Goal: Transaction & Acquisition: Book appointment/travel/reservation

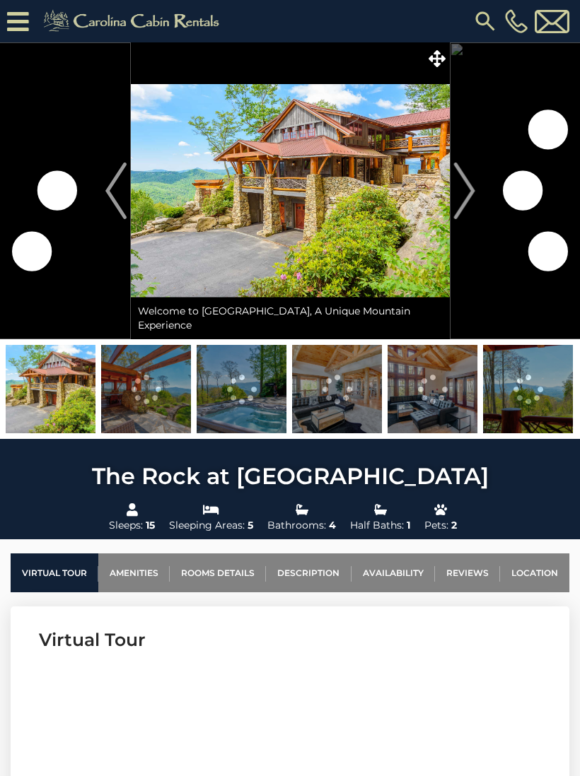
click at [460, 200] on img "Next" at bounding box center [463, 191] width 21 height 57
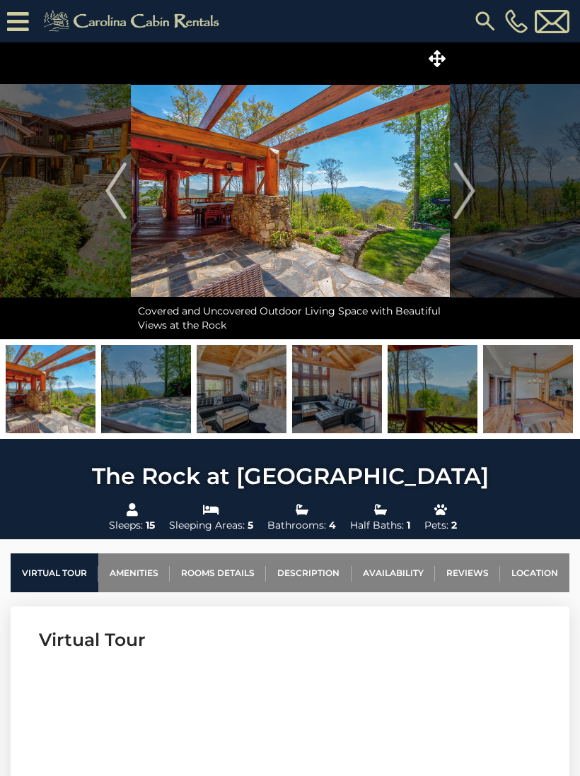
click at [459, 201] on img "Next" at bounding box center [463, 191] width 21 height 57
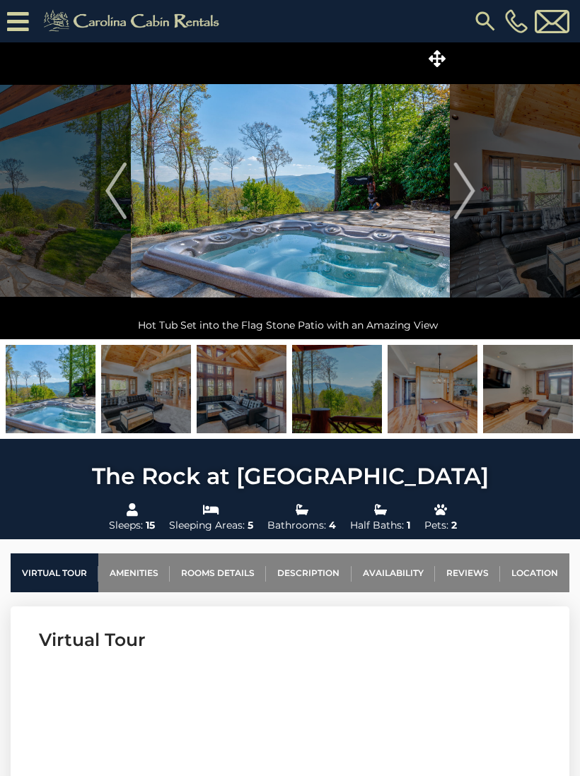
click at [459, 201] on img "Next" at bounding box center [463, 191] width 21 height 57
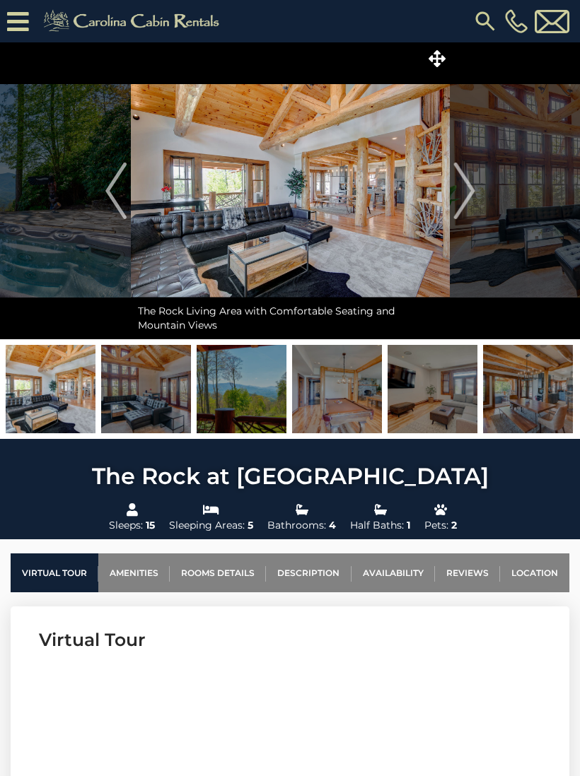
click at [452, 207] on button "Next" at bounding box center [463, 190] width 29 height 297
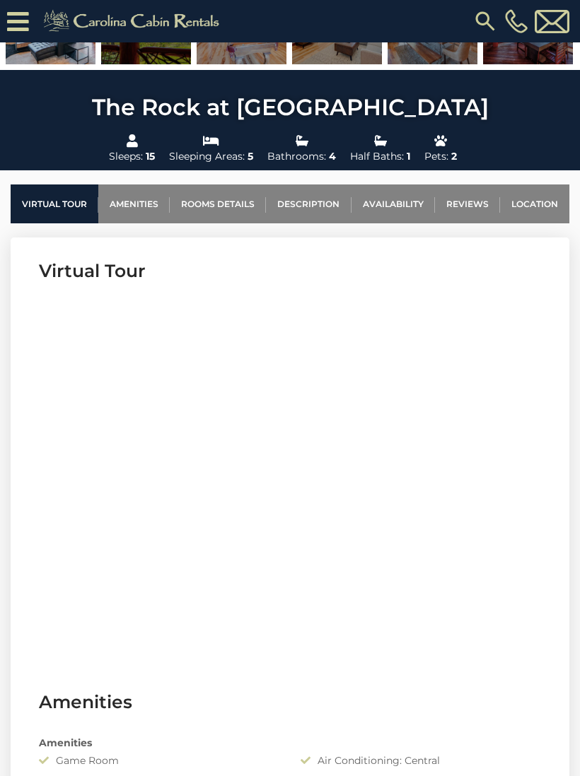
scroll to position [409, 0]
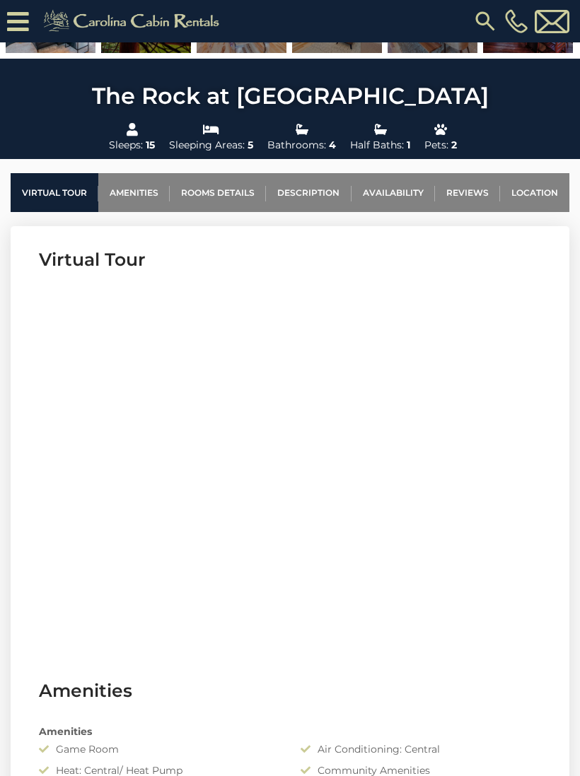
click at [397, 189] on link "Availability" at bounding box center [392, 192] width 83 height 39
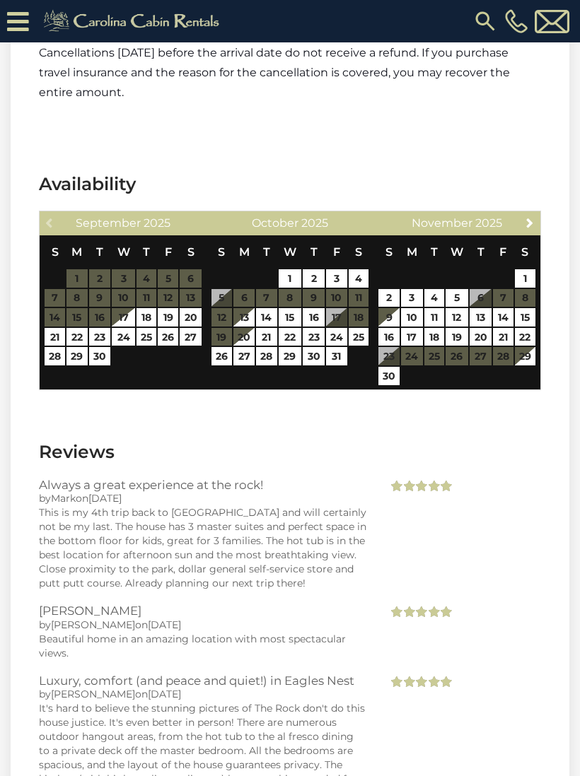
scroll to position [4330, 0]
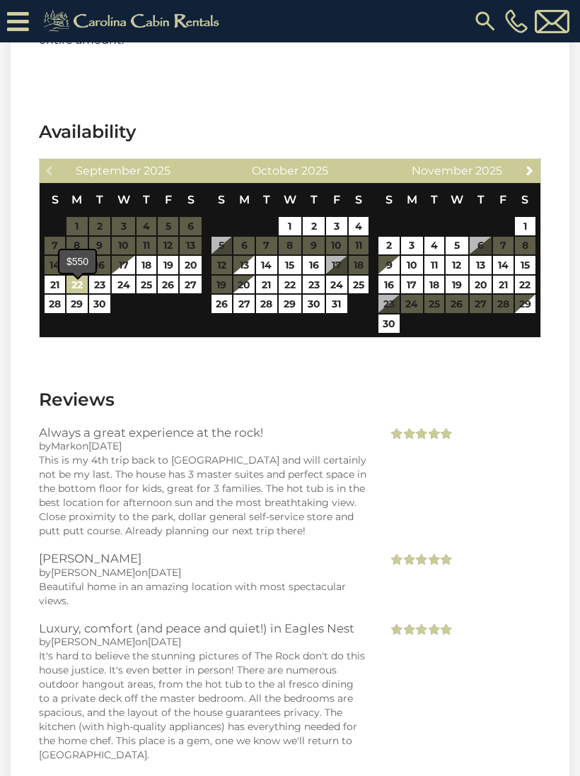
click at [78, 294] on link "22" at bounding box center [76, 285] width 20 height 18
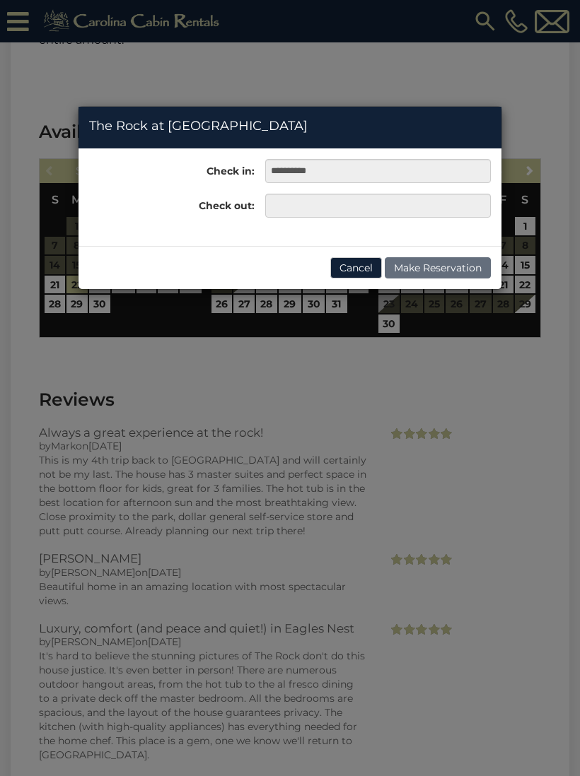
click at [163, 289] on div "**********" at bounding box center [290, 198] width 424 height 184
click at [430, 71] on div "**********" at bounding box center [290, 388] width 580 height 776
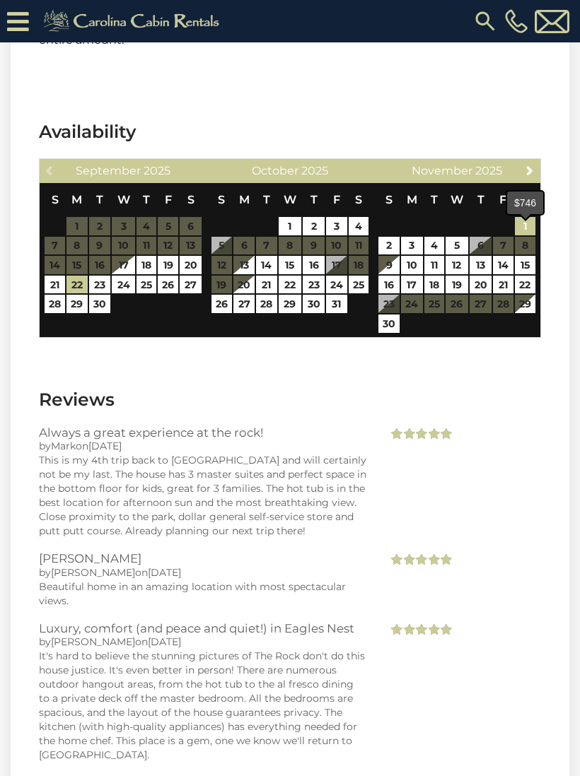
click at [522, 233] on link "1" at bounding box center [525, 226] width 20 height 18
type input "**********"
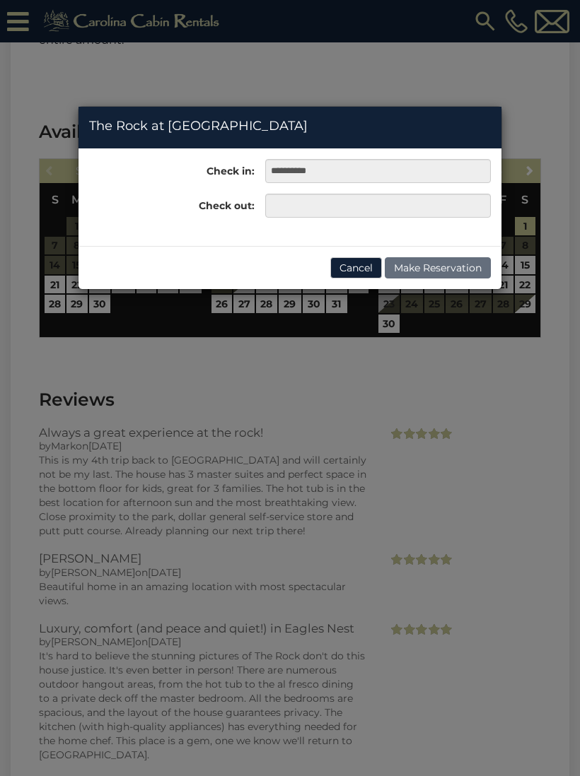
click at [354, 265] on button "Cancel" at bounding box center [356, 267] width 52 height 21
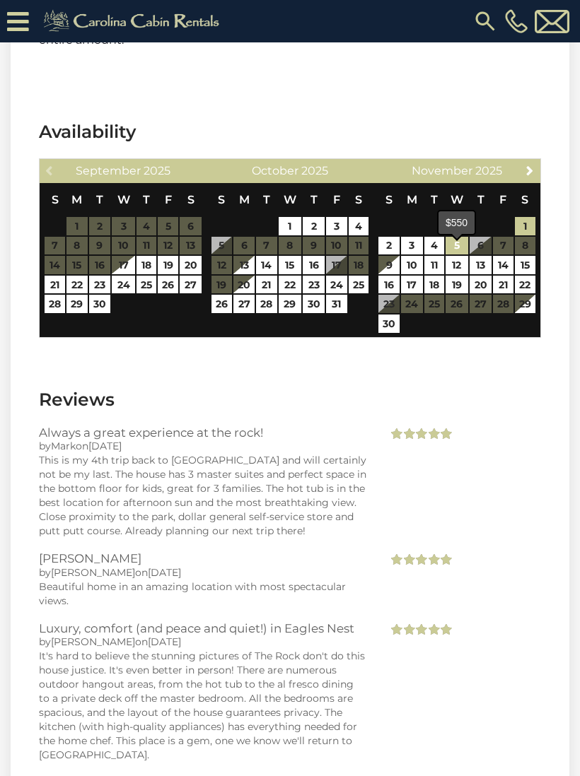
click at [455, 254] on link "5" at bounding box center [456, 246] width 23 height 18
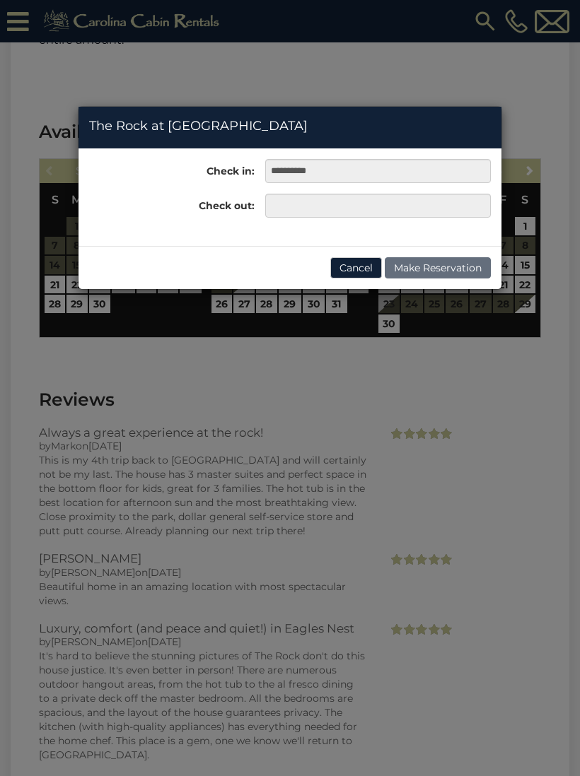
click at [358, 269] on button "Cancel" at bounding box center [356, 267] width 52 height 21
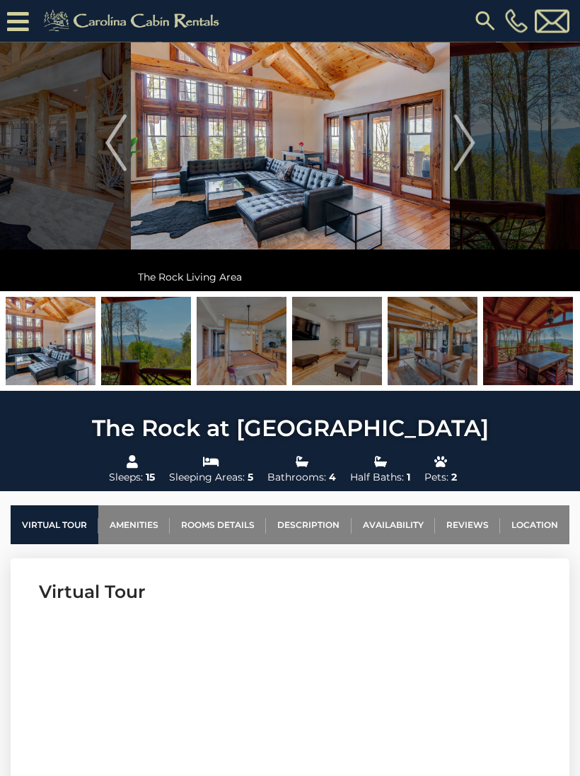
scroll to position [0, 0]
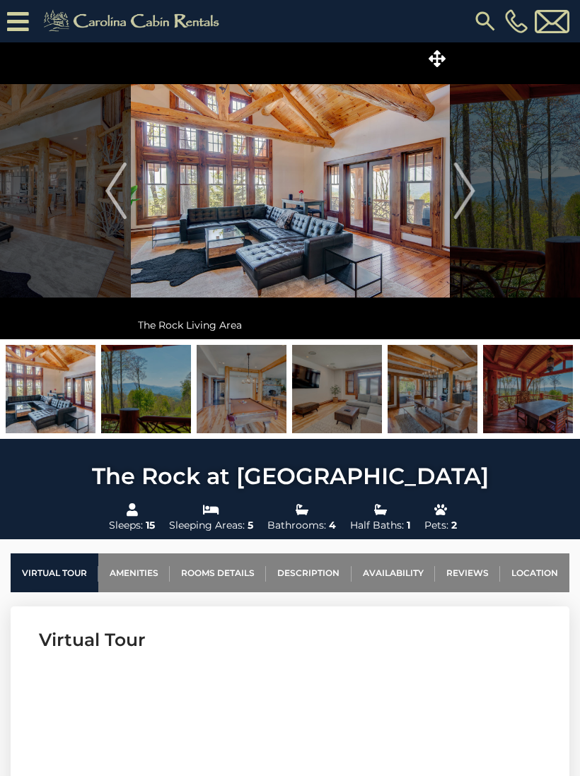
click at [472, 184] on img "Next" at bounding box center [463, 191] width 21 height 57
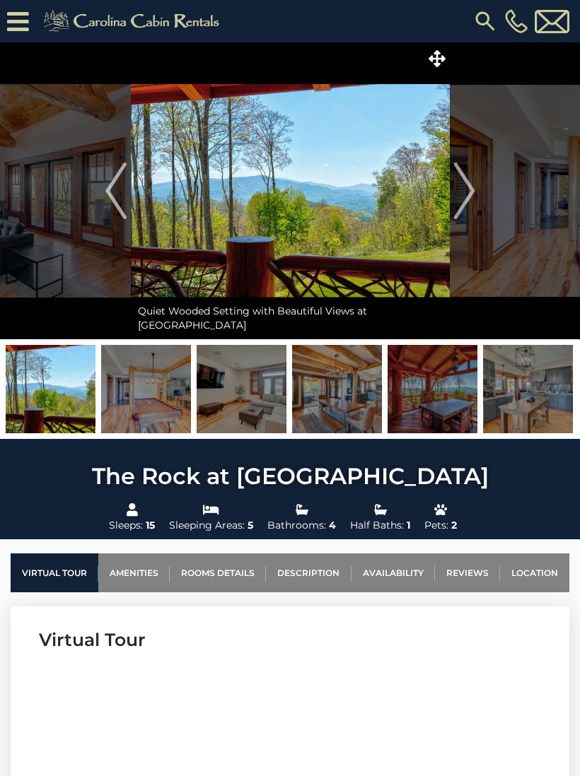
click at [466, 206] on img "Next" at bounding box center [463, 191] width 21 height 57
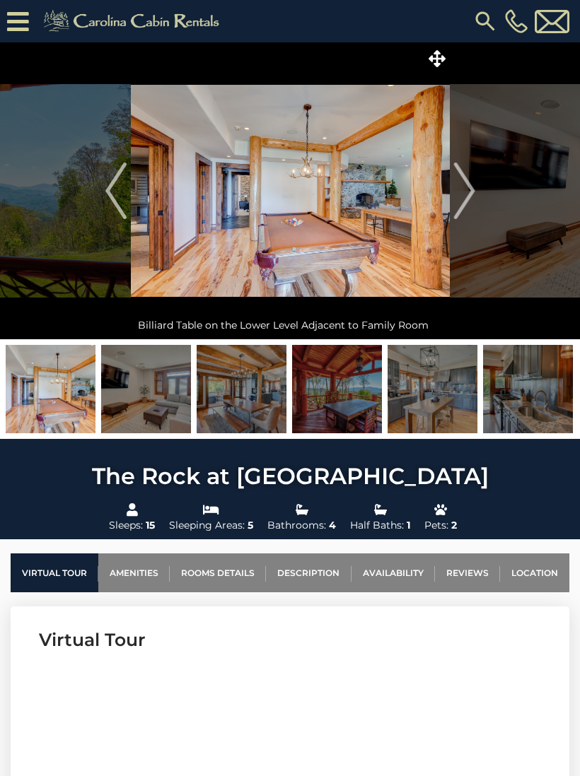
click at [466, 212] on img "Next" at bounding box center [463, 191] width 21 height 57
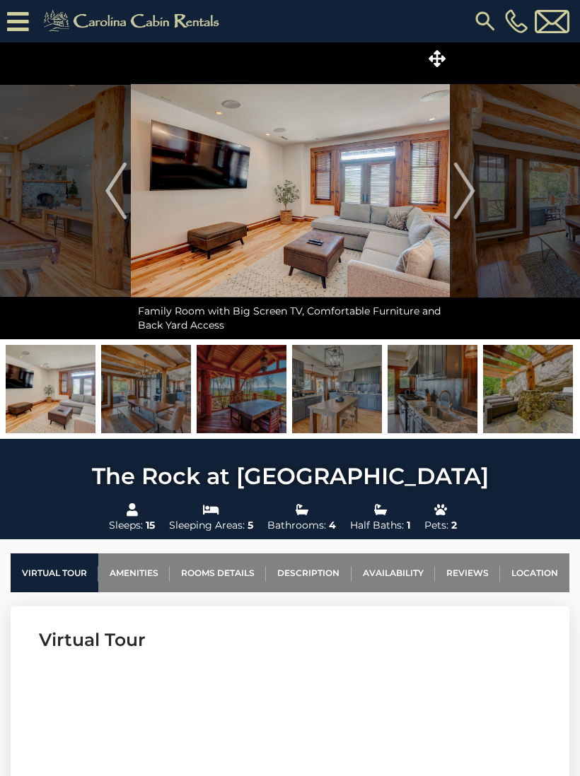
click at [469, 209] on img "Next" at bounding box center [463, 191] width 21 height 57
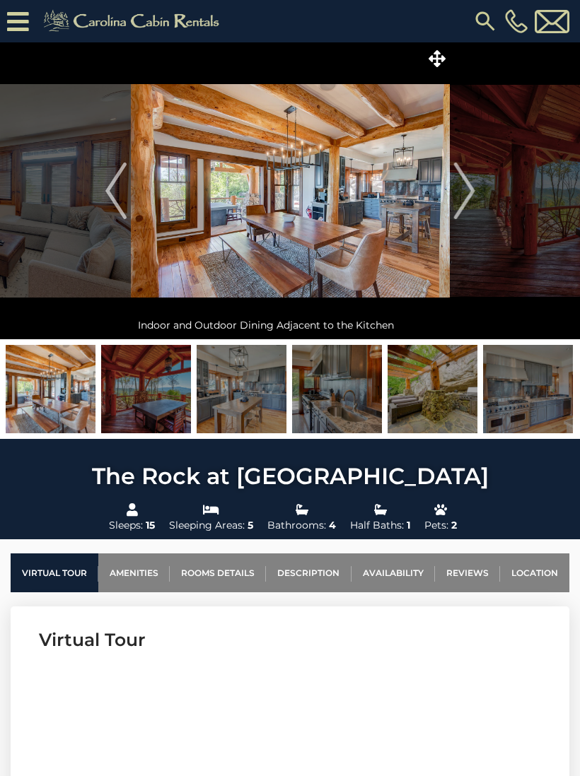
click at [471, 211] on img "Next" at bounding box center [463, 191] width 21 height 57
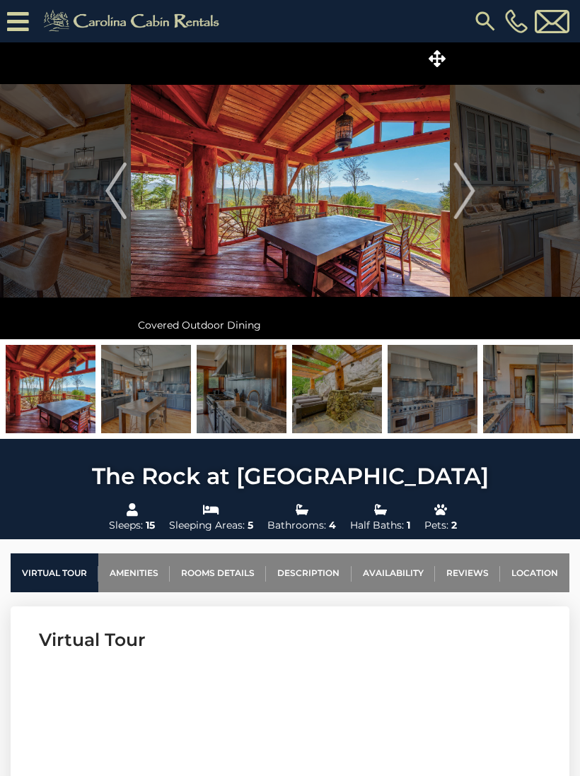
click at [471, 208] on img "Next" at bounding box center [463, 191] width 21 height 57
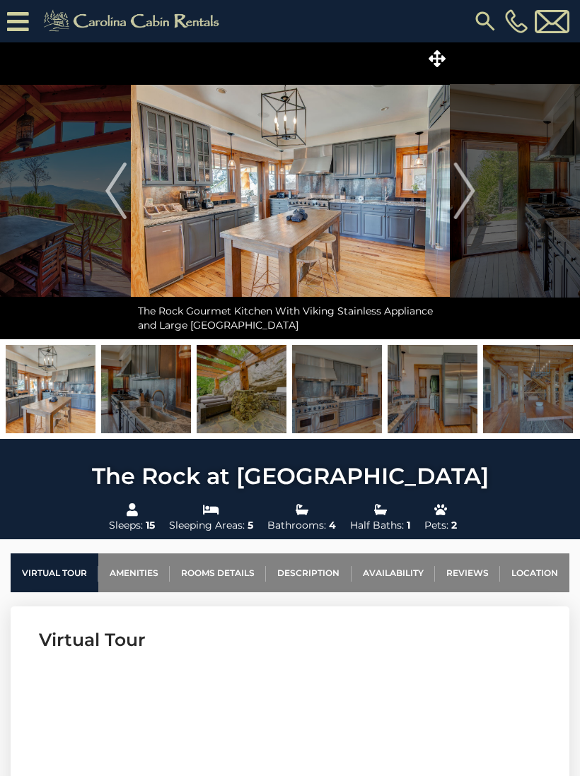
click at [471, 209] on img "Next" at bounding box center [463, 191] width 21 height 57
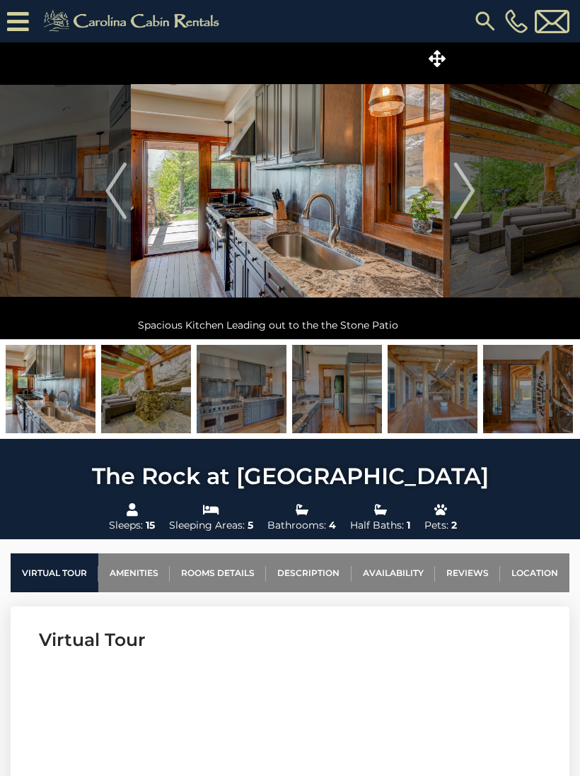
click at [472, 208] on img "Next" at bounding box center [463, 191] width 21 height 57
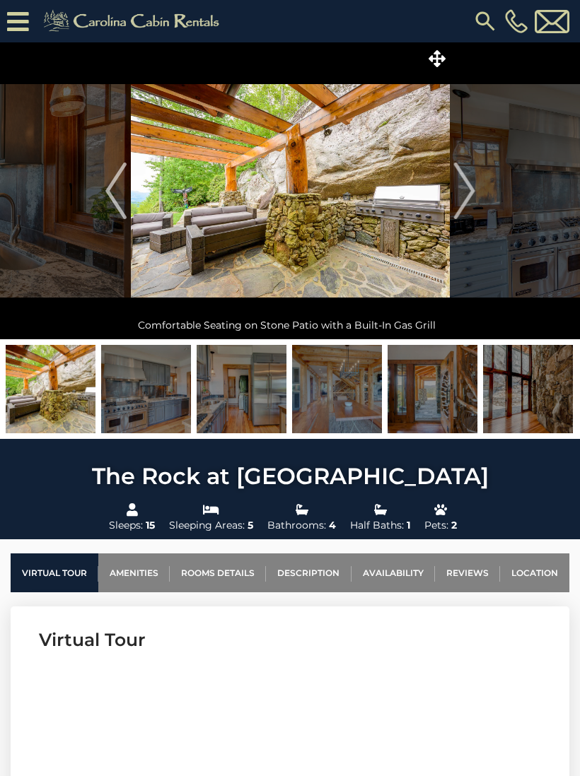
click at [471, 207] on img "Next" at bounding box center [463, 191] width 21 height 57
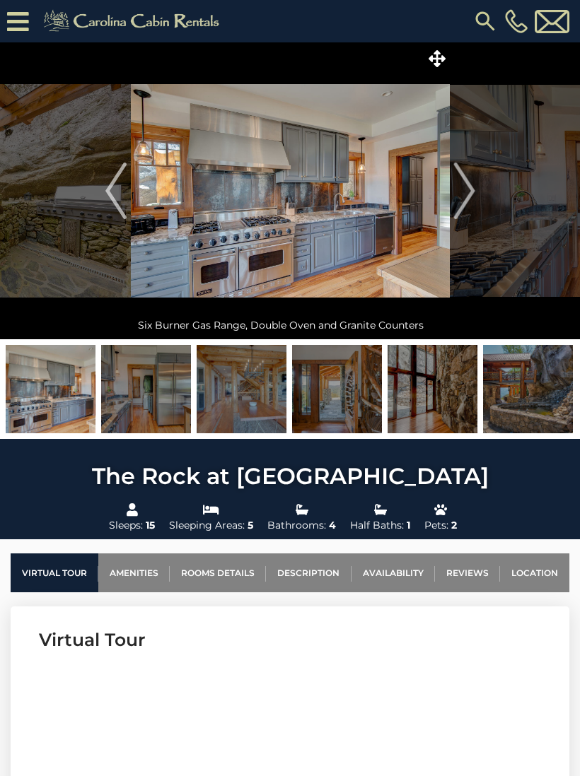
click at [471, 208] on img "Next" at bounding box center [463, 191] width 21 height 57
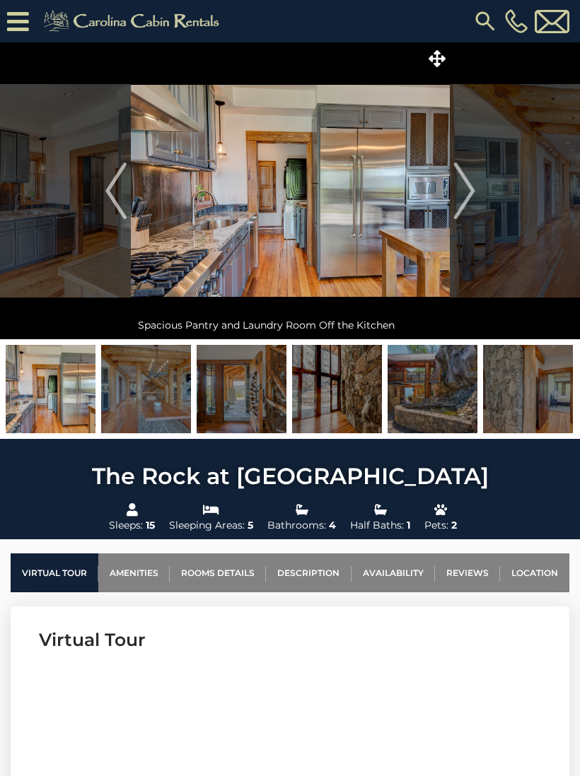
click at [471, 205] on img "Next" at bounding box center [463, 191] width 21 height 57
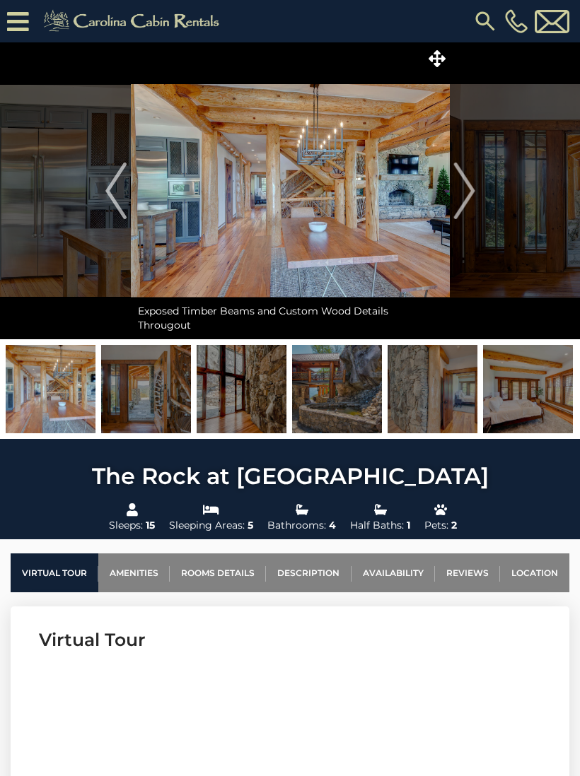
click at [474, 206] on img "Next" at bounding box center [463, 191] width 21 height 57
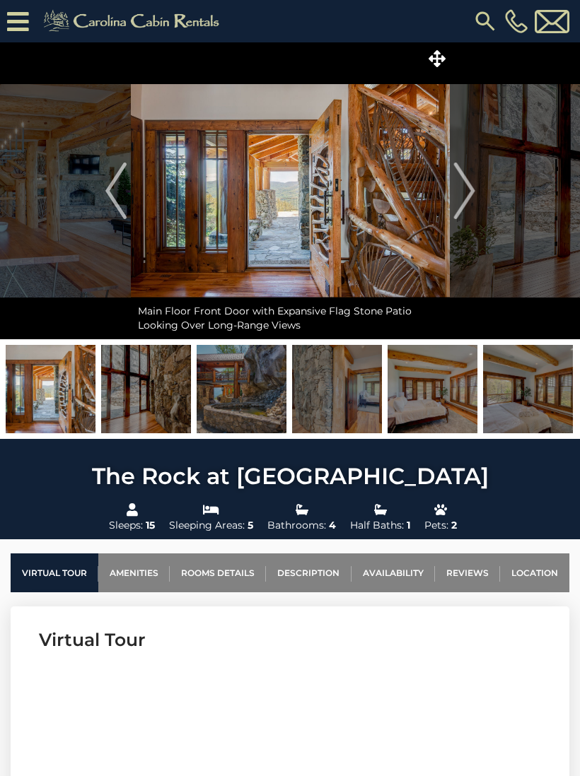
click at [473, 204] on img "Next" at bounding box center [463, 191] width 21 height 57
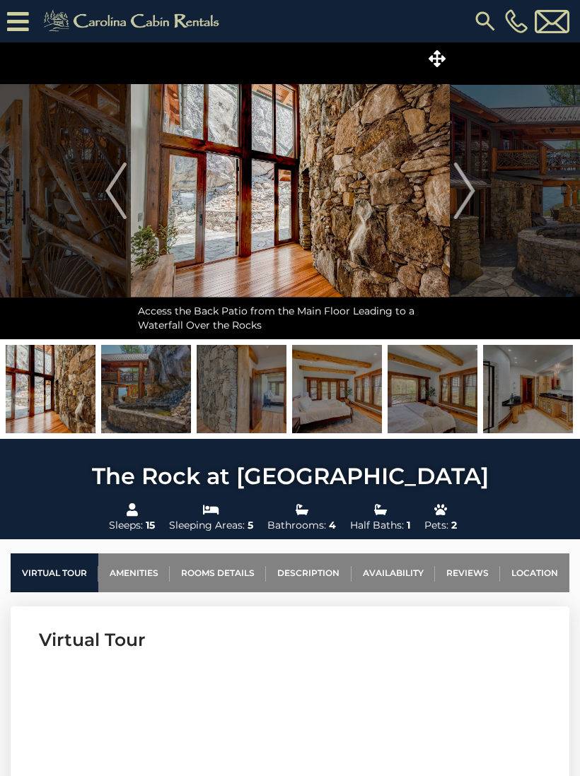
click at [474, 203] on img "Next" at bounding box center [463, 191] width 21 height 57
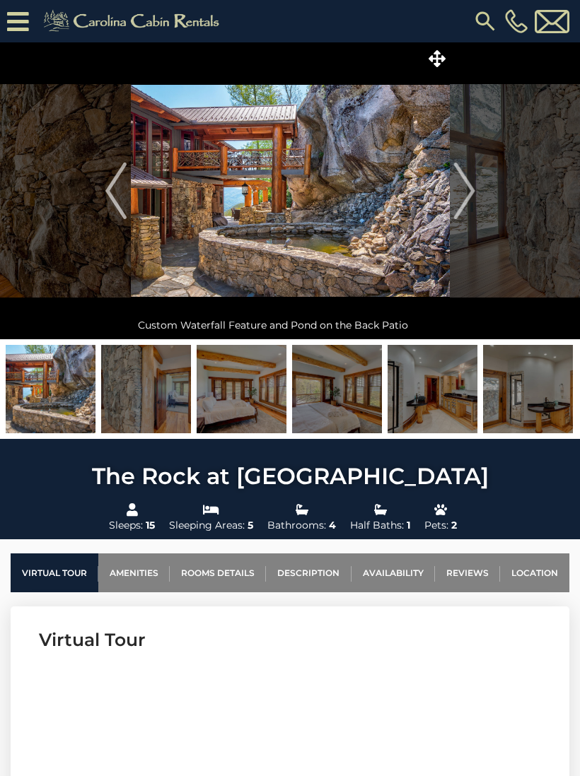
click at [468, 201] on img "Next" at bounding box center [463, 191] width 21 height 57
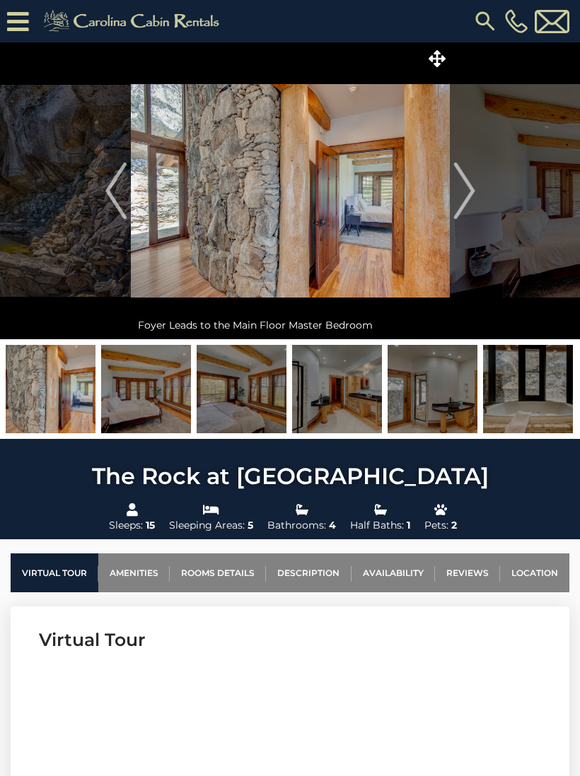
click at [469, 205] on img "Next" at bounding box center [463, 191] width 21 height 57
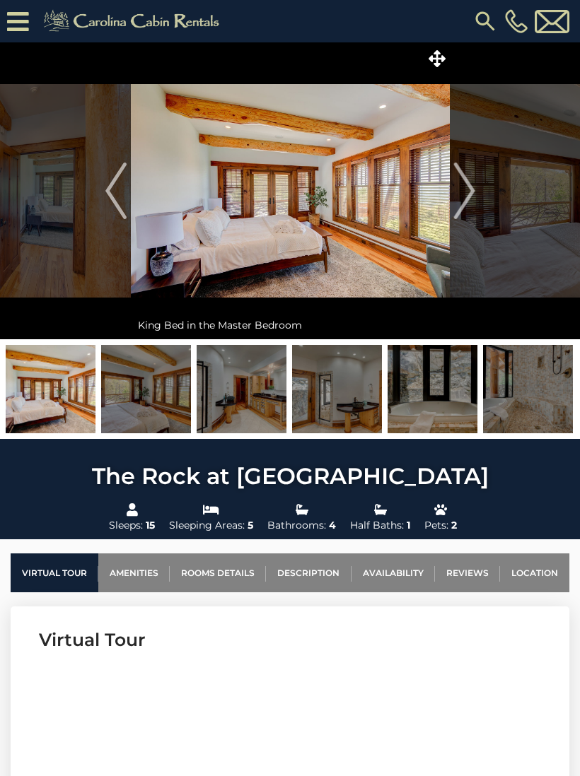
click at [469, 204] on img "Next" at bounding box center [463, 191] width 21 height 57
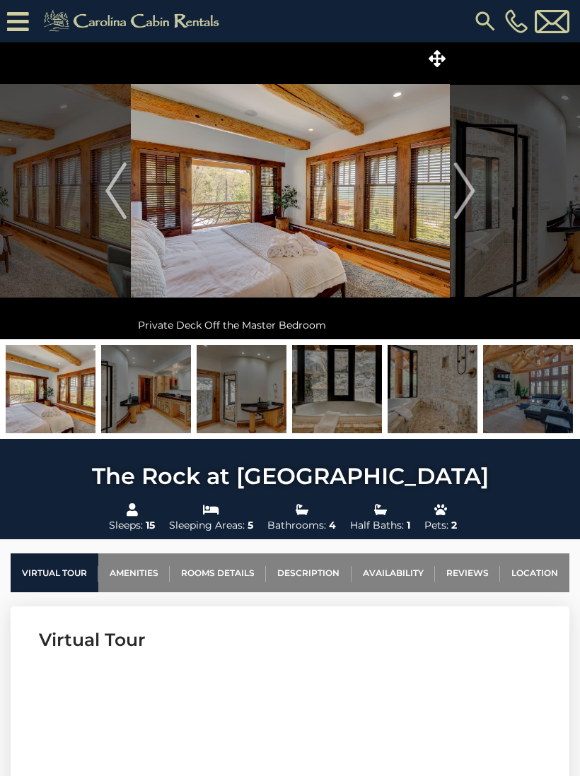
click at [426, 386] on img at bounding box center [432, 389] width 90 height 88
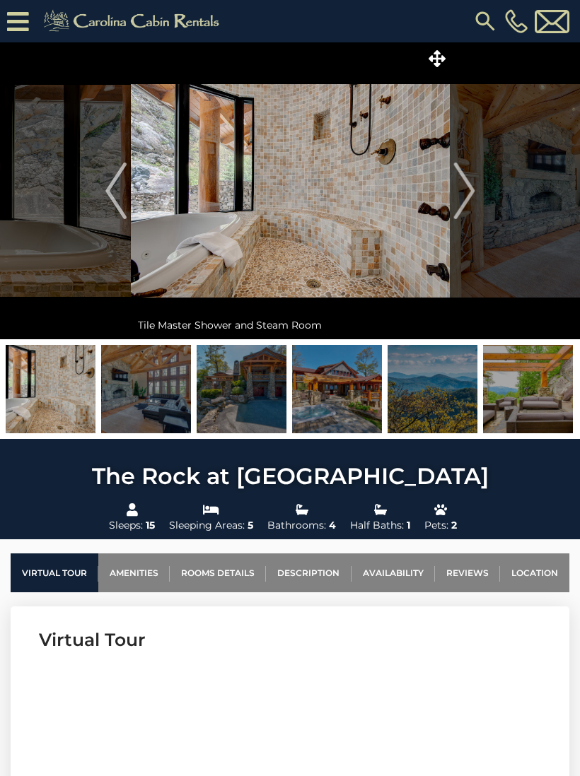
click at [349, 394] on img at bounding box center [337, 389] width 90 height 88
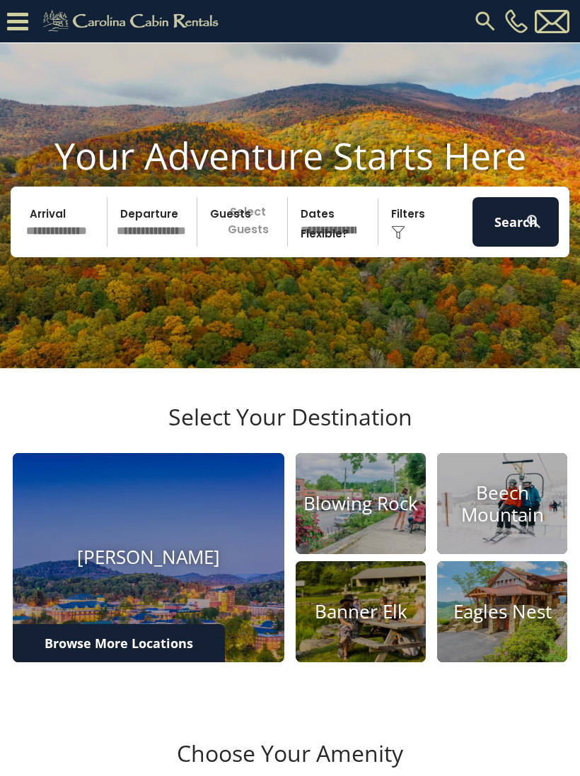
click at [23, 17] on icon at bounding box center [17, 21] width 21 height 25
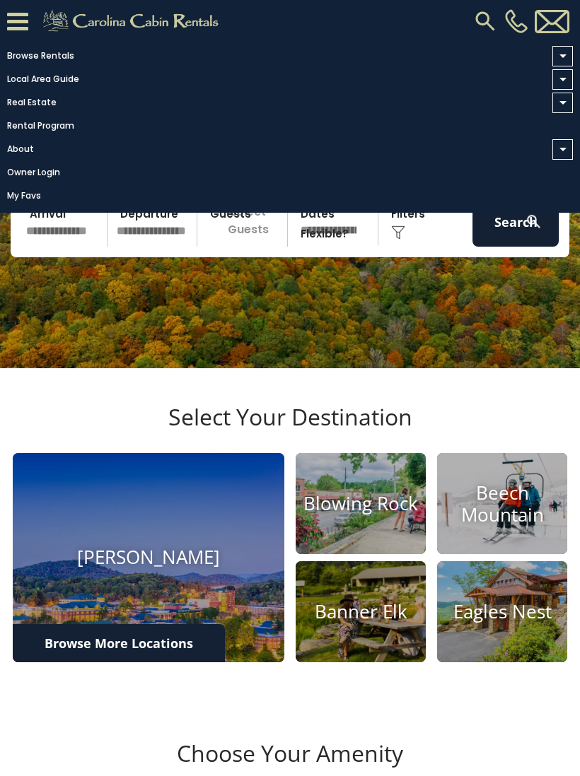
click at [65, 50] on link "Browse Rentals" at bounding box center [286, 56] width 572 height 20
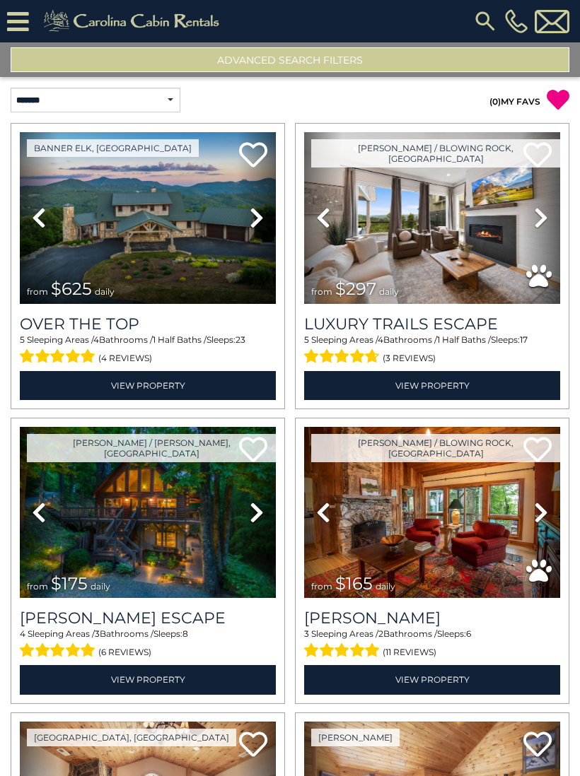
click at [377, 59] on button "Advanced Search Filters" at bounding box center [290, 59] width 558 height 25
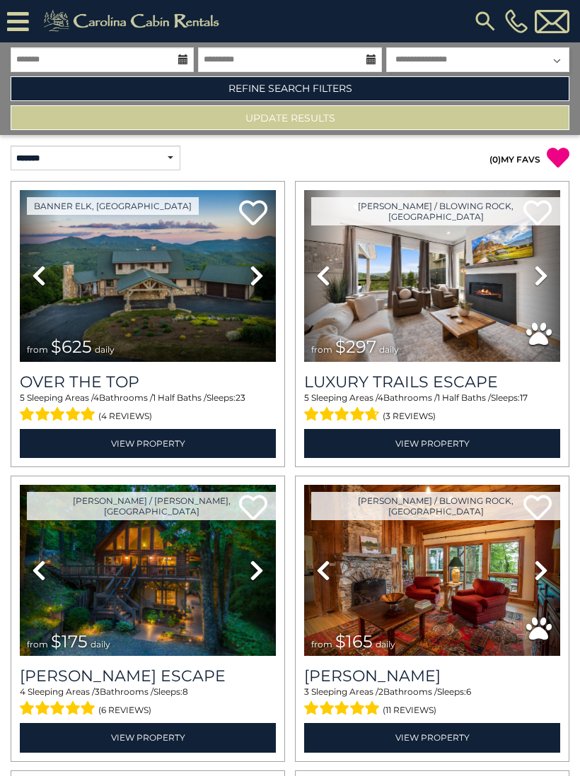
click at [33, 21] on link at bounding box center [134, 17] width 202 height 35
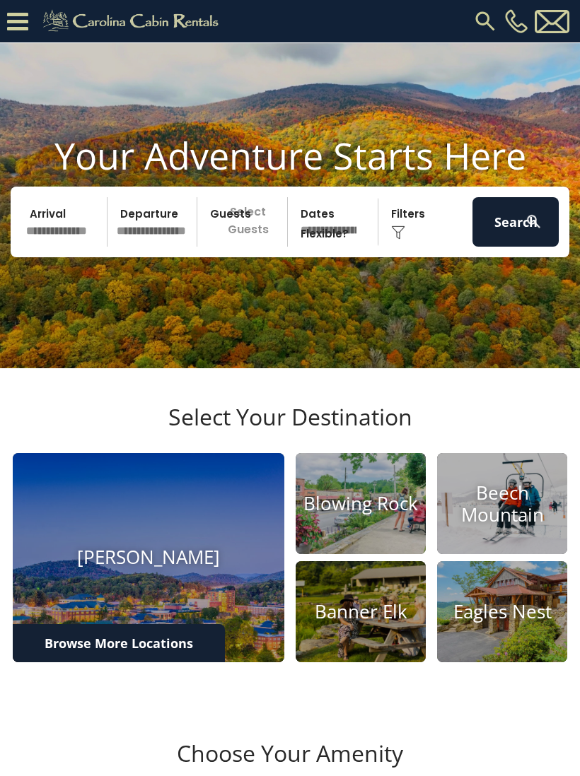
click at [502, 503] on h4 "Beech Mountain" at bounding box center [502, 503] width 130 height 44
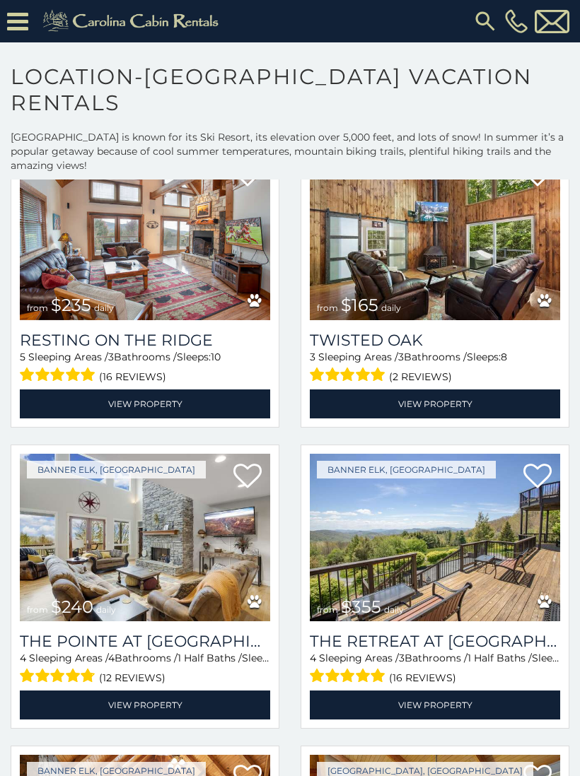
scroll to position [3398, 0]
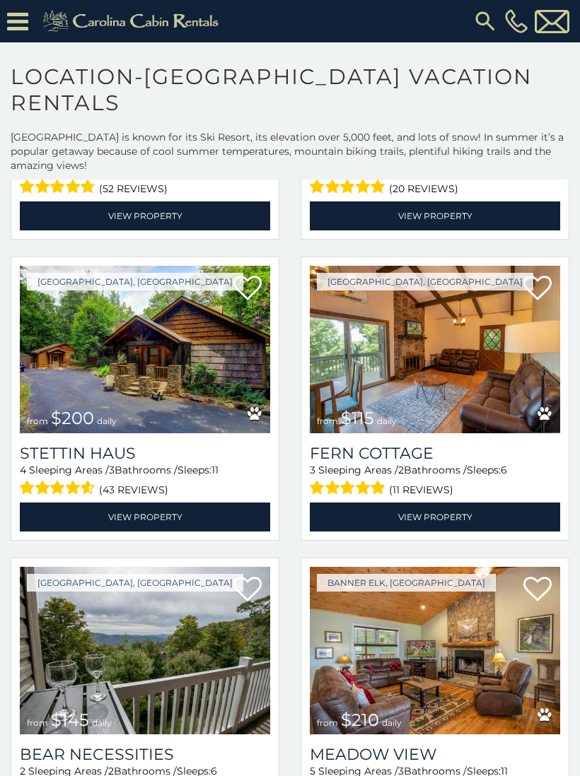
scroll to position [9335, 0]
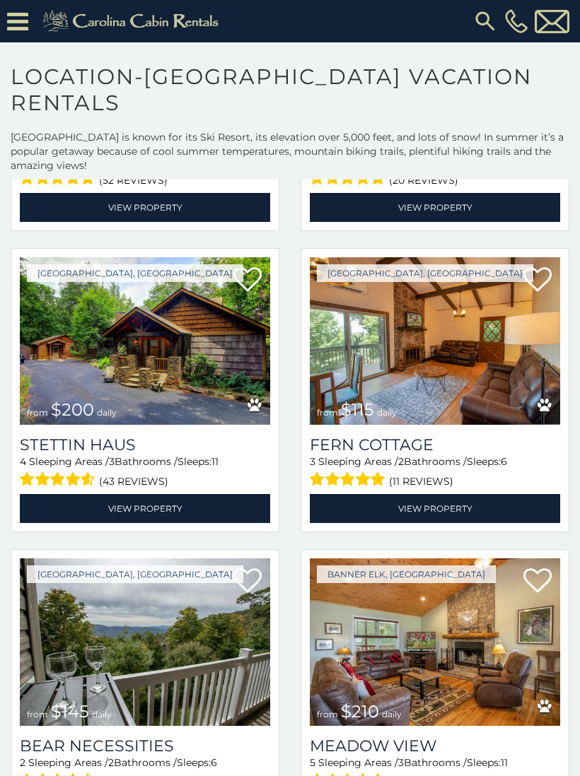
click at [168, 523] on link "View Property" at bounding box center [145, 508] width 250 height 29
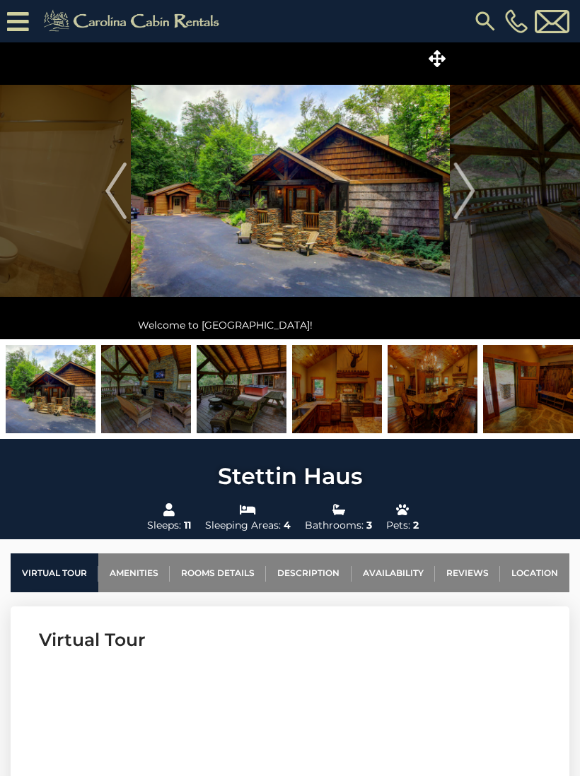
click at [387, 572] on link "Availability" at bounding box center [392, 572] width 83 height 39
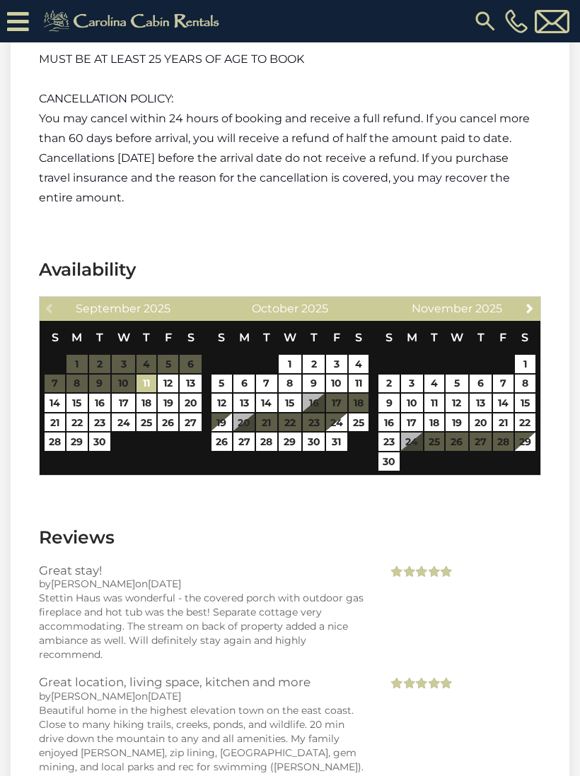
scroll to position [4106, 0]
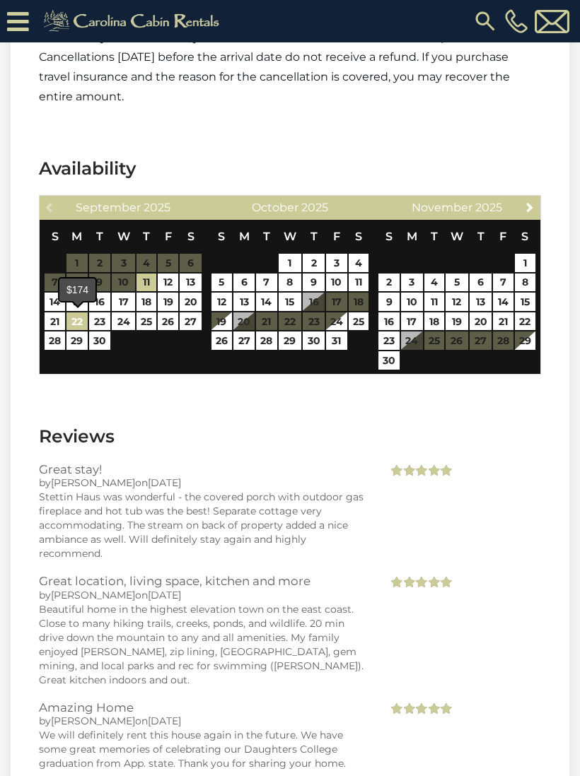
click at [83, 313] on link "22" at bounding box center [76, 321] width 20 height 18
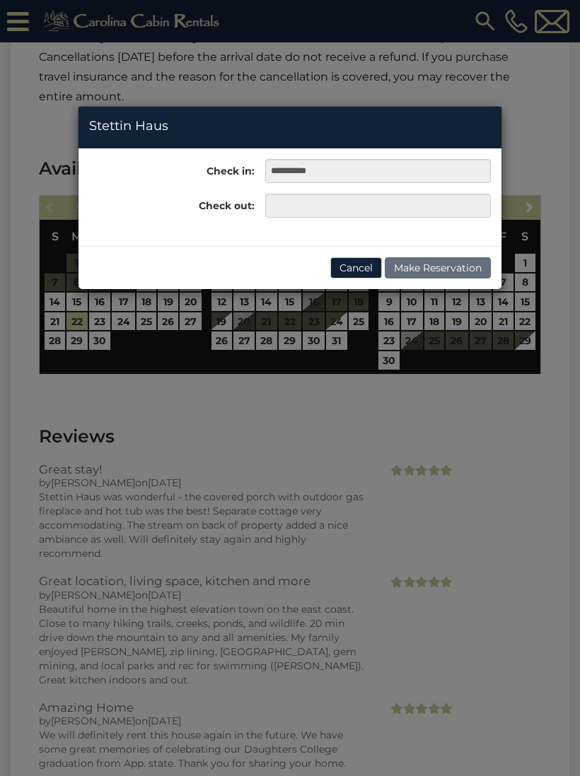
click at [170, 316] on div "**********" at bounding box center [290, 388] width 580 height 776
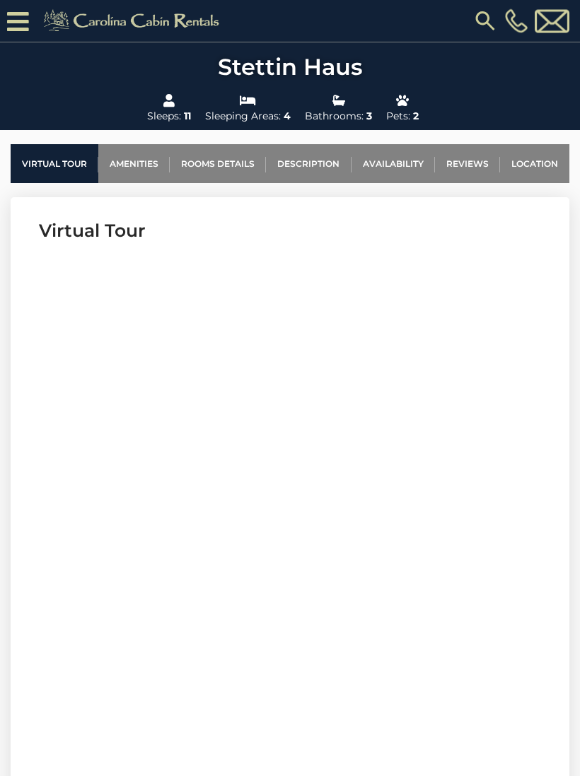
scroll to position [353, 0]
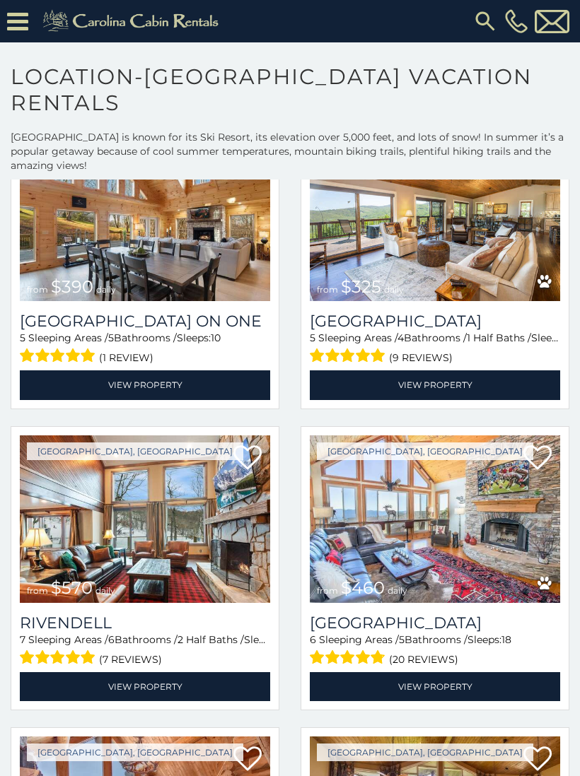
scroll to position [426, 0]
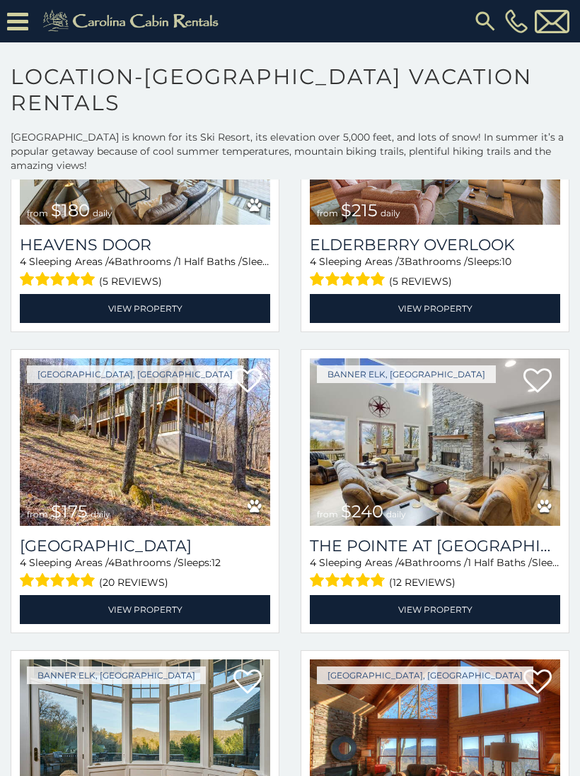
scroll to position [3806, 0]
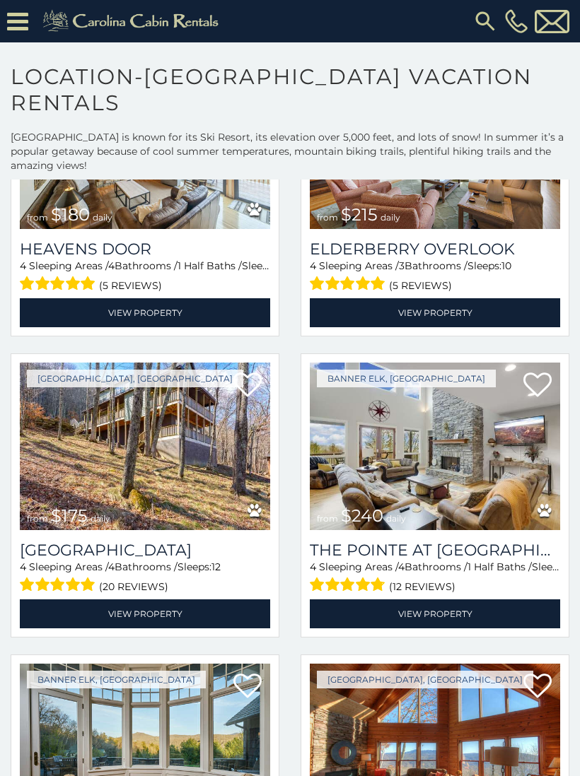
click at [206, 519] on img at bounding box center [145, 447] width 250 height 168
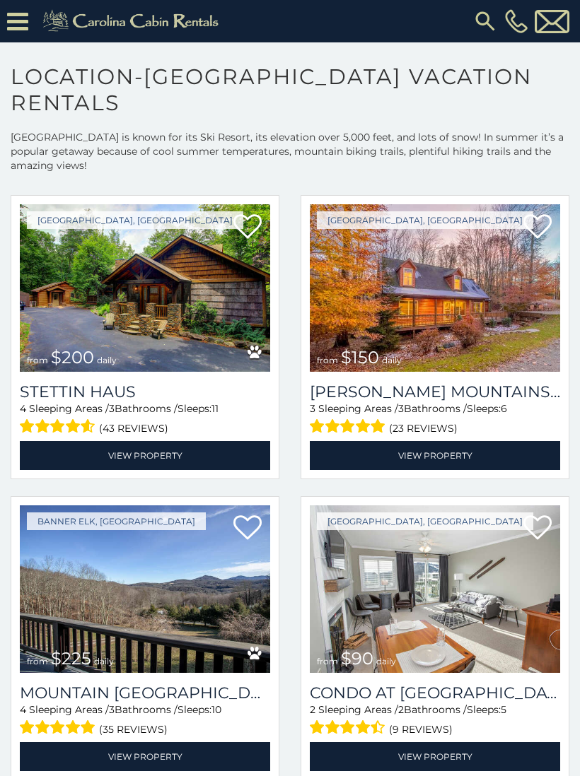
scroll to position [7579, 0]
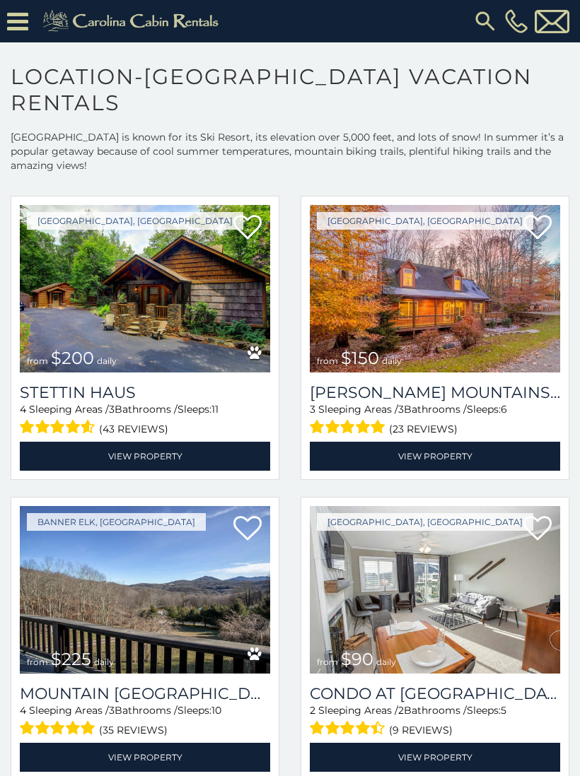
click at [208, 339] on img at bounding box center [145, 289] width 250 height 168
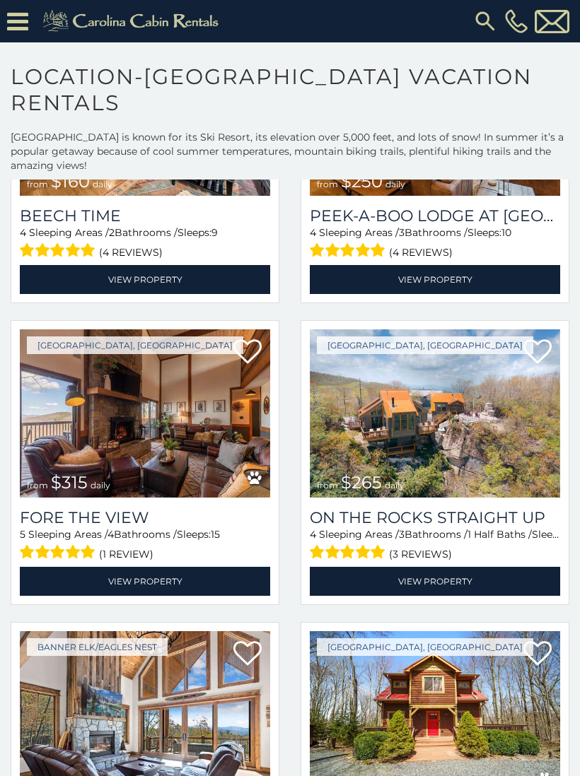
scroll to position [12918, 0]
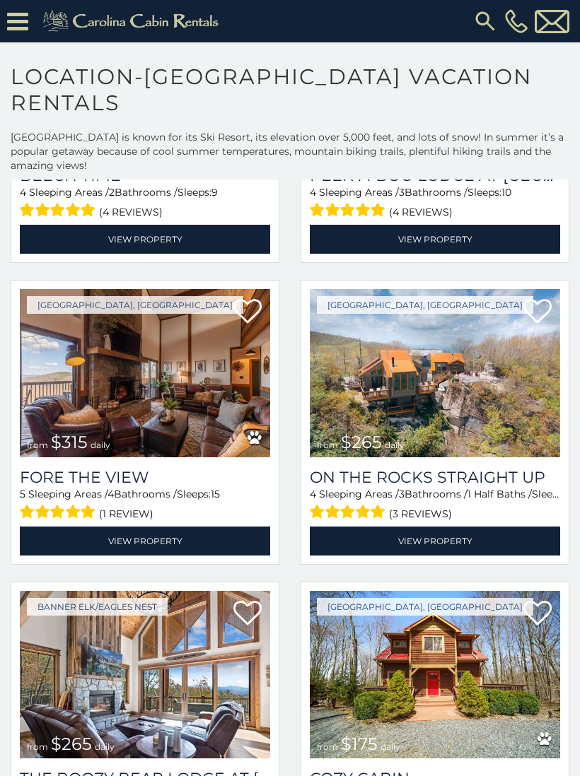
click at [413, 639] on img at bounding box center [435, 675] width 250 height 168
click at [429, 549] on link "View Property" at bounding box center [435, 541] width 250 height 29
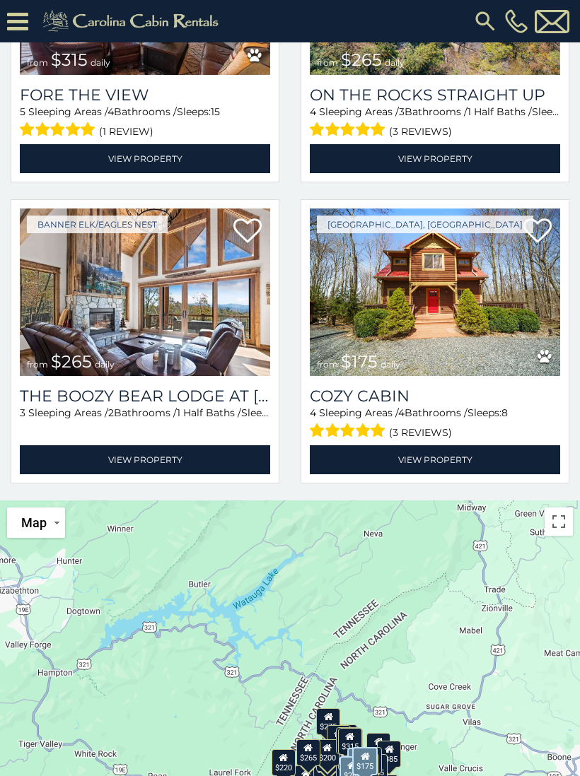
scroll to position [387, 0]
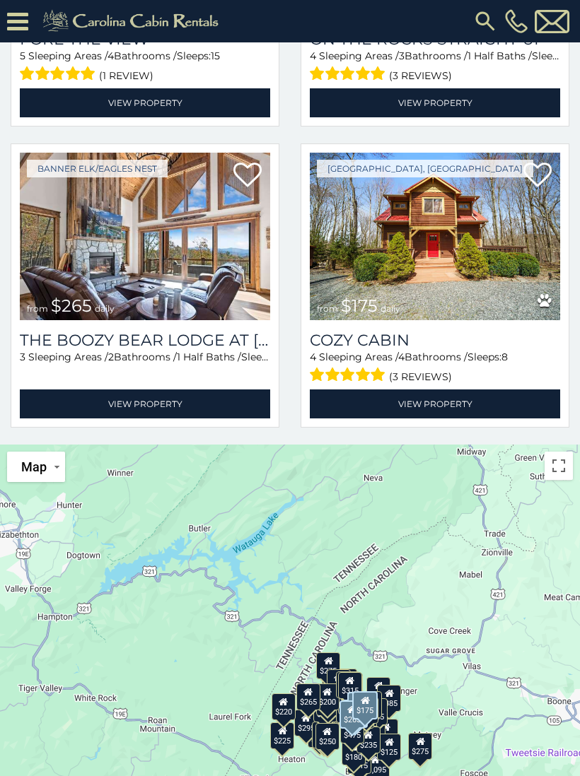
click at [471, 288] on img at bounding box center [435, 237] width 250 height 168
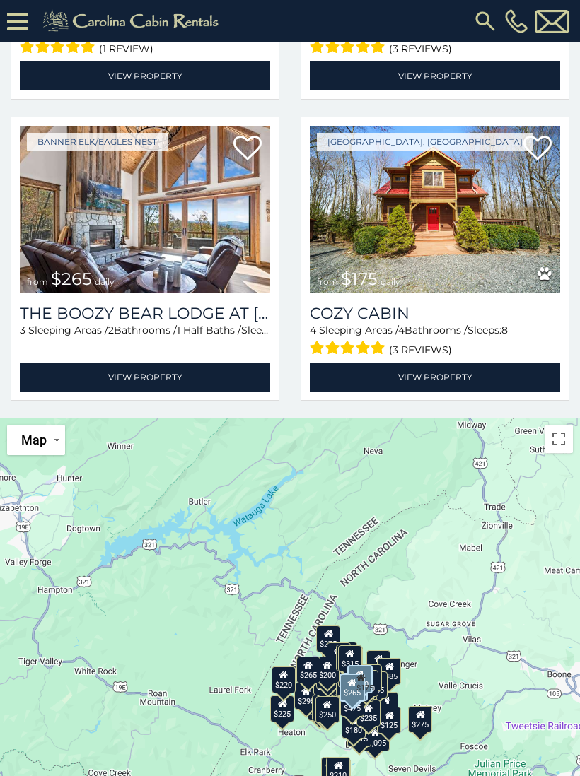
click at [433, 379] on link "View Property" at bounding box center [435, 377] width 250 height 29
click at [461, 221] on img at bounding box center [435, 210] width 250 height 168
click at [459, 376] on link "View Property" at bounding box center [435, 377] width 250 height 29
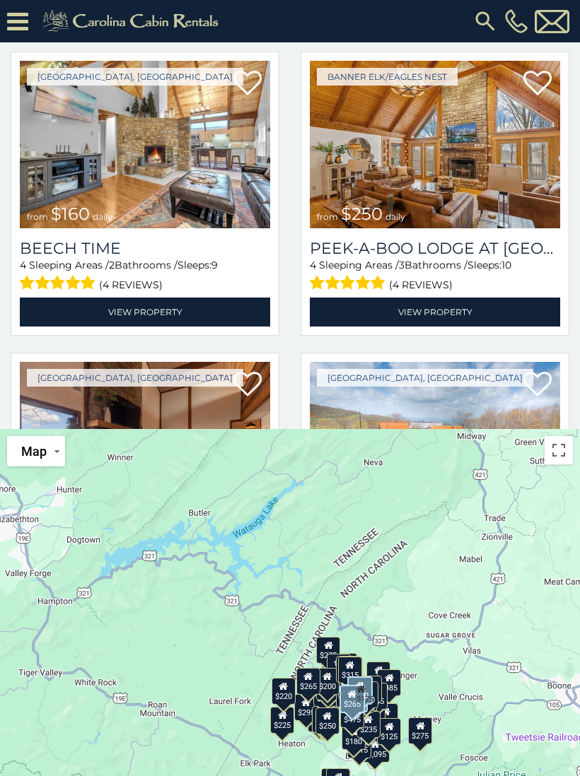
scroll to position [0, 0]
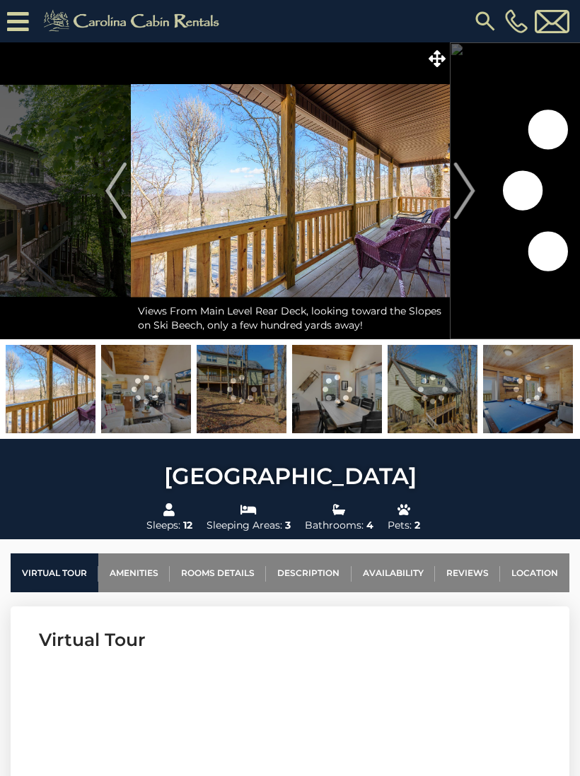
click at [466, 201] on img "Next" at bounding box center [463, 191] width 21 height 57
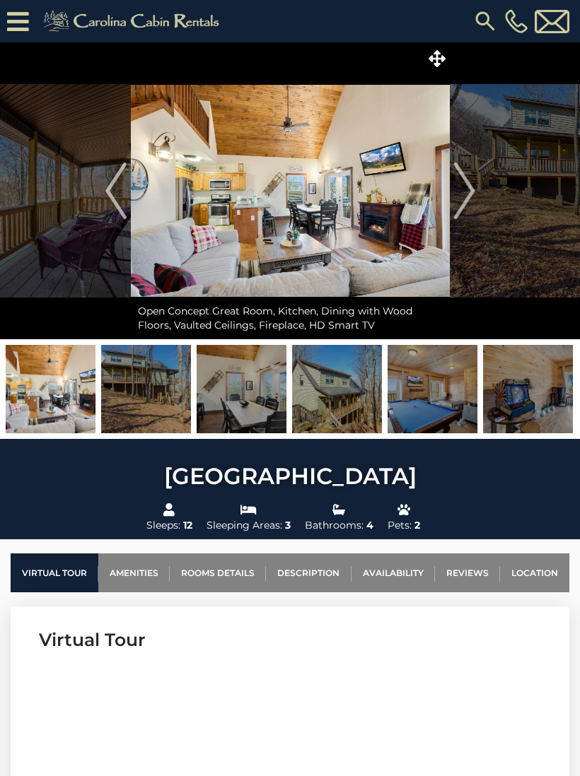
click at [466, 201] on img "Next" at bounding box center [463, 191] width 21 height 57
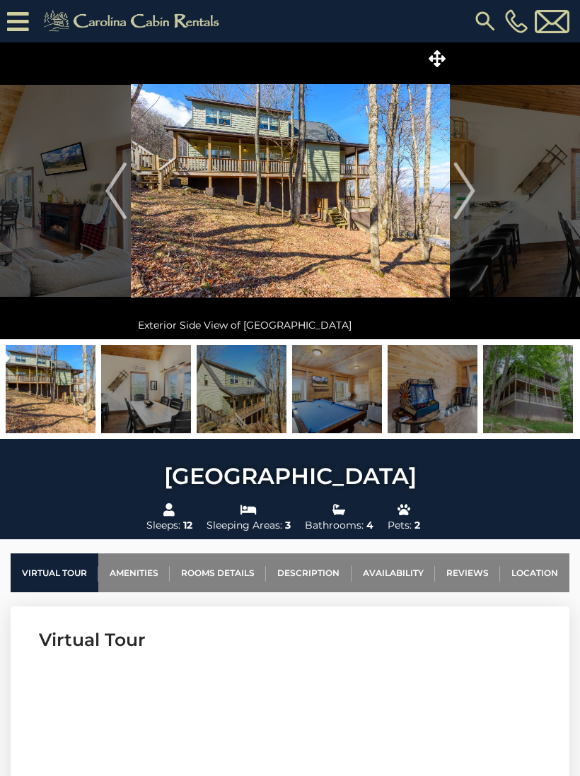
click at [466, 205] on img "Next" at bounding box center [463, 191] width 21 height 57
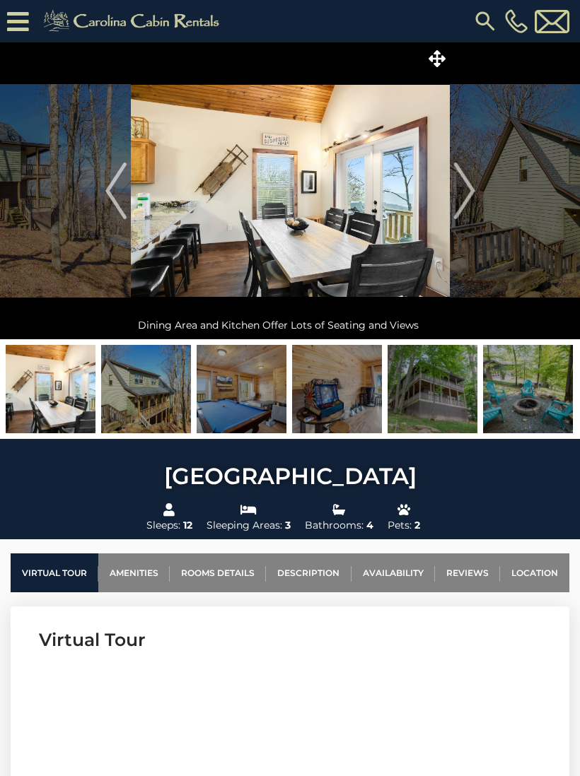
click at [466, 209] on img "Next" at bounding box center [463, 191] width 21 height 57
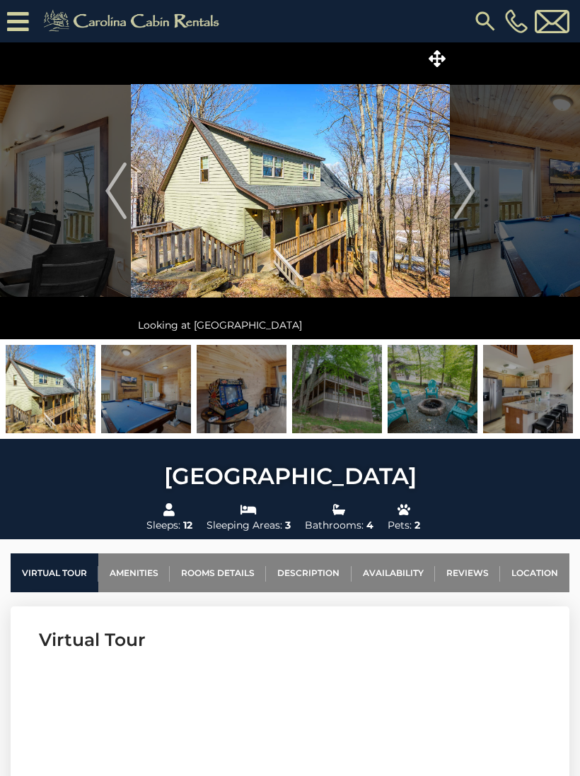
click at [466, 211] on img "Next" at bounding box center [463, 191] width 21 height 57
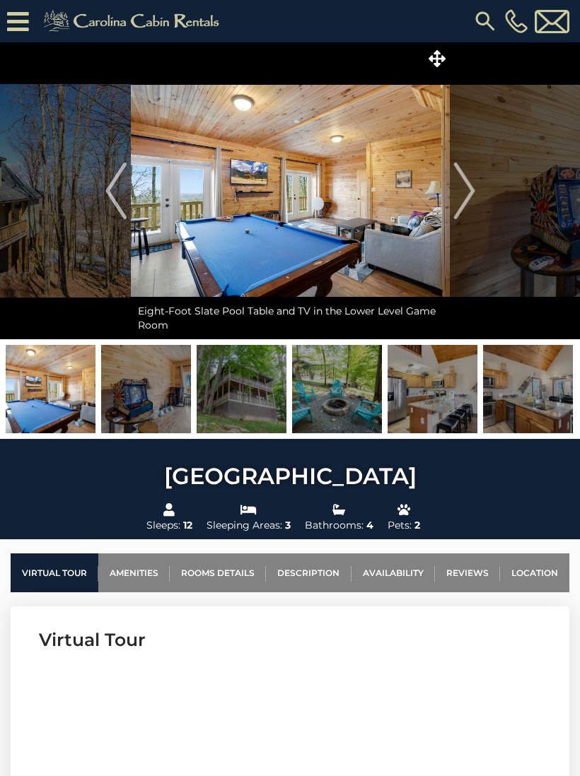
click at [458, 213] on img "Next" at bounding box center [463, 191] width 21 height 57
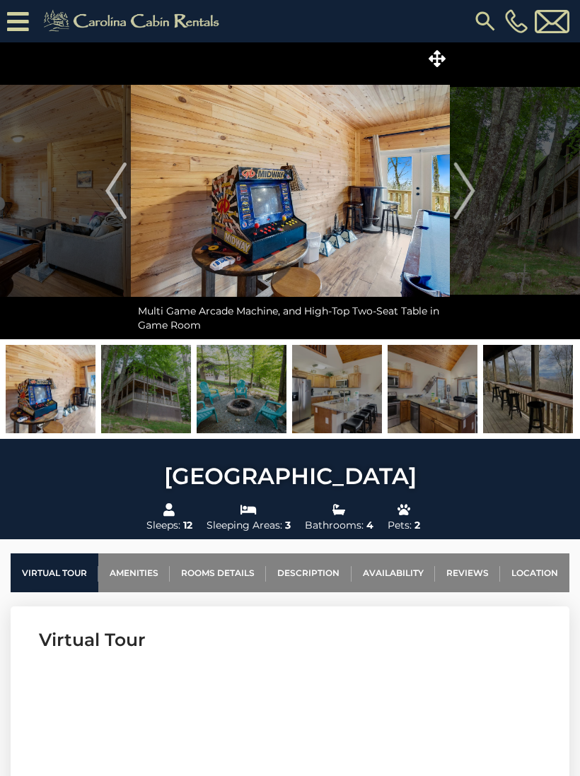
click at [466, 206] on img "Next" at bounding box center [463, 191] width 21 height 57
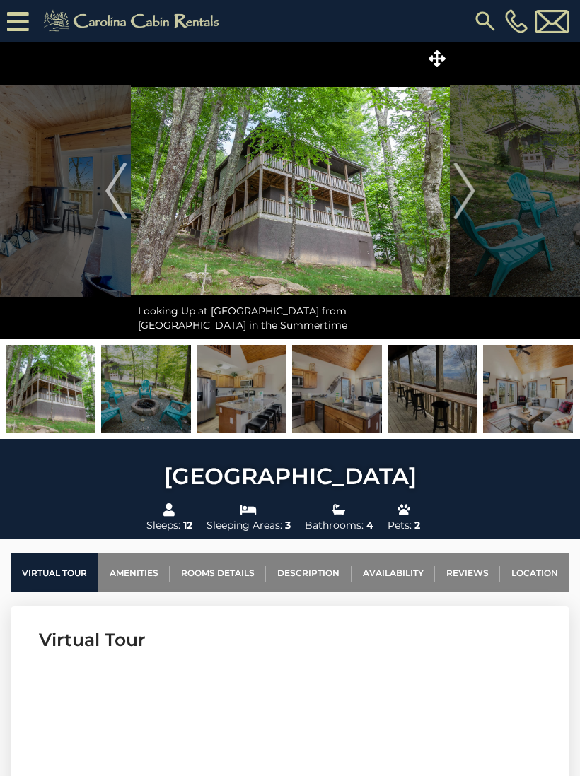
click at [471, 204] on img "Next" at bounding box center [463, 191] width 21 height 57
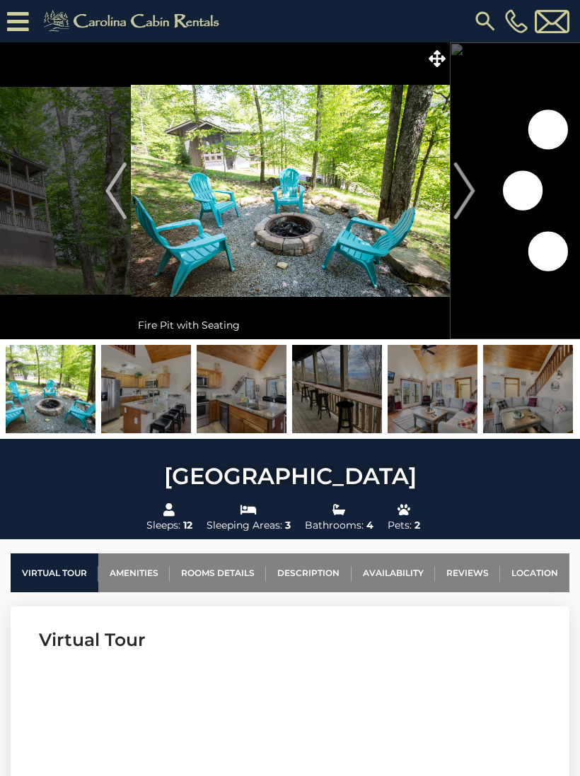
click at [468, 203] on img "Next" at bounding box center [463, 191] width 21 height 57
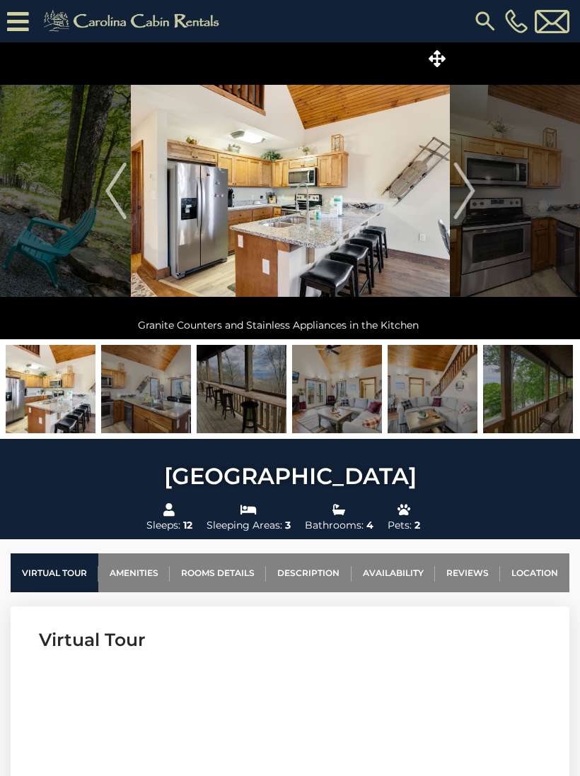
click at [467, 206] on img "Next" at bounding box center [463, 191] width 21 height 57
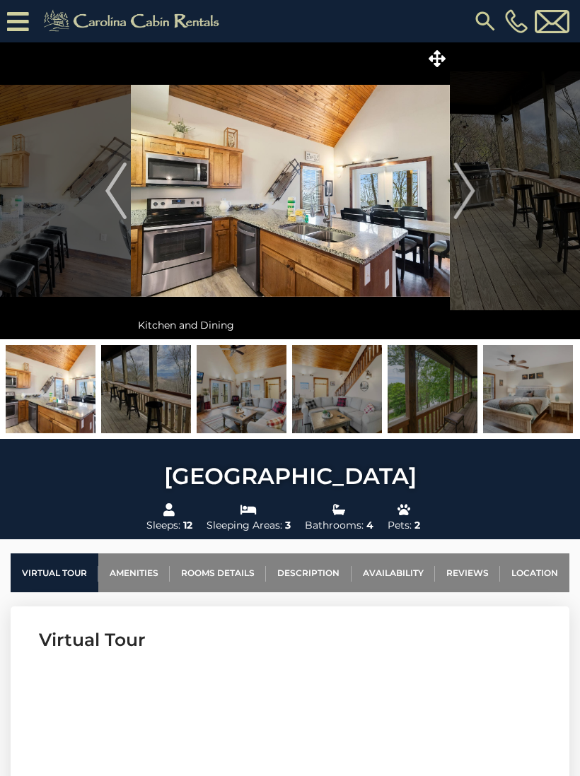
click at [464, 204] on img "Next" at bounding box center [463, 191] width 21 height 57
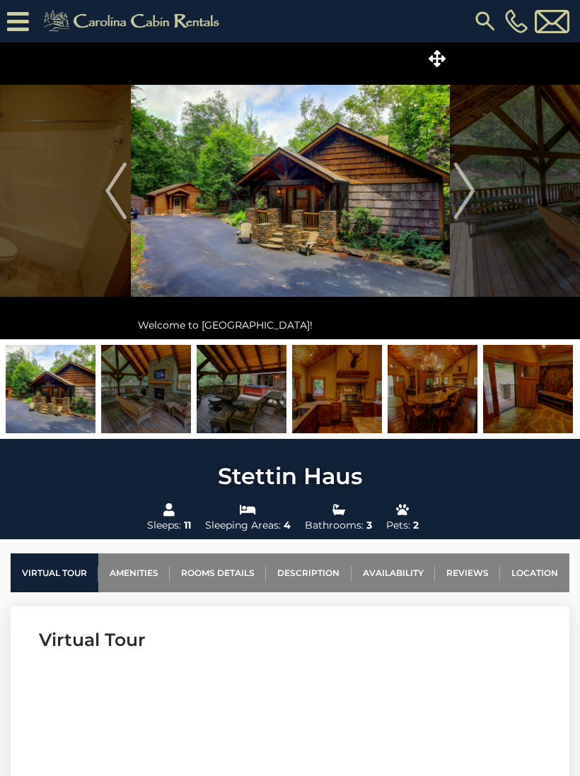
click at [468, 197] on img "Next" at bounding box center [463, 191] width 21 height 57
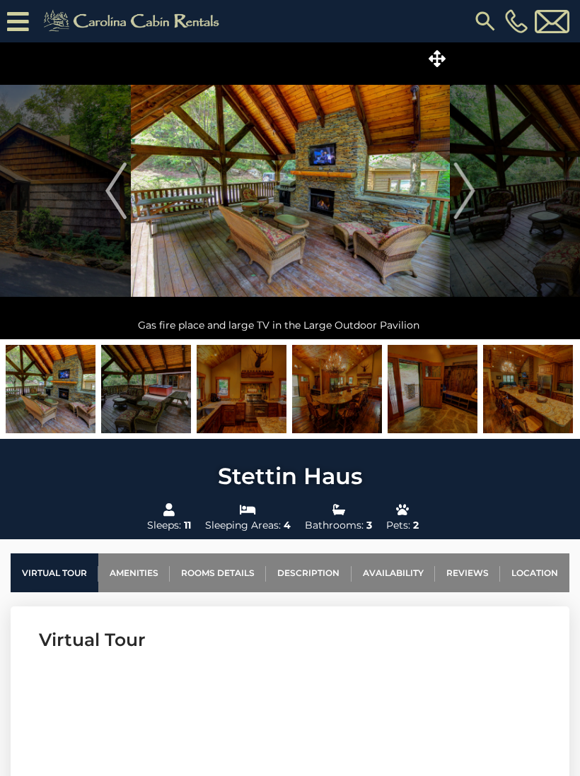
click at [471, 197] on img "Next" at bounding box center [463, 191] width 21 height 57
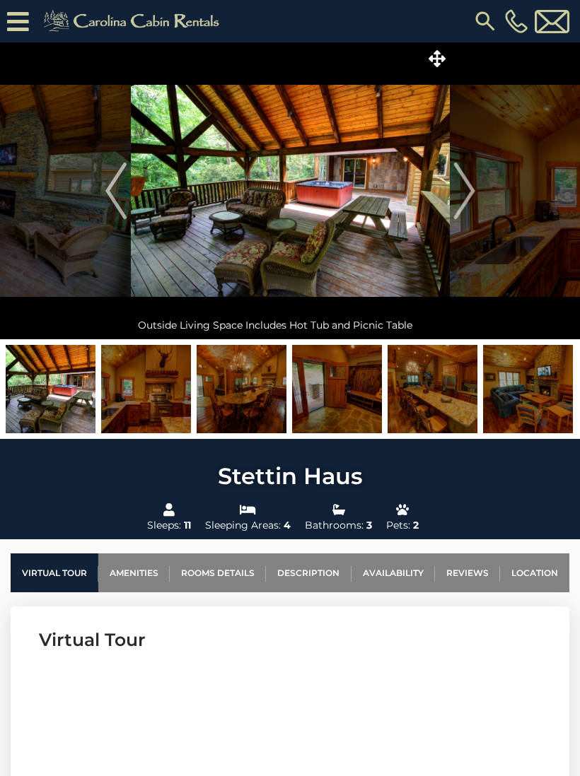
click at [474, 202] on img "Next" at bounding box center [463, 191] width 21 height 57
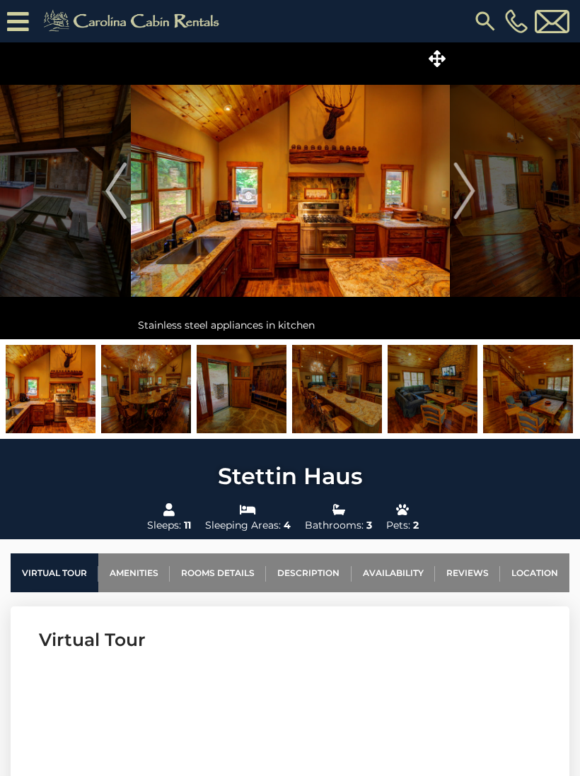
click at [473, 200] on img "Next" at bounding box center [463, 191] width 21 height 57
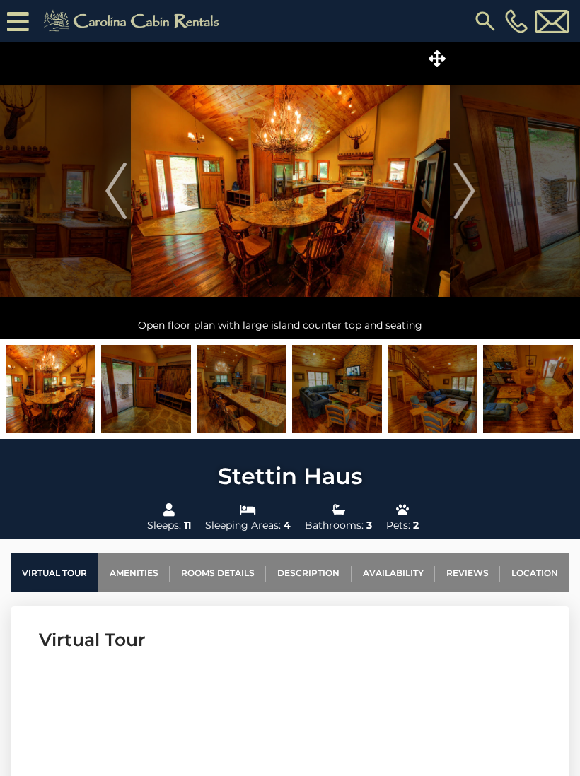
click at [467, 211] on img "Next" at bounding box center [463, 191] width 21 height 57
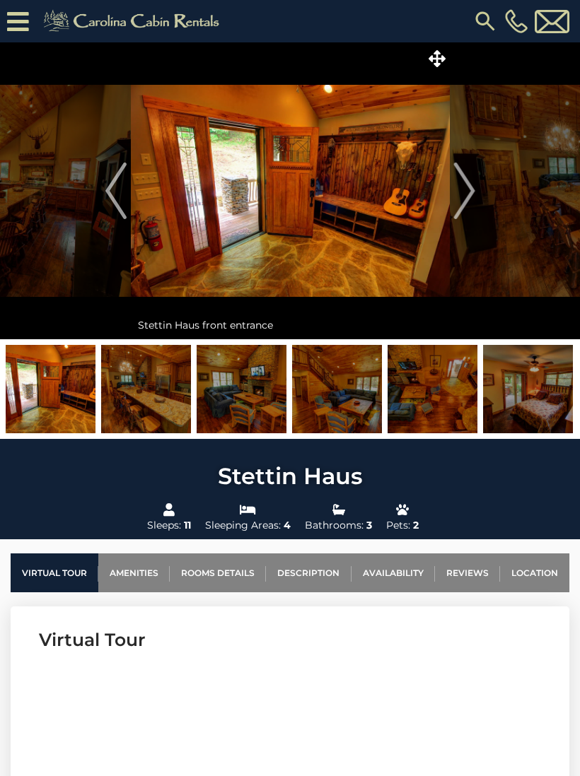
click at [469, 201] on img "Next" at bounding box center [463, 191] width 21 height 57
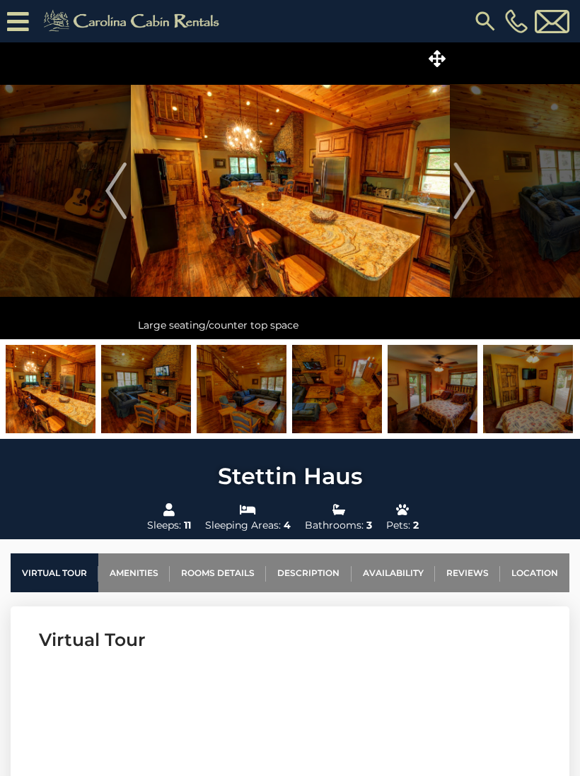
click at [464, 209] on img "Next" at bounding box center [463, 191] width 21 height 57
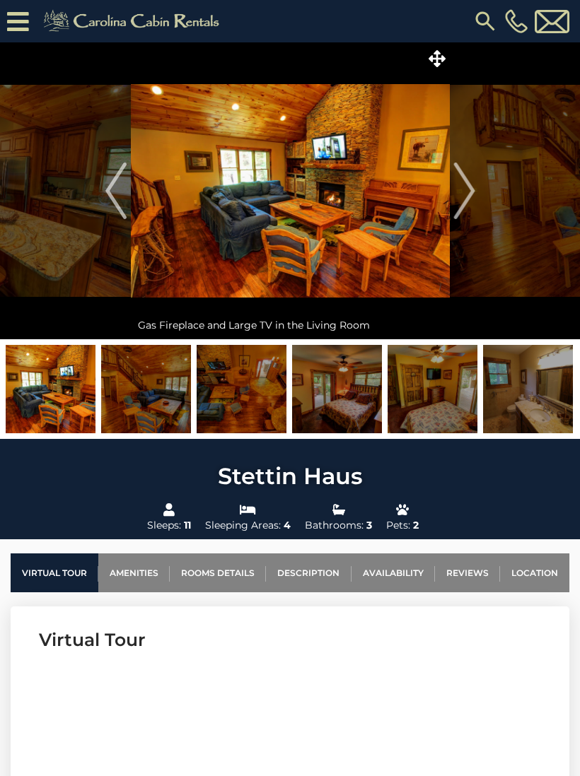
click at [462, 208] on img "Next" at bounding box center [463, 191] width 21 height 57
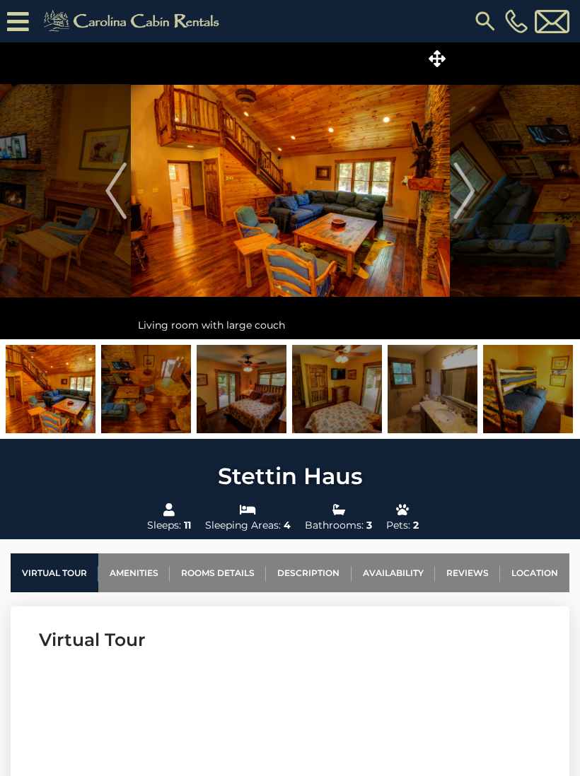
click at [461, 203] on img "Next" at bounding box center [463, 191] width 21 height 57
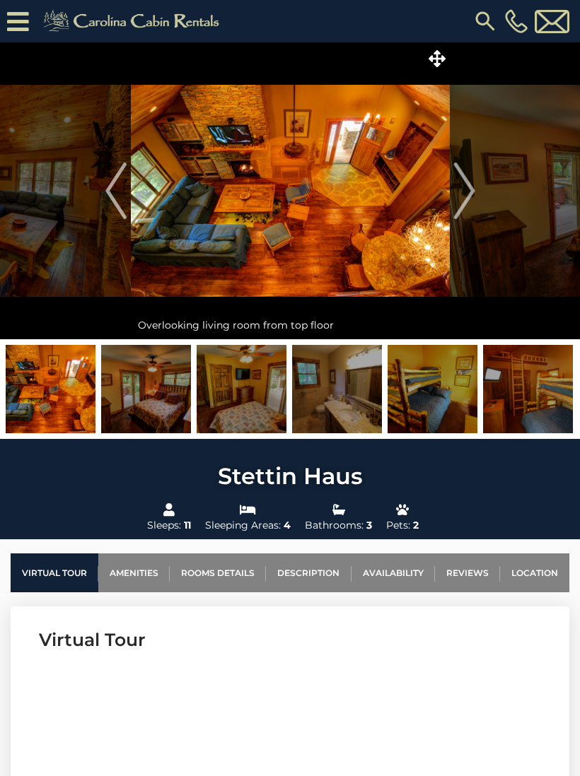
click at [462, 204] on img "Next" at bounding box center [463, 191] width 21 height 57
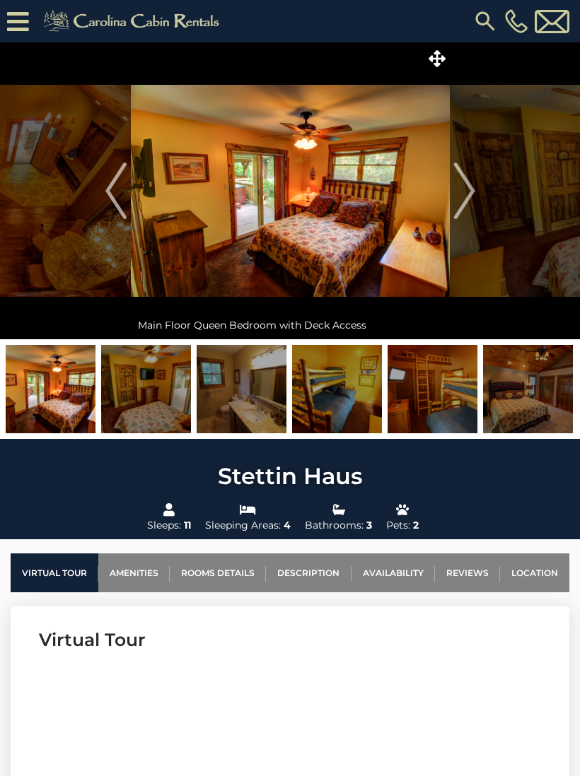
click at [457, 204] on img "Next" at bounding box center [463, 191] width 21 height 57
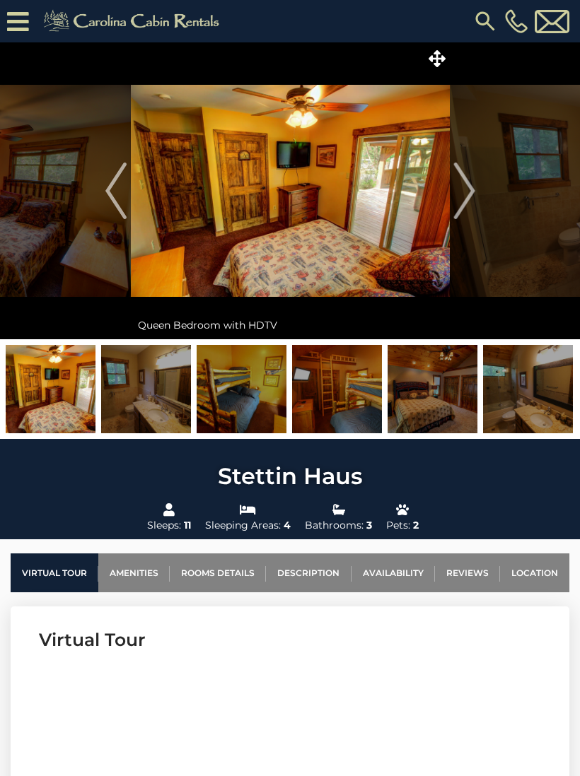
click at [460, 205] on img "Next" at bounding box center [463, 191] width 21 height 57
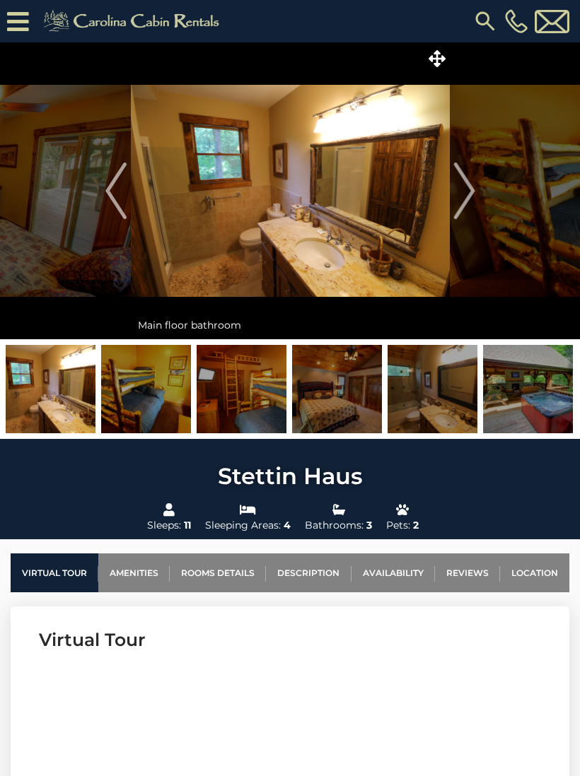
click at [465, 206] on img "Next" at bounding box center [463, 191] width 21 height 57
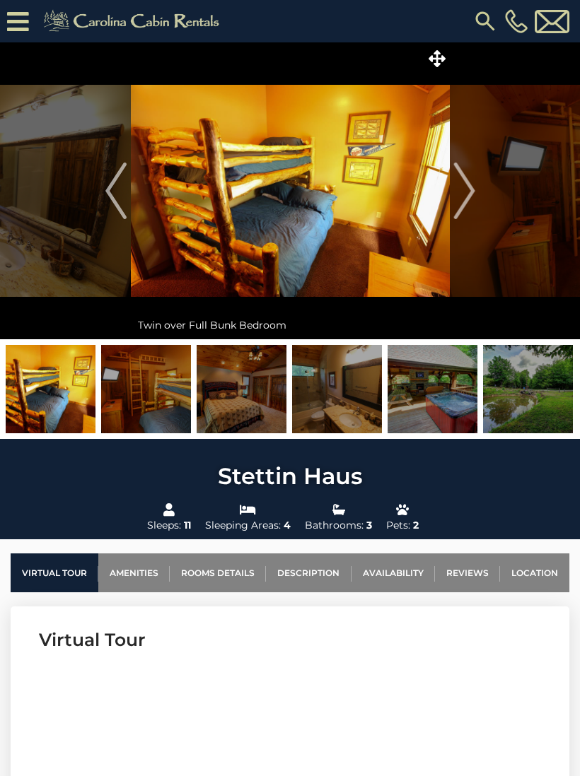
click at [462, 205] on img "Next" at bounding box center [463, 191] width 21 height 57
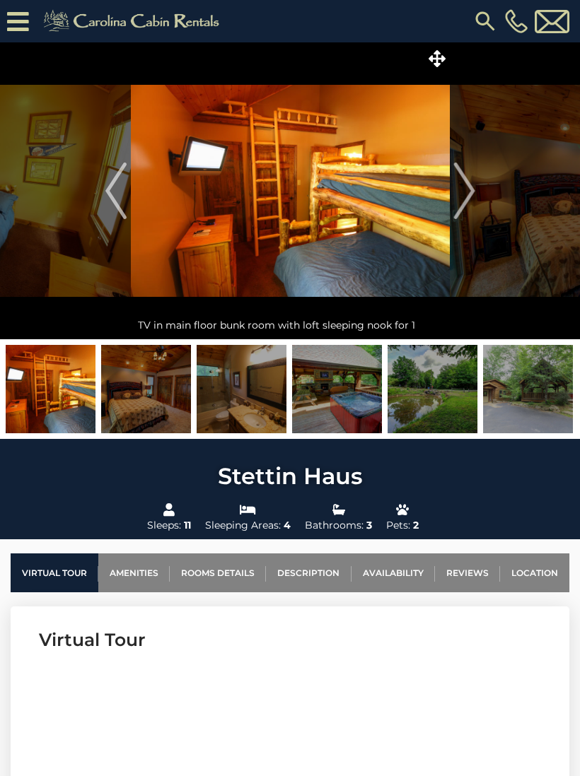
click at [459, 204] on img "Next" at bounding box center [463, 191] width 21 height 57
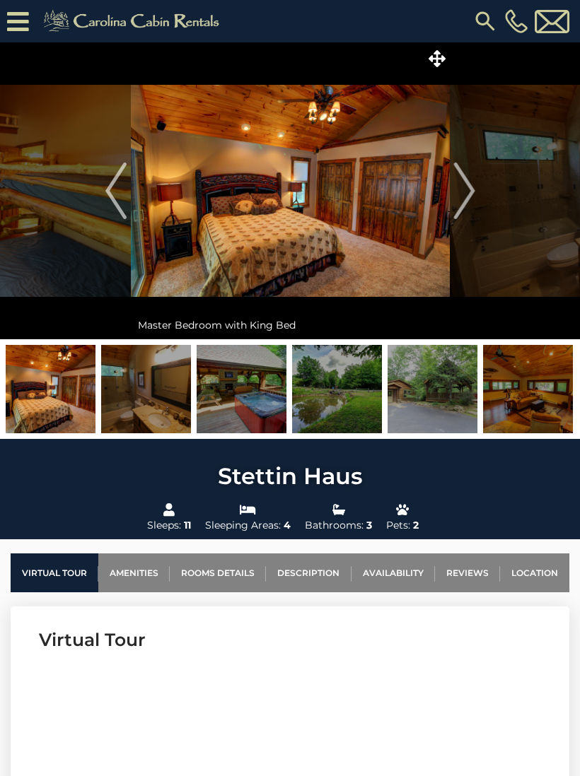
click at [462, 204] on img "Next" at bounding box center [463, 191] width 21 height 57
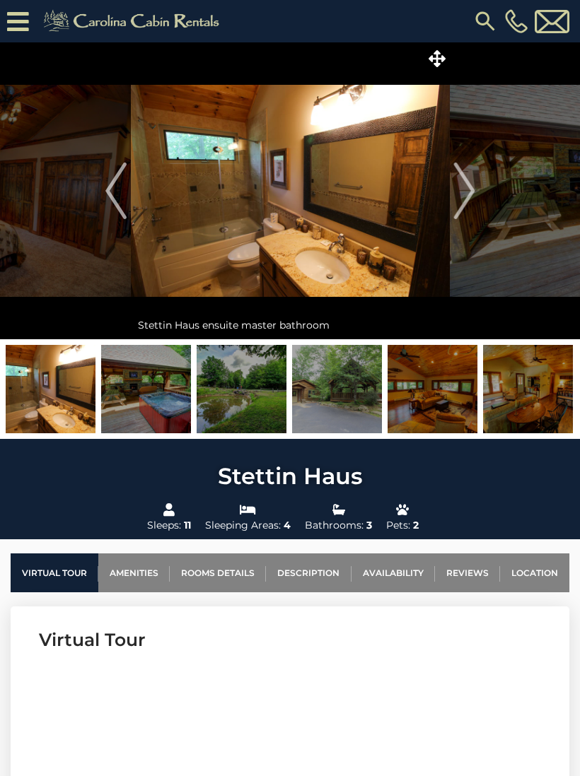
click at [464, 204] on img "Next" at bounding box center [463, 191] width 21 height 57
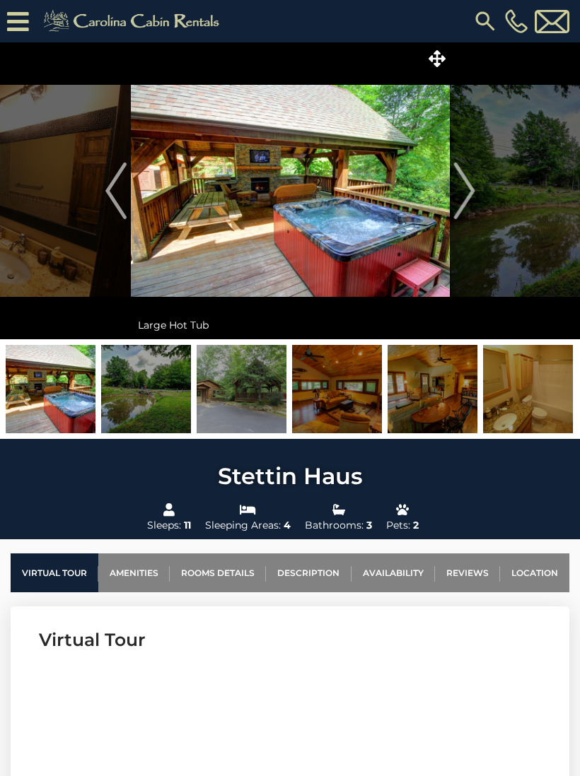
click at [458, 215] on img "Next" at bounding box center [463, 191] width 21 height 57
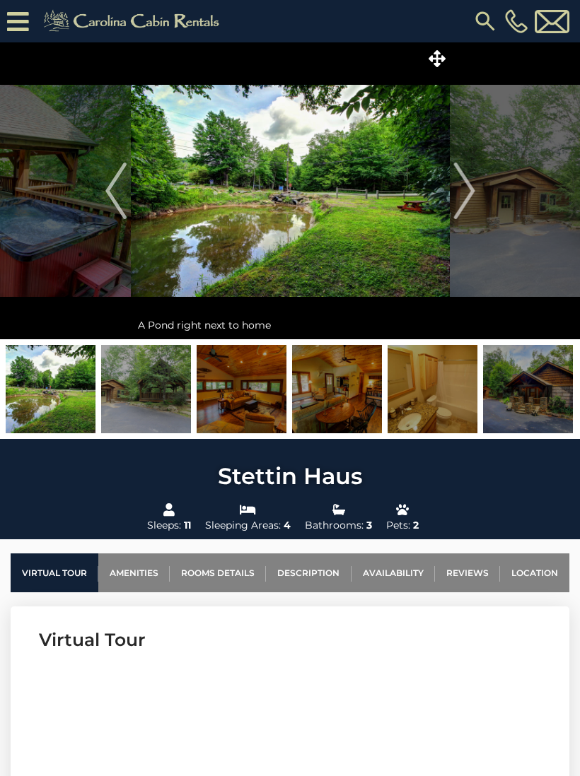
click at [462, 206] on img "Next" at bounding box center [463, 191] width 21 height 57
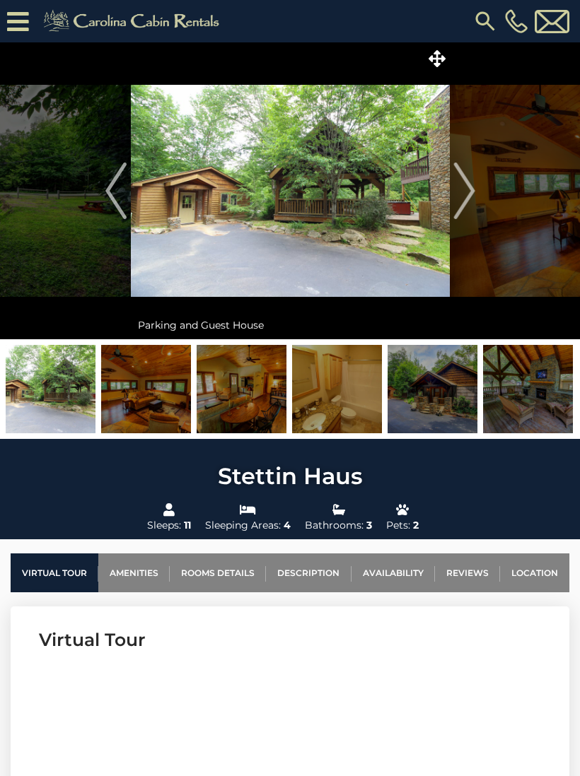
click at [459, 205] on img "Next" at bounding box center [463, 191] width 21 height 57
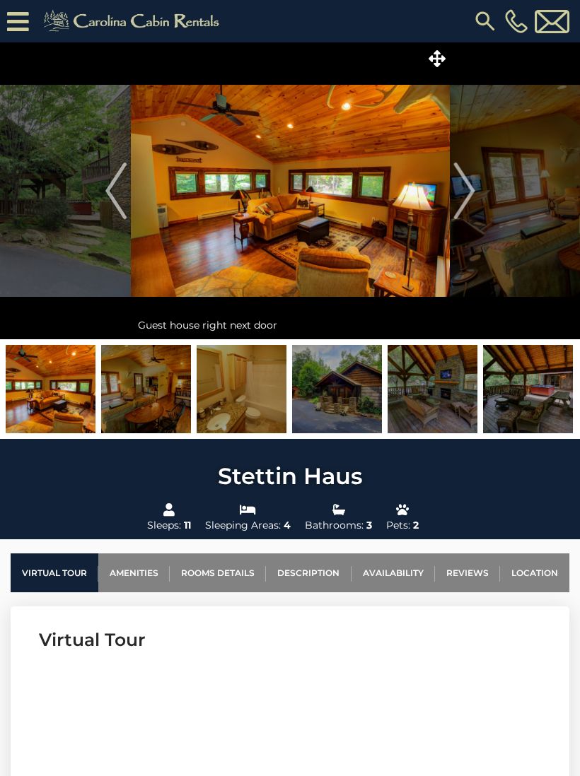
click at [466, 204] on img "Next" at bounding box center [463, 191] width 21 height 57
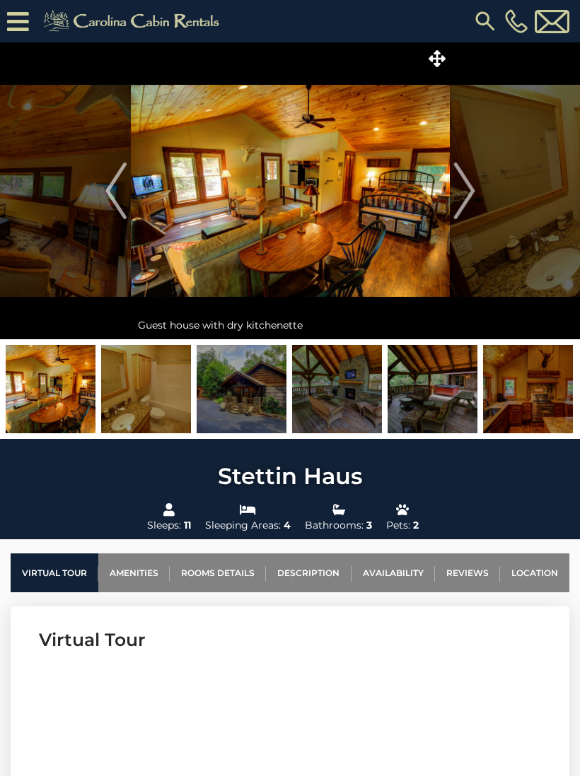
click at [463, 204] on img "Next" at bounding box center [463, 191] width 21 height 57
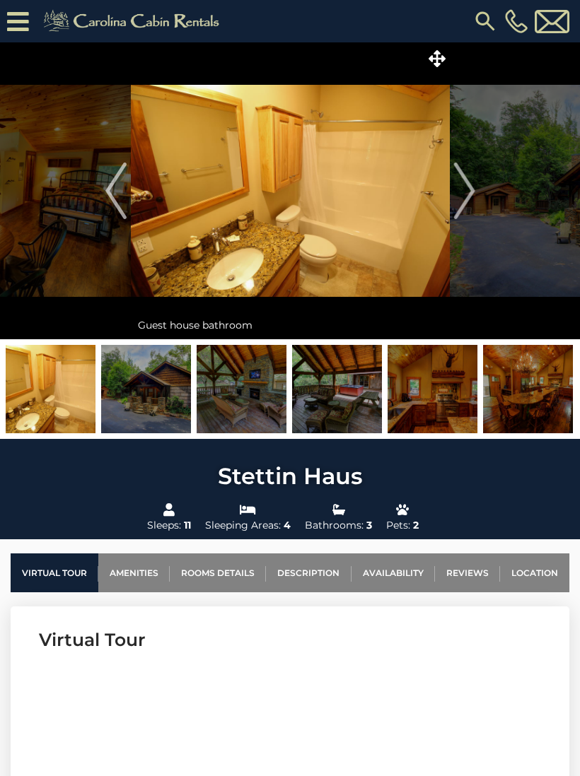
click at [462, 199] on img "Next" at bounding box center [463, 191] width 21 height 57
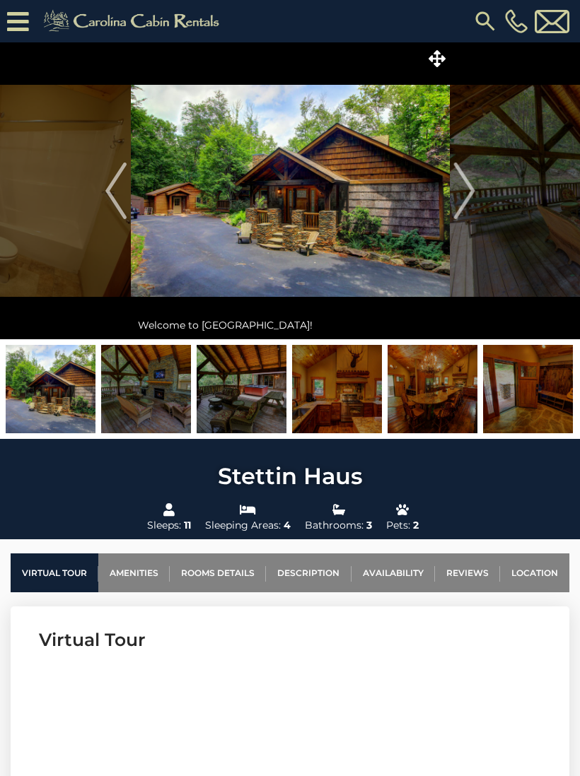
click at [463, 204] on img "Next" at bounding box center [463, 191] width 21 height 57
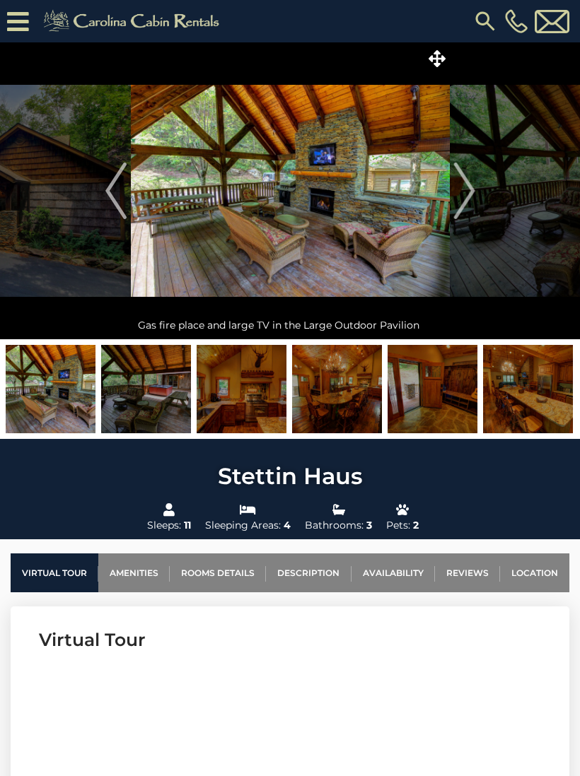
click at [387, 572] on link "Availability" at bounding box center [392, 572] width 83 height 39
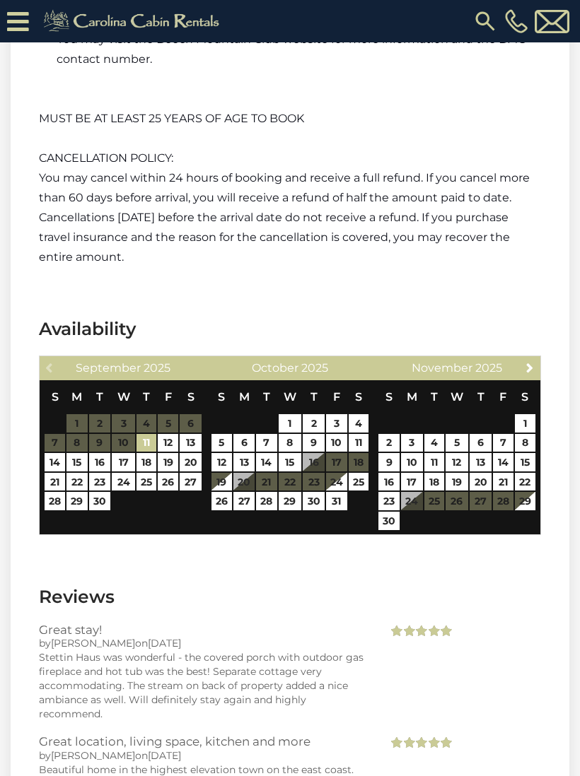
scroll to position [4106, 0]
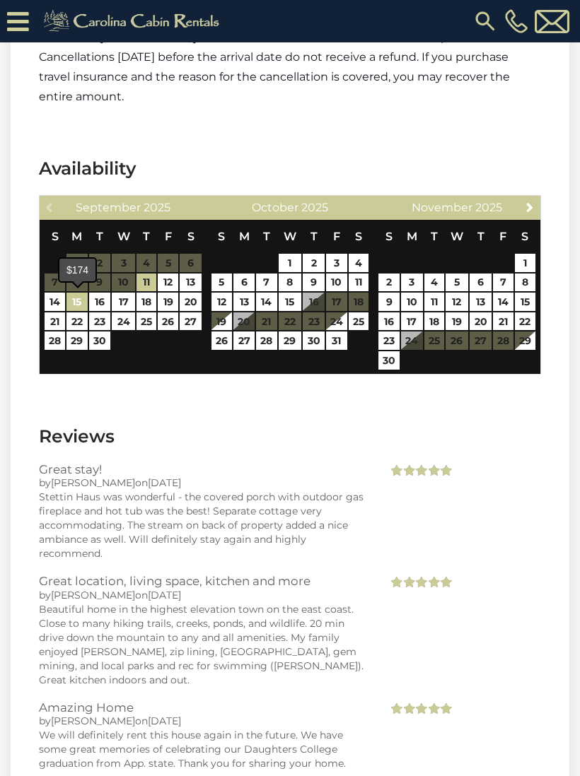
click at [82, 302] on link "15" at bounding box center [76, 302] width 20 height 18
type input "**********"
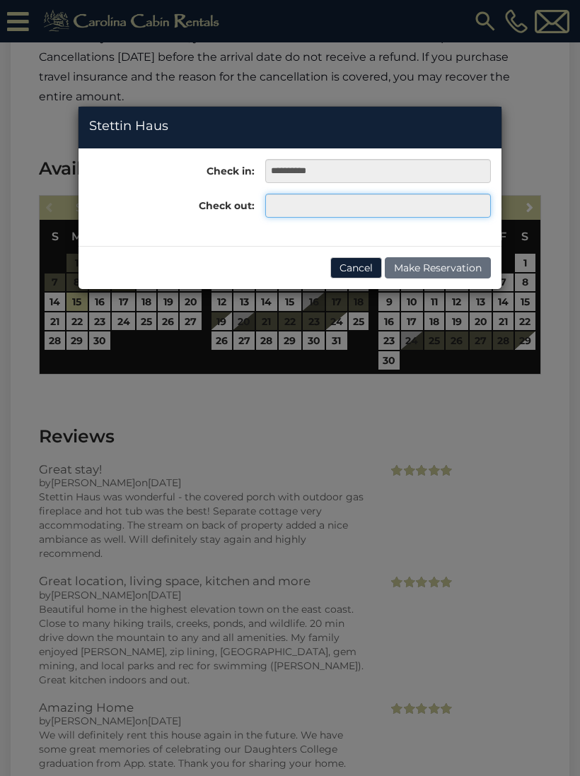
click at [298, 211] on input "text" at bounding box center [377, 206] width 225 height 24
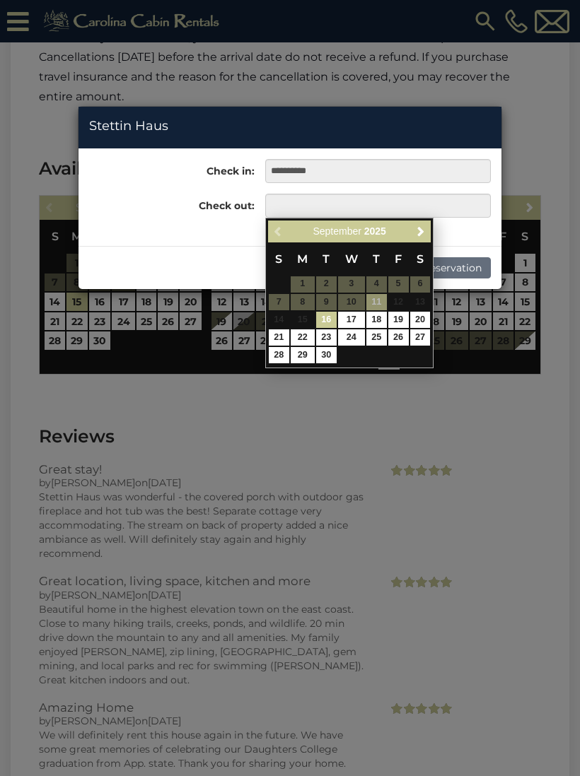
click at [304, 341] on link "22" at bounding box center [302, 337] width 24 height 16
type input "**********"
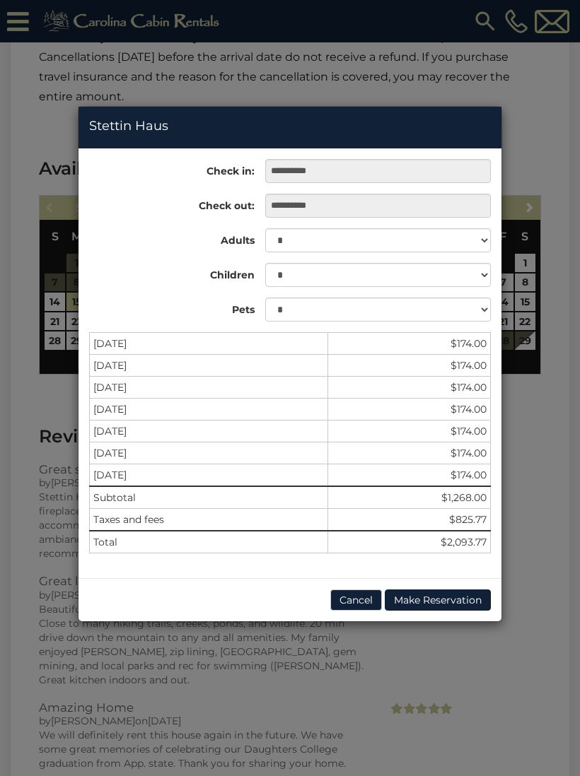
click at [350, 602] on button "Cancel" at bounding box center [356, 599] width 52 height 21
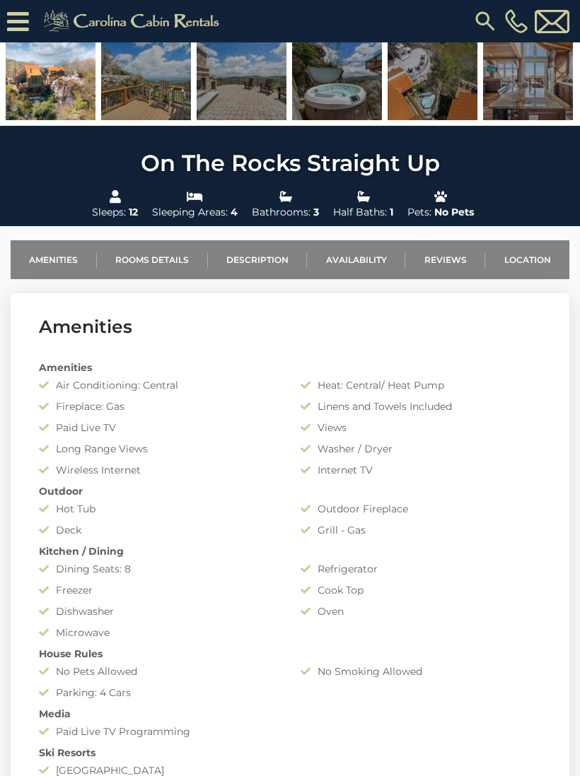
click at [449, 249] on link "Reviews" at bounding box center [445, 259] width 80 height 39
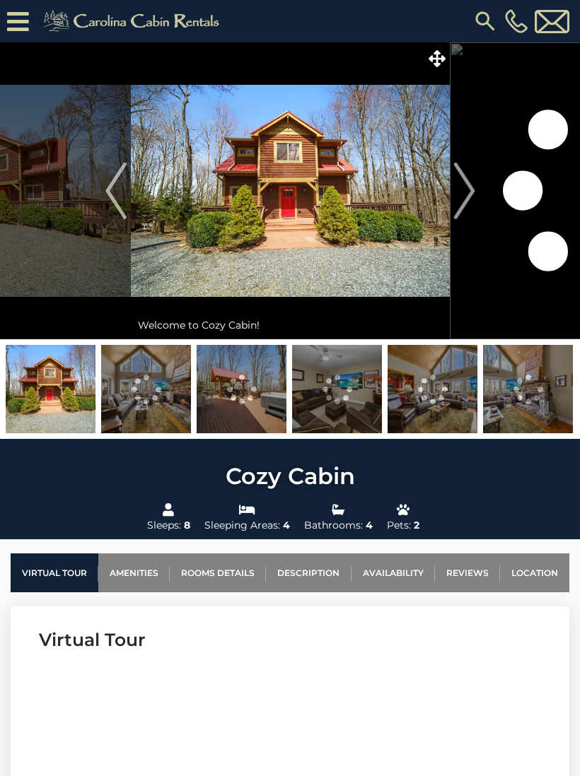
click at [461, 196] on img "Next" at bounding box center [463, 191] width 21 height 57
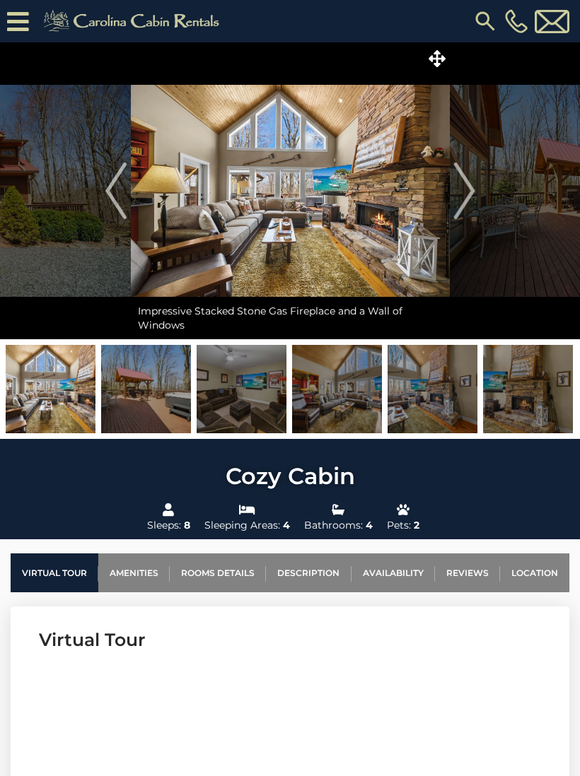
click at [471, 194] on img "Next" at bounding box center [463, 191] width 21 height 57
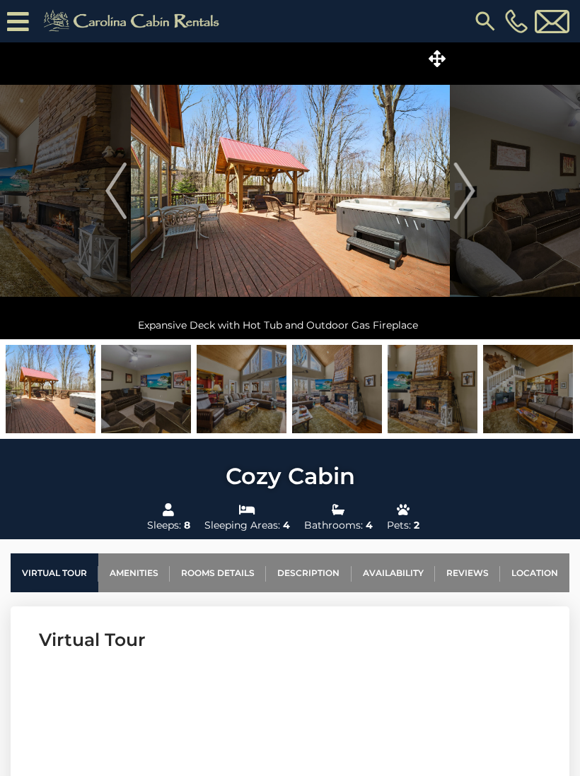
click at [466, 203] on img "Next" at bounding box center [463, 191] width 21 height 57
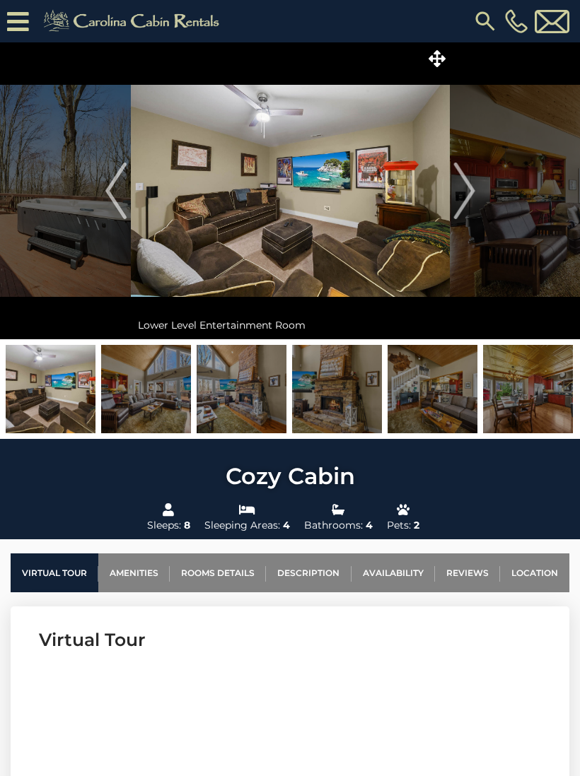
click at [464, 199] on img "Next" at bounding box center [463, 191] width 21 height 57
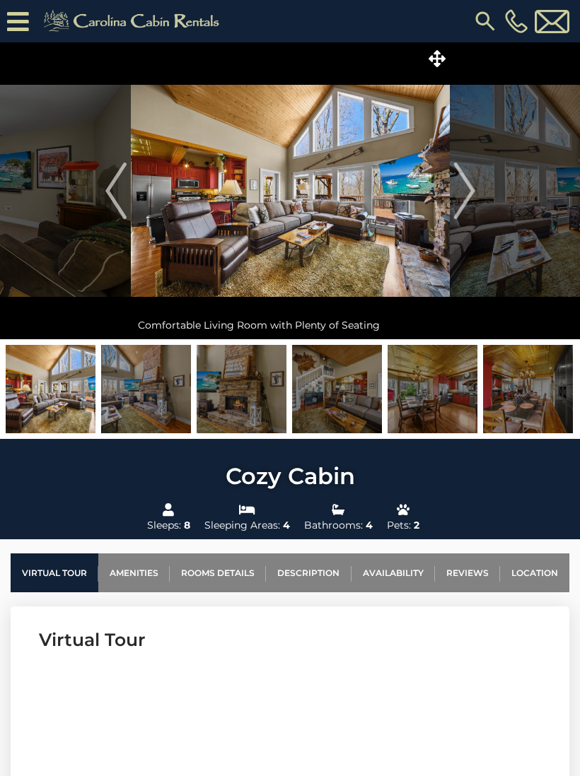
click at [457, 204] on img "Next" at bounding box center [463, 191] width 21 height 57
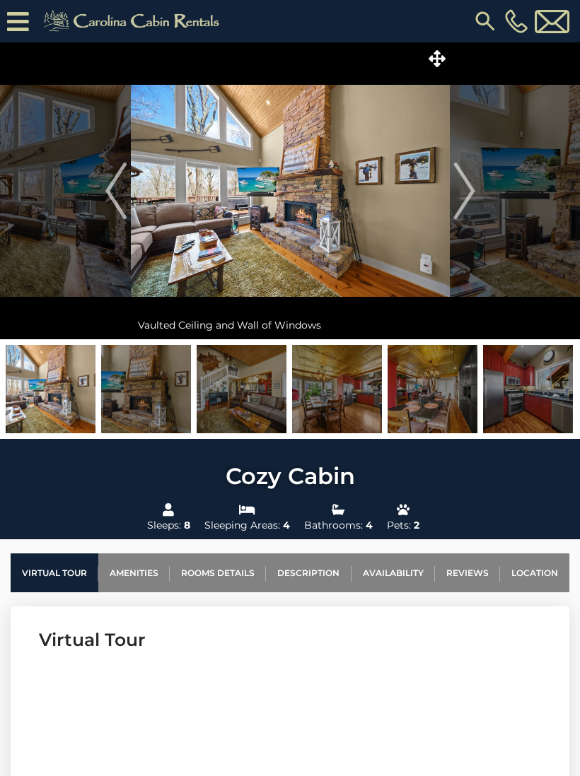
click at [459, 204] on img "Next" at bounding box center [463, 191] width 21 height 57
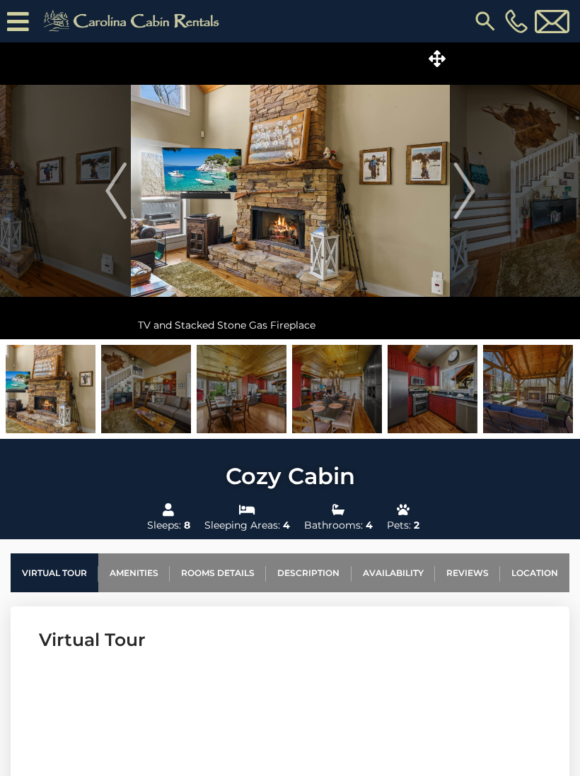
click at [458, 202] on img "Next" at bounding box center [463, 191] width 21 height 57
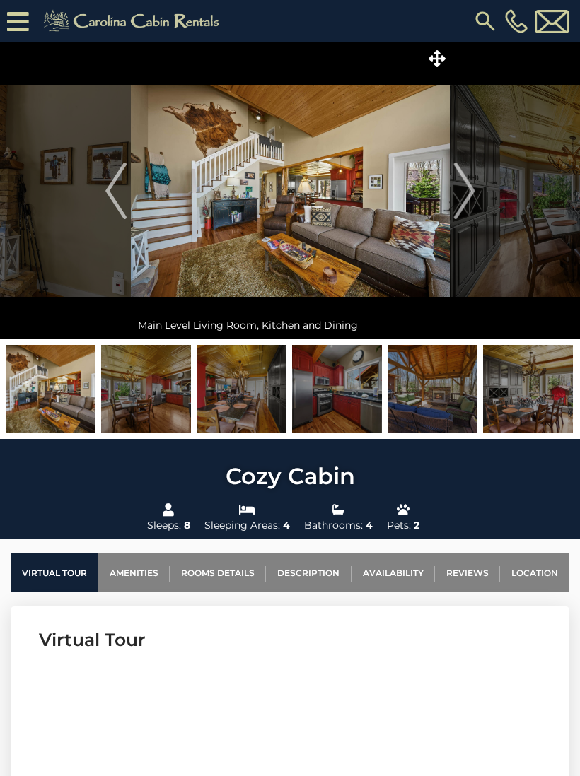
click at [457, 206] on img "Next" at bounding box center [463, 191] width 21 height 57
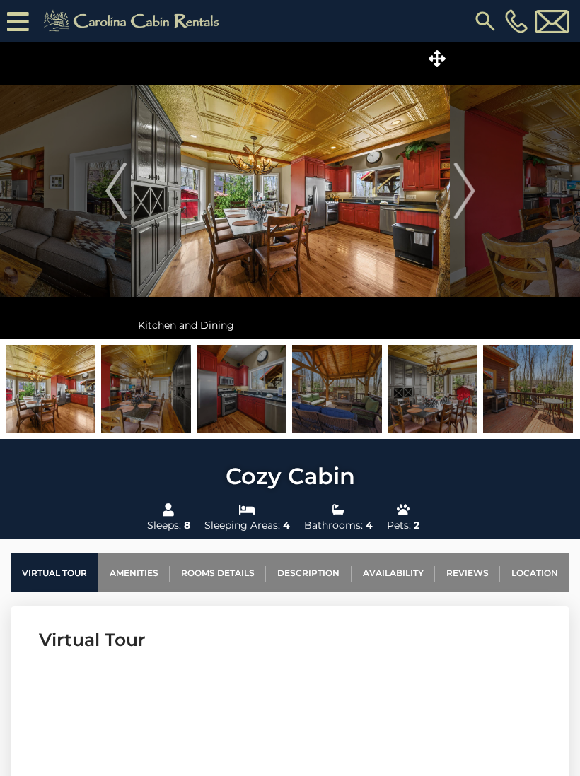
click at [462, 200] on img "Next" at bounding box center [463, 191] width 21 height 57
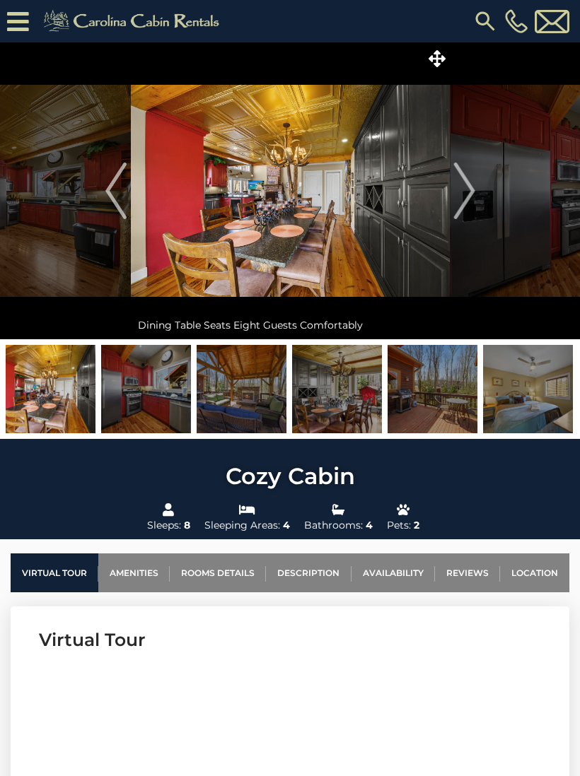
click at [457, 199] on img "Next" at bounding box center [463, 191] width 21 height 57
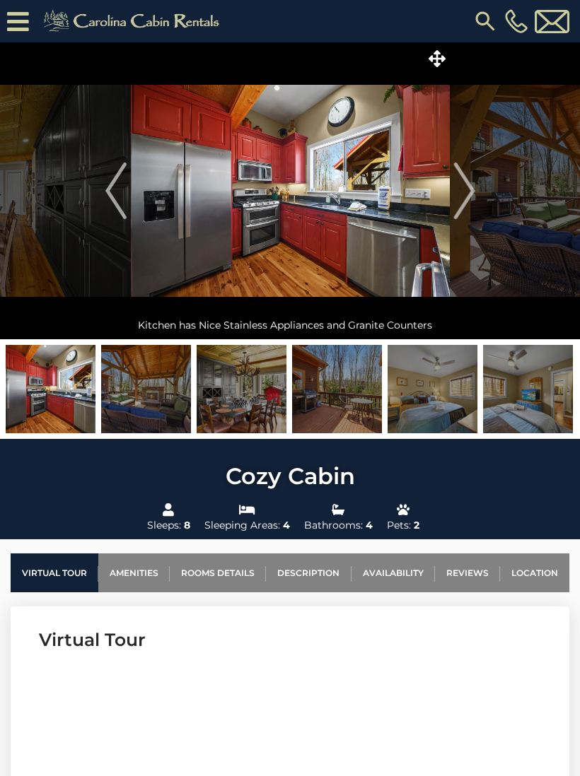
click at [458, 192] on img "Next" at bounding box center [463, 191] width 21 height 57
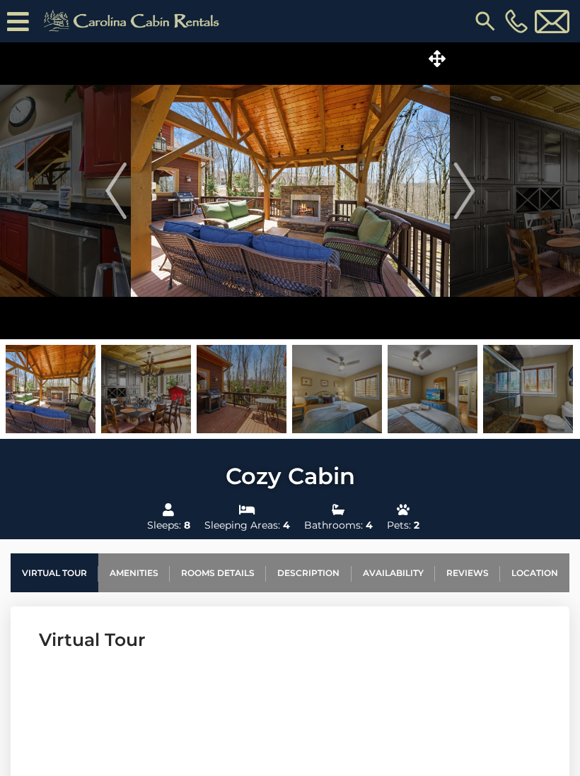
click at [462, 198] on img "Next" at bounding box center [463, 191] width 21 height 57
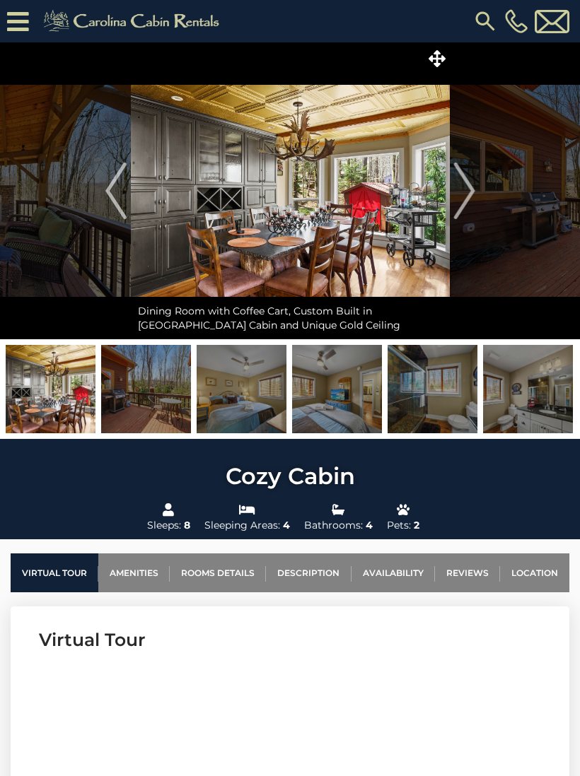
click at [458, 197] on img "Next" at bounding box center [463, 191] width 21 height 57
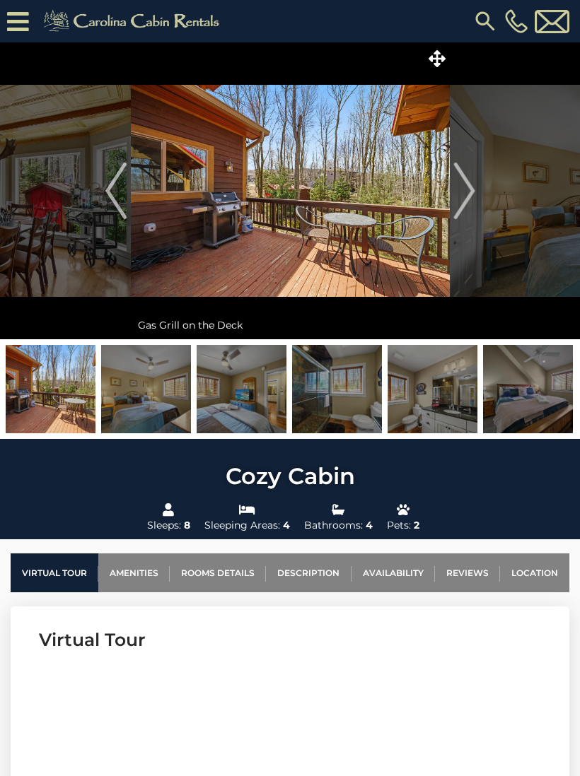
click at [326, 650] on h3 "Virtual Tour" at bounding box center [290, 640] width 502 height 25
click at [387, 577] on link "Availability" at bounding box center [392, 572] width 83 height 39
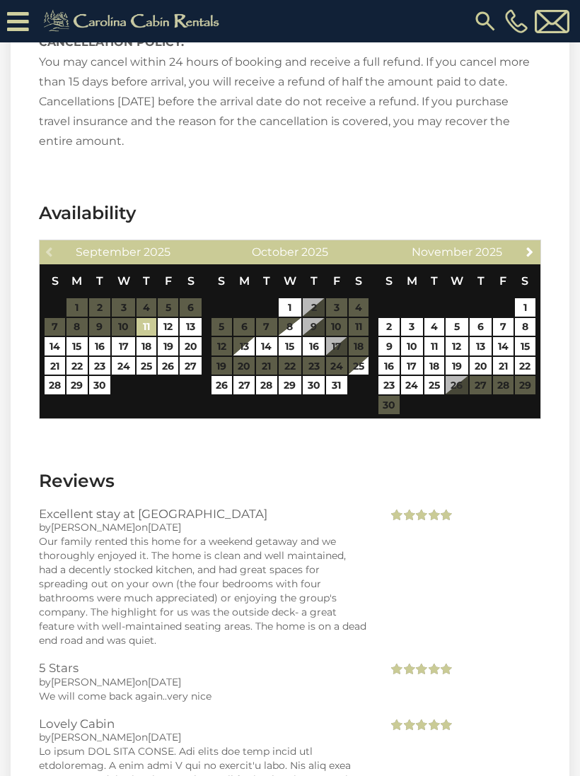
scroll to position [2633, 0]
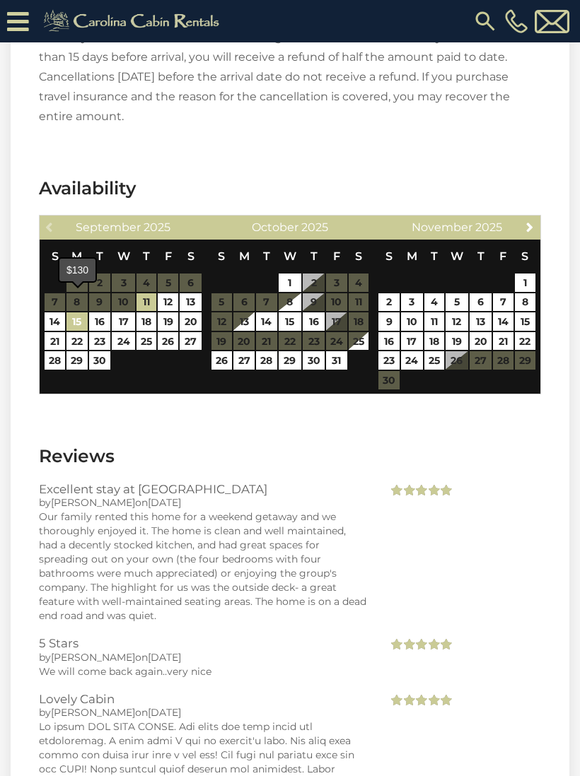
click at [85, 312] on link "15" at bounding box center [76, 321] width 20 height 18
type input "**********"
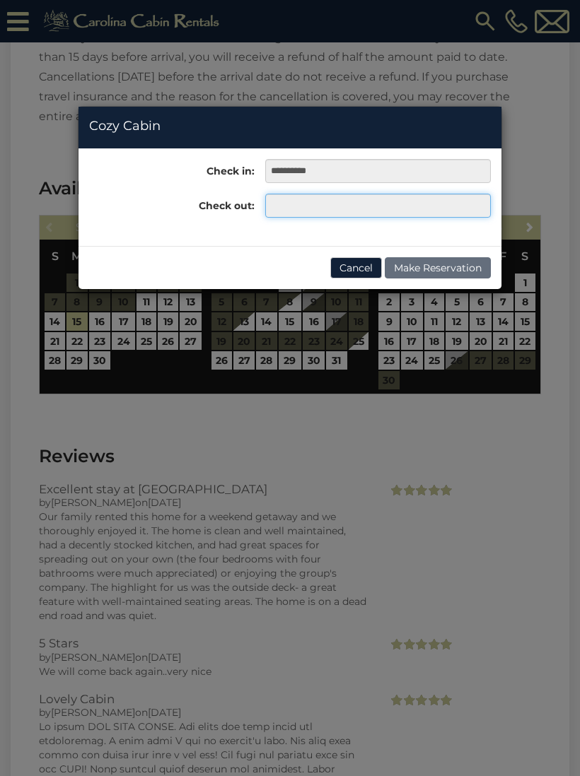
click at [315, 207] on input "text" at bounding box center [377, 206] width 225 height 24
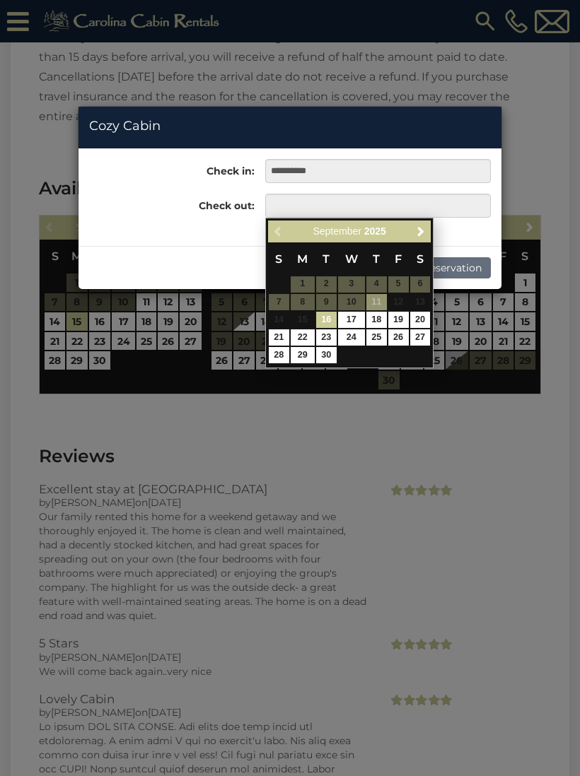
click at [399, 316] on link "19" at bounding box center [398, 320] width 20 height 16
type input "**********"
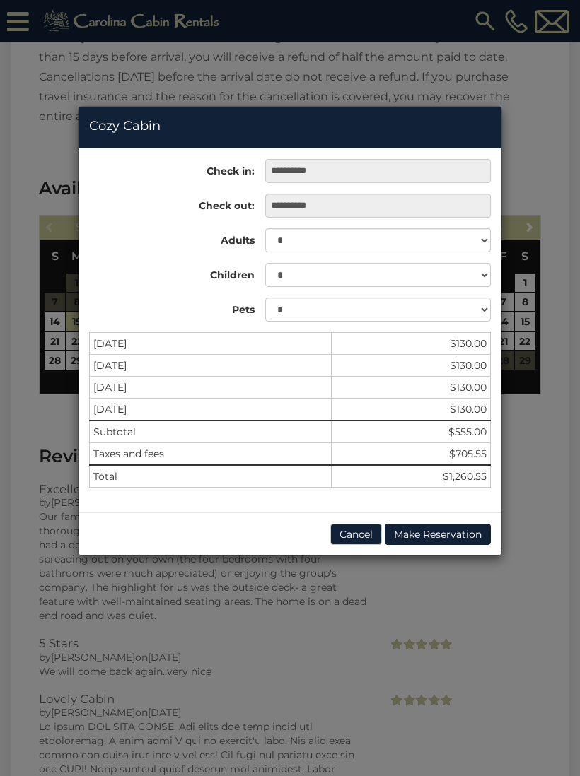
click at [354, 533] on button "Cancel" at bounding box center [356, 534] width 52 height 21
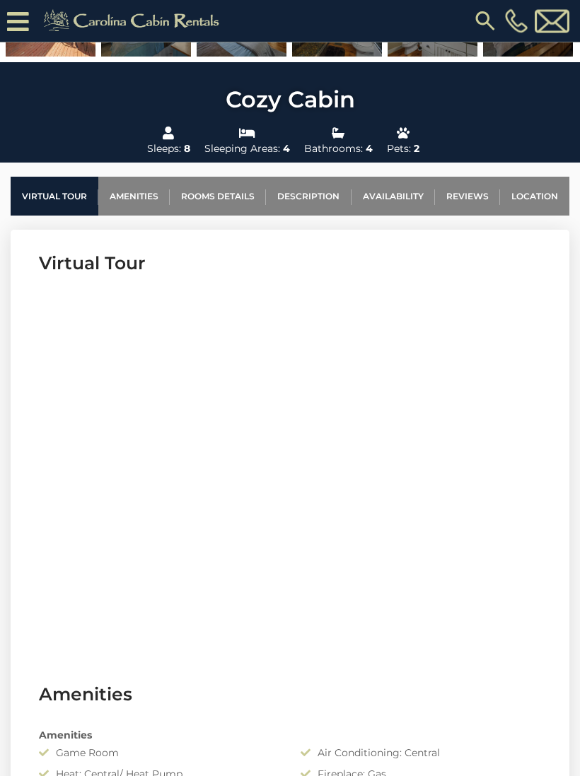
scroll to position [405, 0]
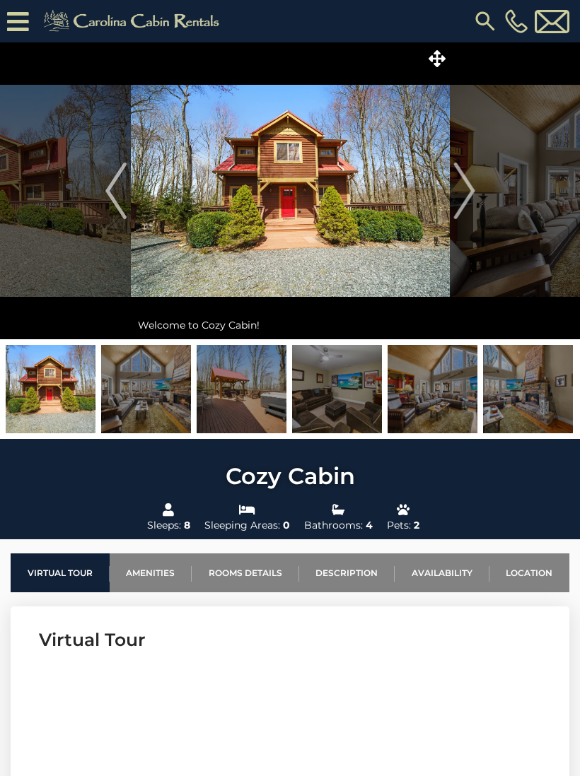
click at [433, 570] on link "Availability" at bounding box center [441, 572] width 95 height 39
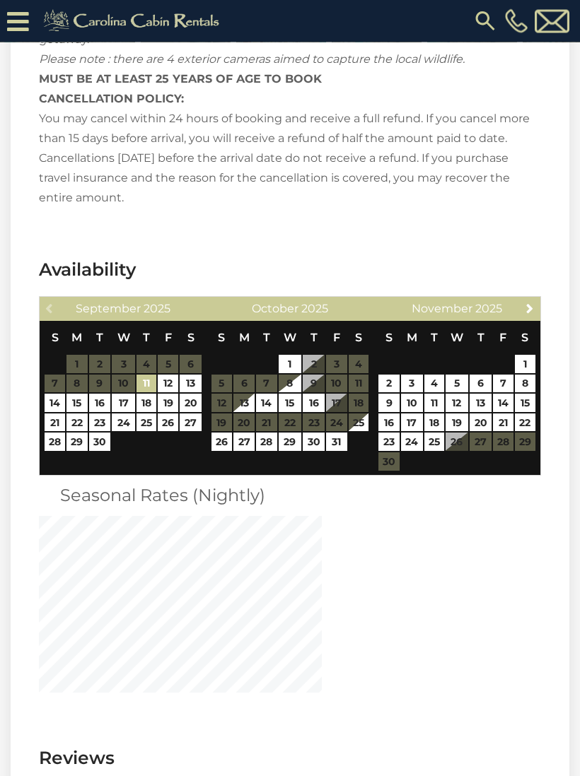
scroll to position [2552, 0]
click at [81, 413] on link "22" at bounding box center [76, 422] width 20 height 18
type input "**********"
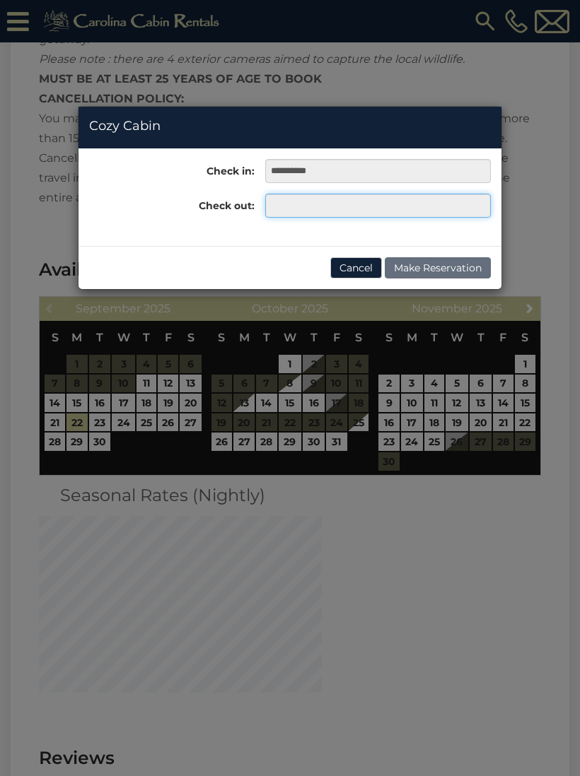
click at [301, 204] on input "text" at bounding box center [377, 206] width 225 height 24
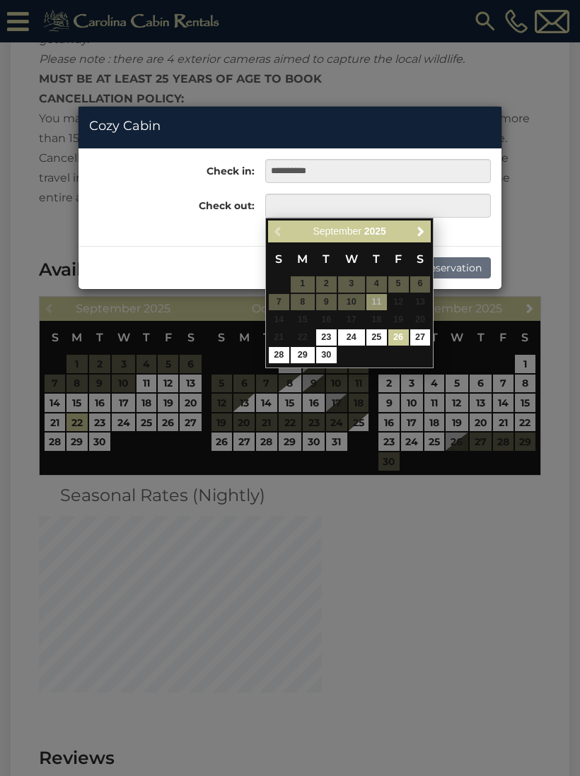
click at [401, 338] on link "26" at bounding box center [398, 337] width 20 height 16
type input "**********"
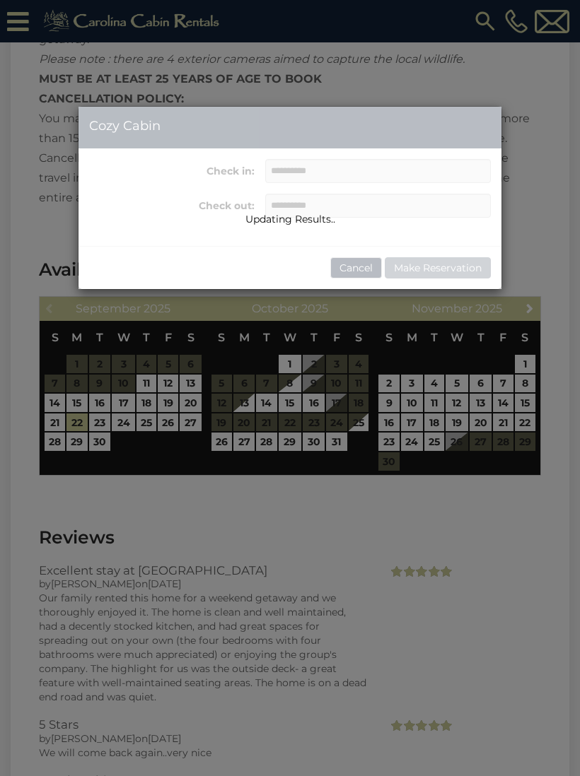
click at [349, 264] on div "Updating Results.." at bounding box center [289, 198] width 423 height 182
click at [484, 128] on div "Updating Results.." at bounding box center [289, 198] width 423 height 182
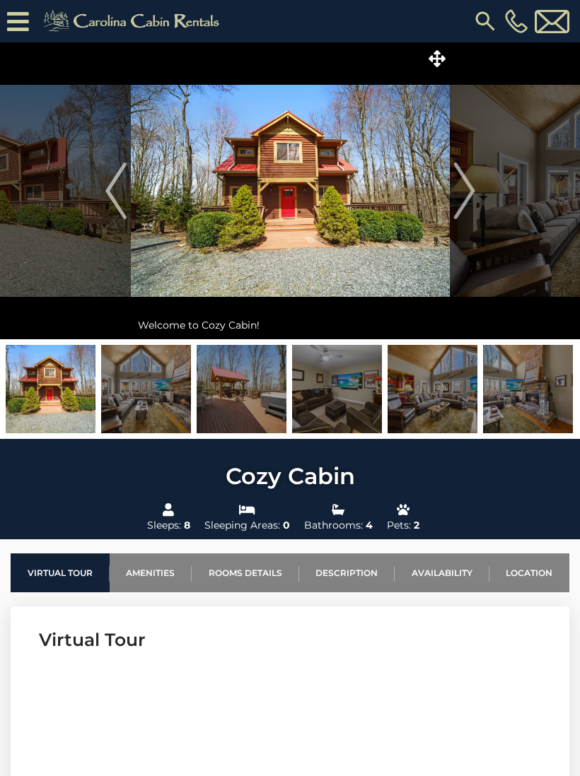
click at [469, 194] on img "Next" at bounding box center [463, 191] width 21 height 57
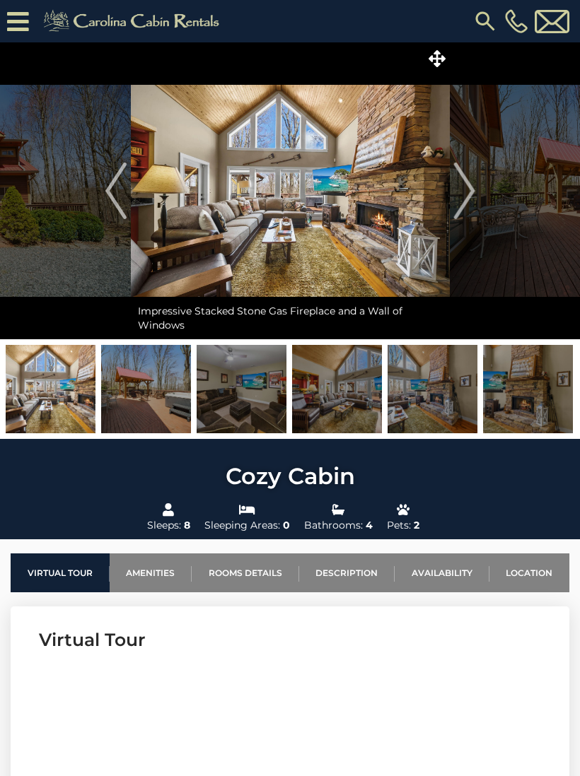
click at [368, 195] on img at bounding box center [290, 190] width 319 height 297
click at [442, 66] on icon at bounding box center [436, 58] width 17 height 17
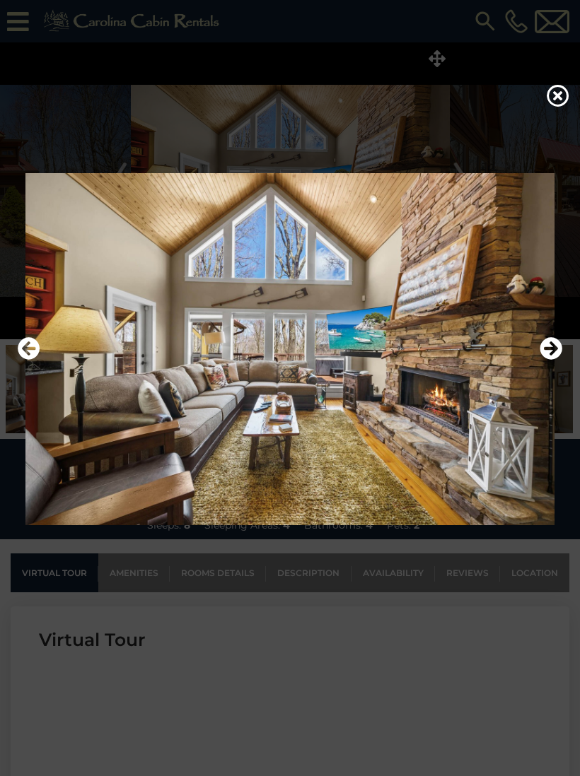
click at [551, 360] on icon "Next" at bounding box center [550, 348] width 23 height 23
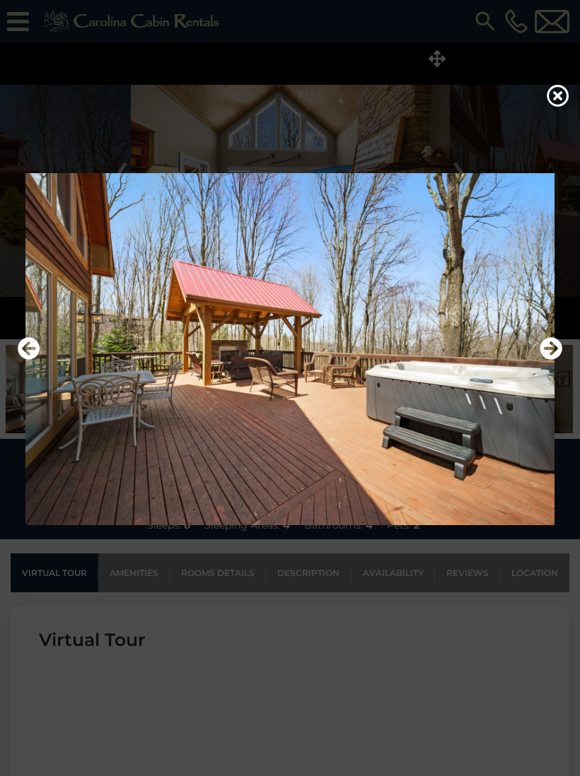
click at [553, 360] on icon "Next" at bounding box center [550, 348] width 23 height 23
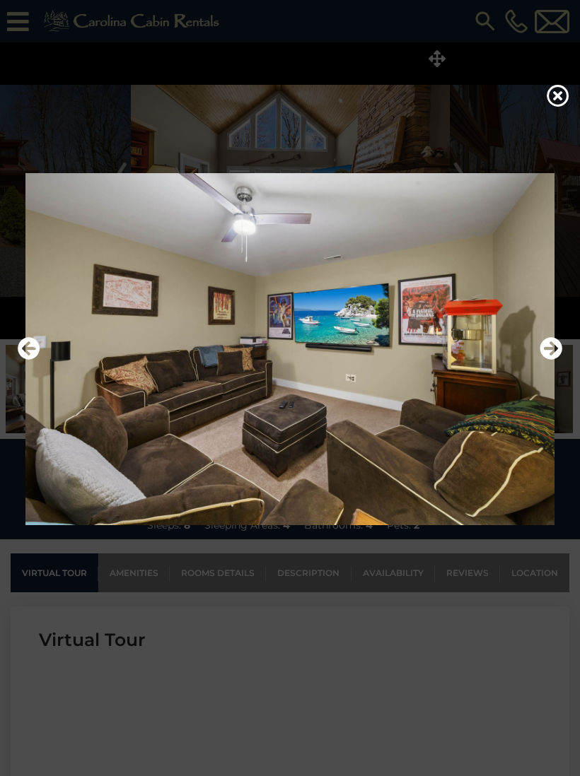
click at [546, 360] on icon "Next" at bounding box center [550, 348] width 23 height 23
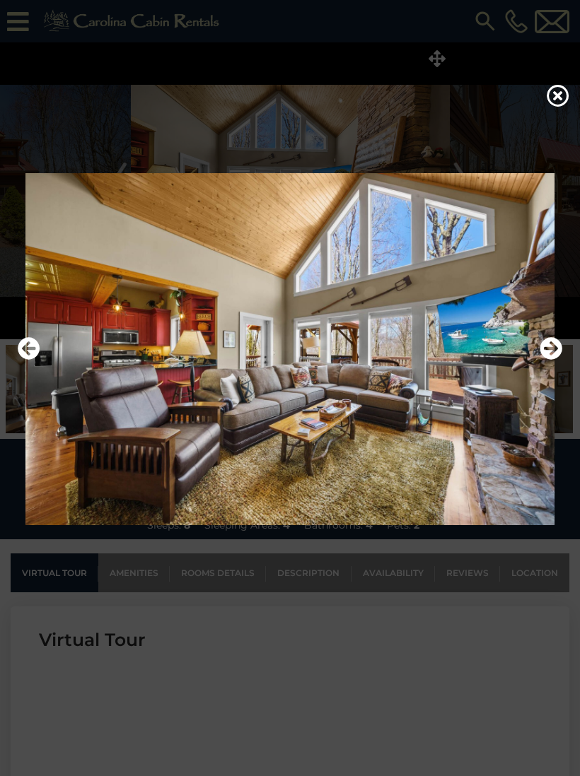
click at [551, 360] on icon "Next" at bounding box center [550, 348] width 23 height 23
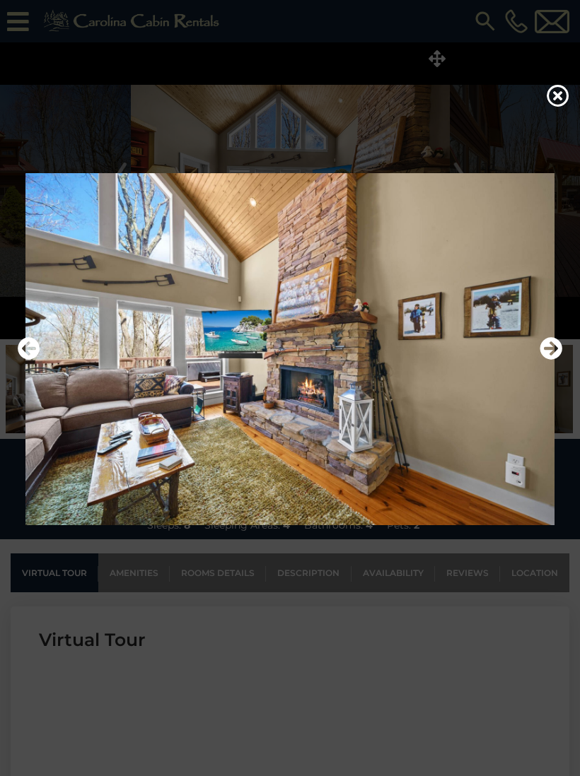
click at [549, 360] on icon "Next" at bounding box center [550, 348] width 23 height 23
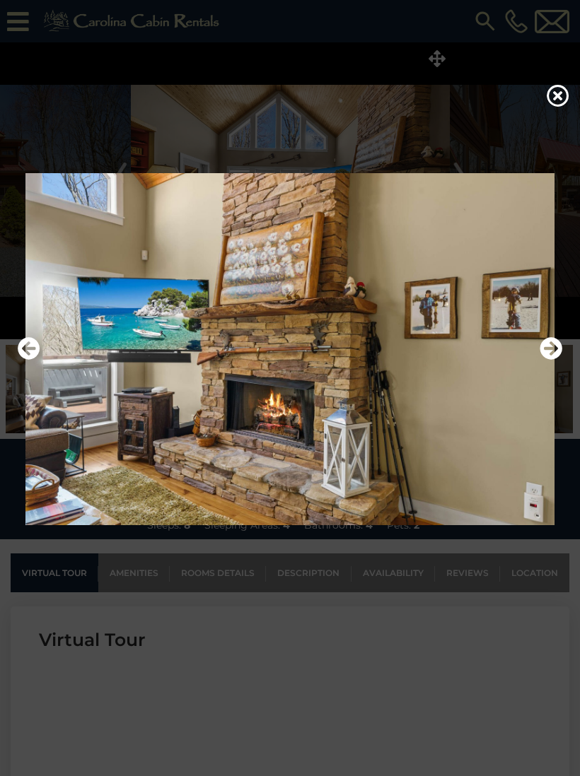
click at [548, 360] on icon "Next" at bounding box center [550, 348] width 23 height 23
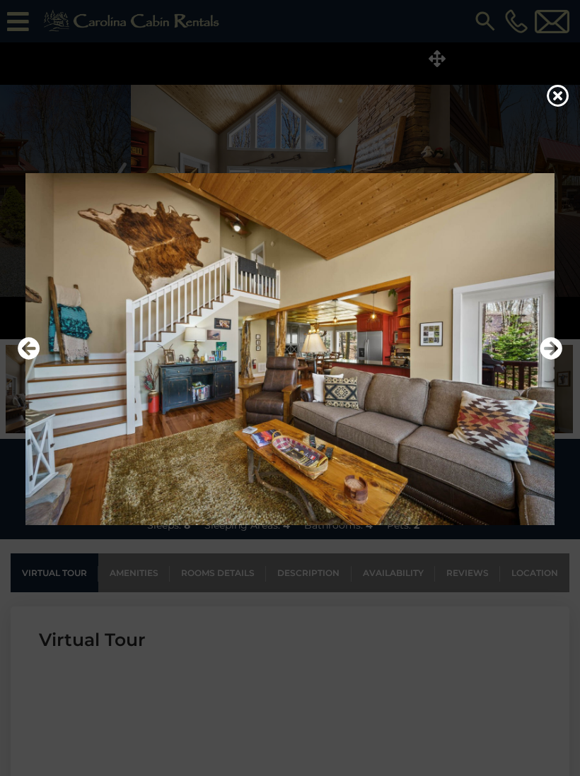
click at [550, 360] on icon "Next" at bounding box center [550, 348] width 23 height 23
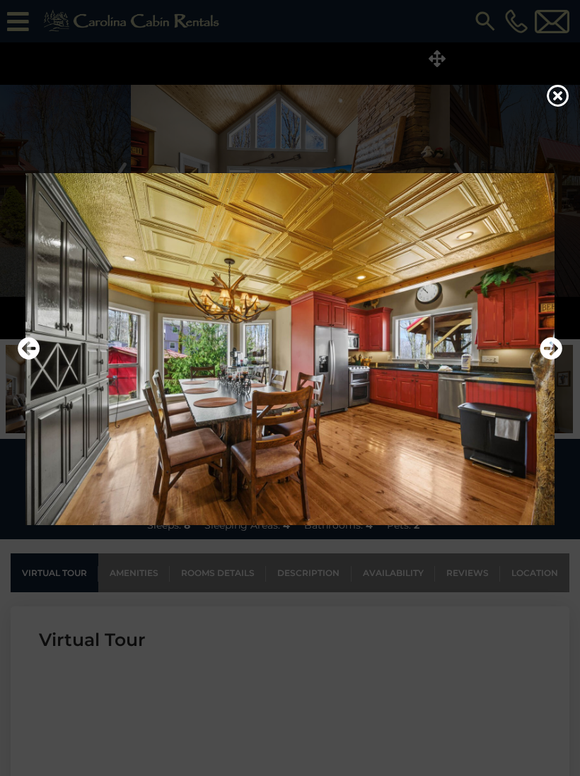
click at [548, 360] on icon "Next" at bounding box center [550, 348] width 23 height 23
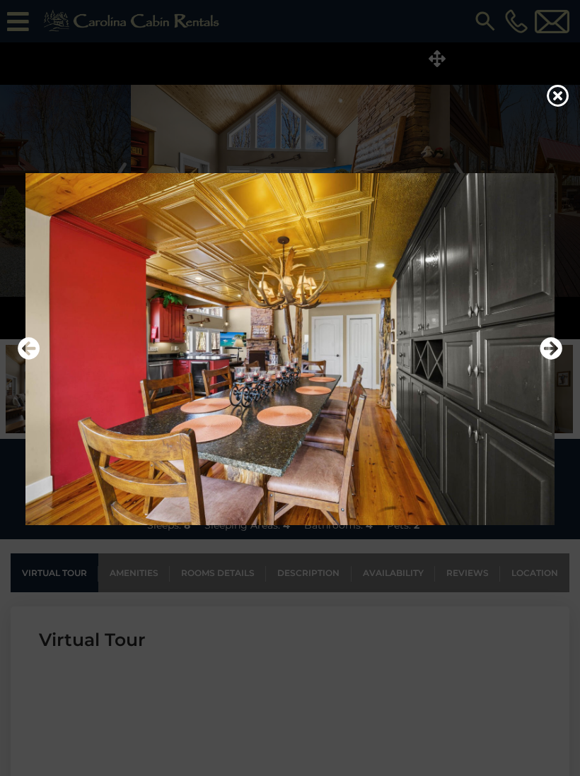
click at [545, 360] on icon "Next" at bounding box center [550, 348] width 23 height 23
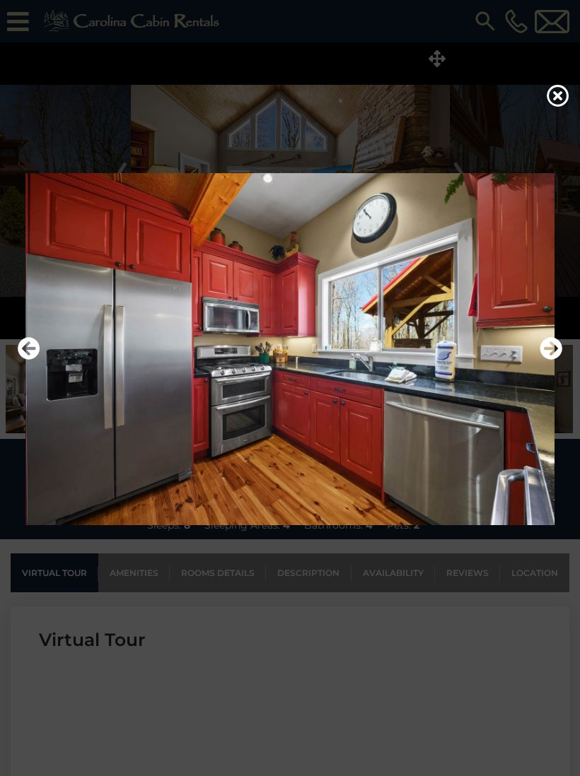
click at [551, 360] on icon "Next" at bounding box center [550, 348] width 23 height 23
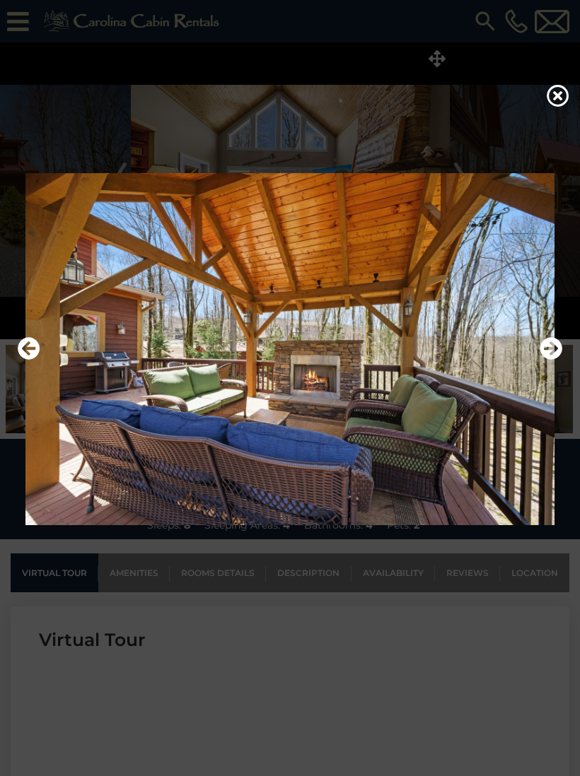
click at [550, 360] on icon "Next" at bounding box center [550, 348] width 23 height 23
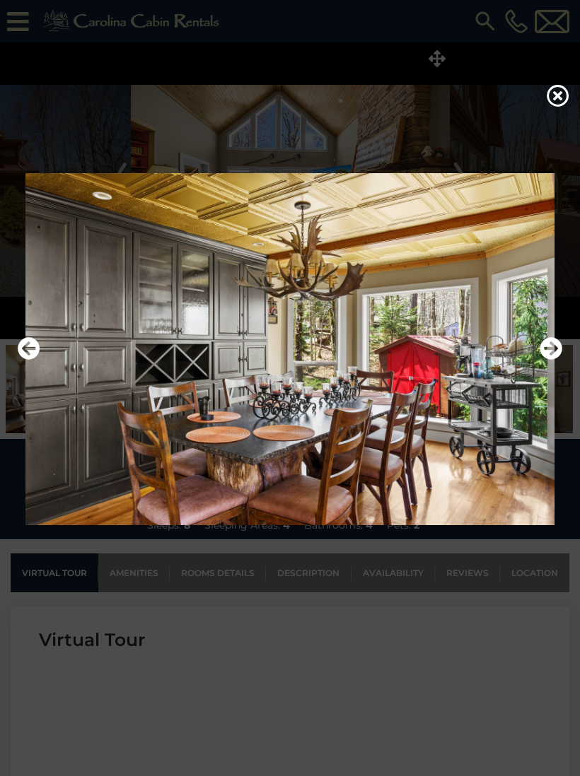
click at [546, 360] on icon "Next" at bounding box center [550, 348] width 23 height 23
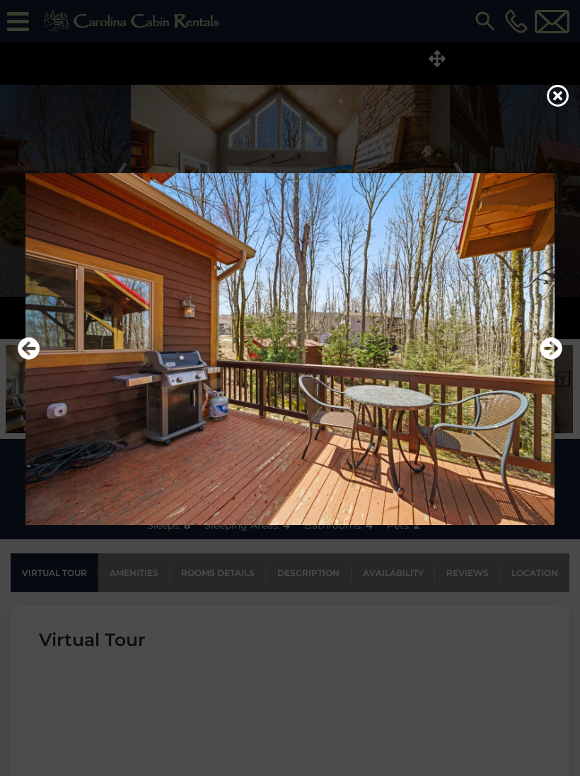
click at [548, 360] on icon "Next" at bounding box center [550, 348] width 23 height 23
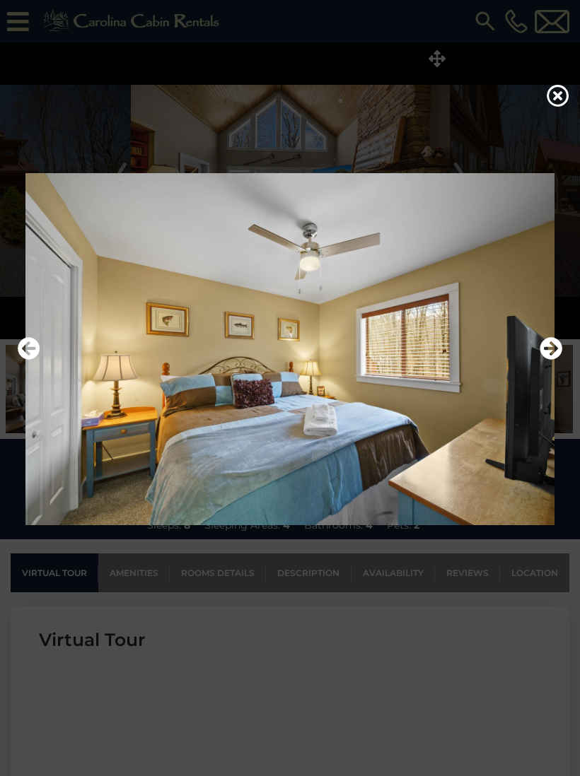
click at [548, 360] on icon "Next" at bounding box center [550, 348] width 23 height 23
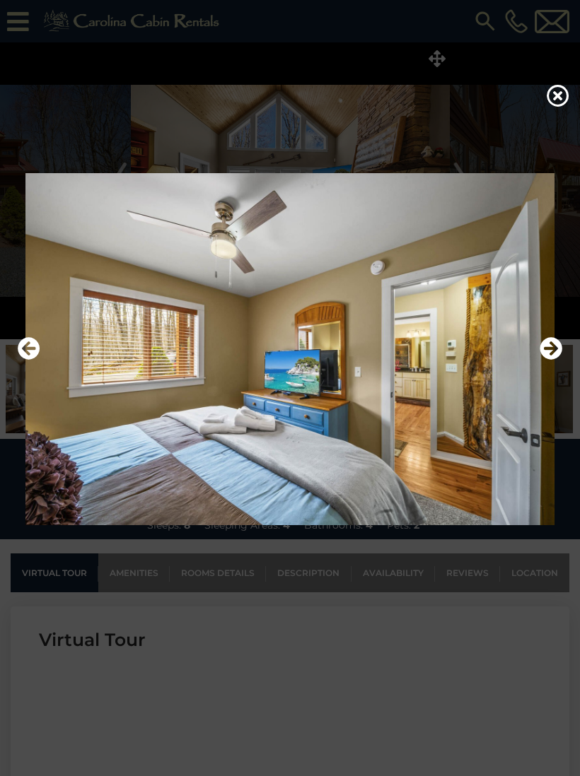
click at [547, 360] on icon "Next" at bounding box center [550, 348] width 23 height 23
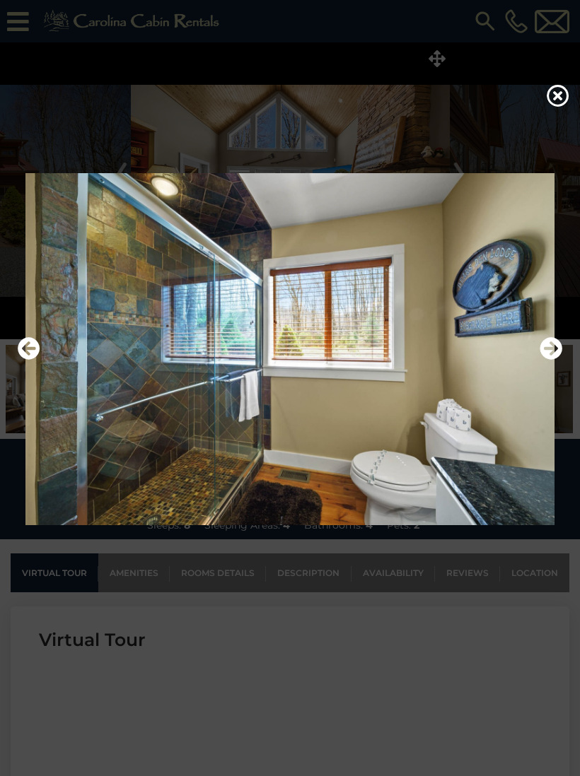
click at [546, 360] on icon "Next" at bounding box center [550, 348] width 23 height 23
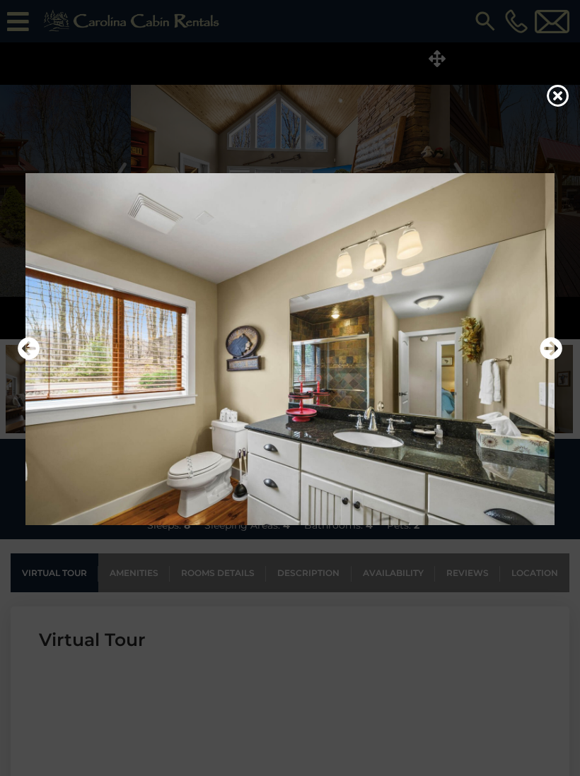
click at [551, 354] on icon "Next" at bounding box center [550, 348] width 23 height 23
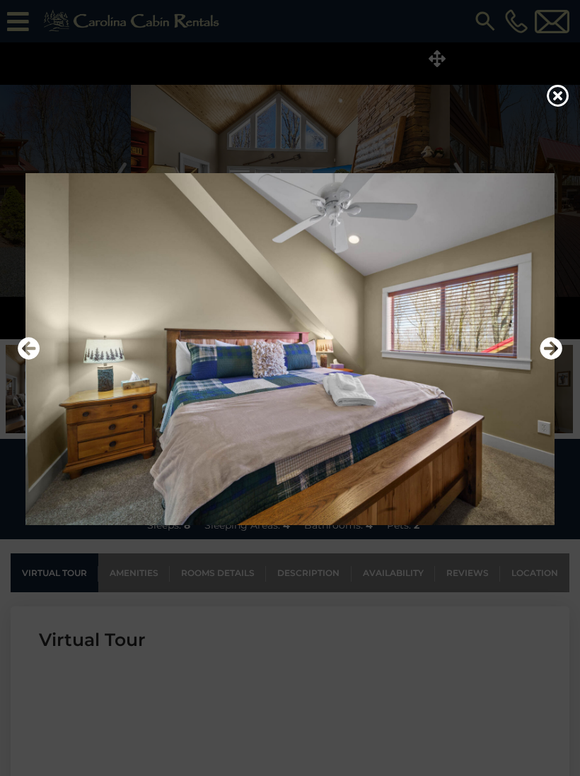
click at [550, 359] on icon "Next" at bounding box center [550, 348] width 23 height 23
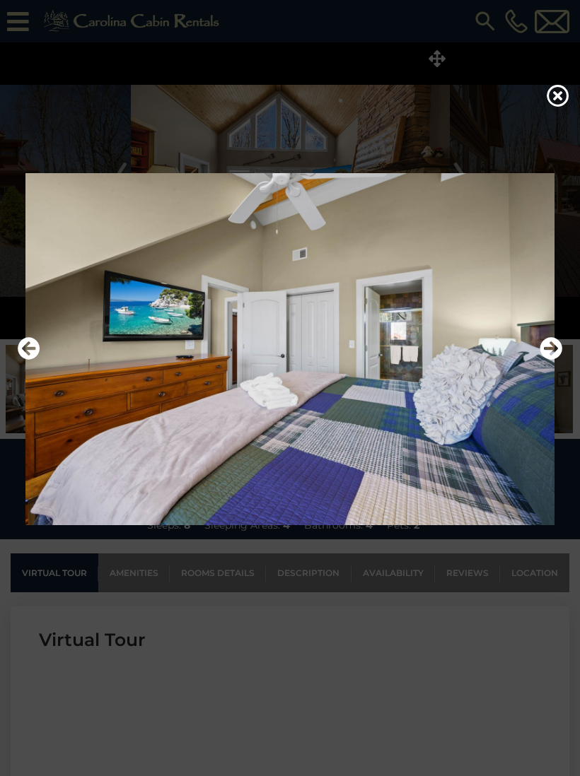
click at [548, 360] on icon "Next" at bounding box center [550, 348] width 23 height 23
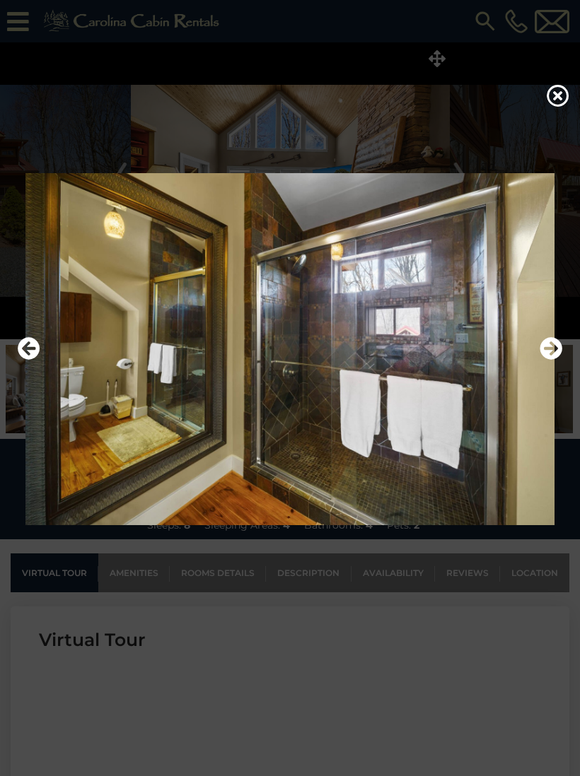
click at [545, 360] on icon "Next" at bounding box center [550, 348] width 23 height 23
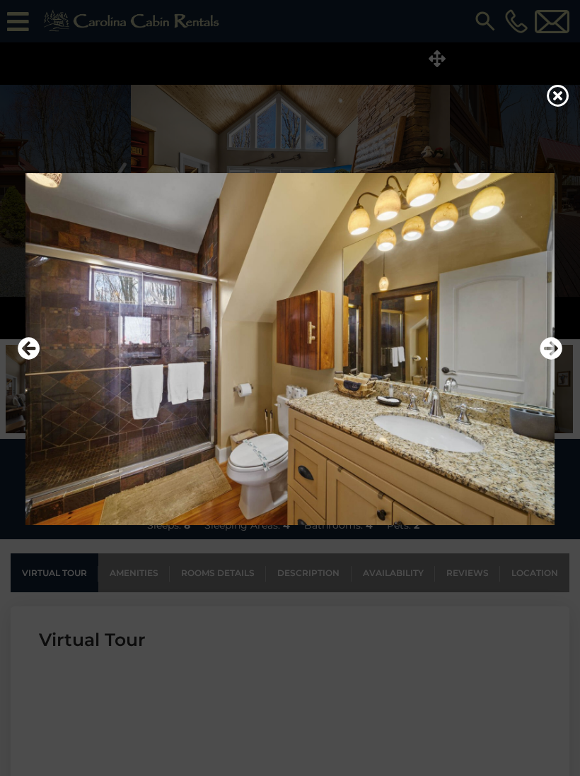
click at [541, 360] on icon "Next" at bounding box center [550, 348] width 23 height 23
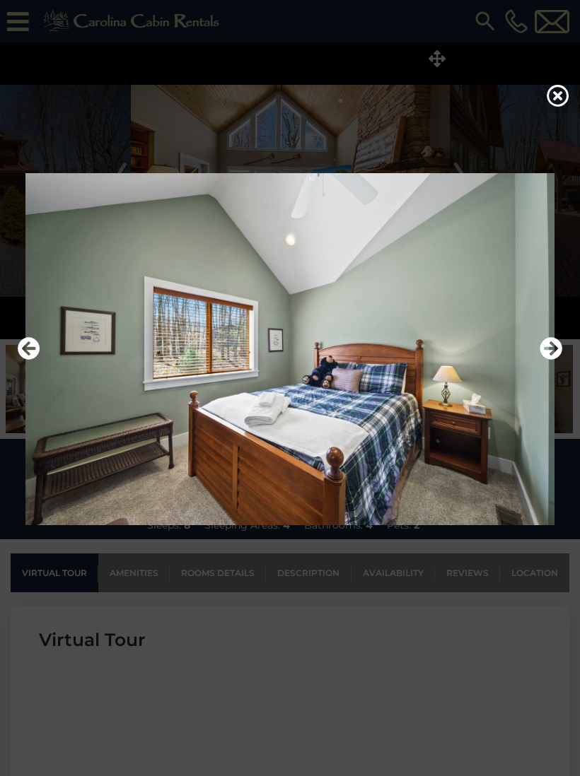
click at [540, 360] on icon "Next" at bounding box center [550, 348] width 23 height 23
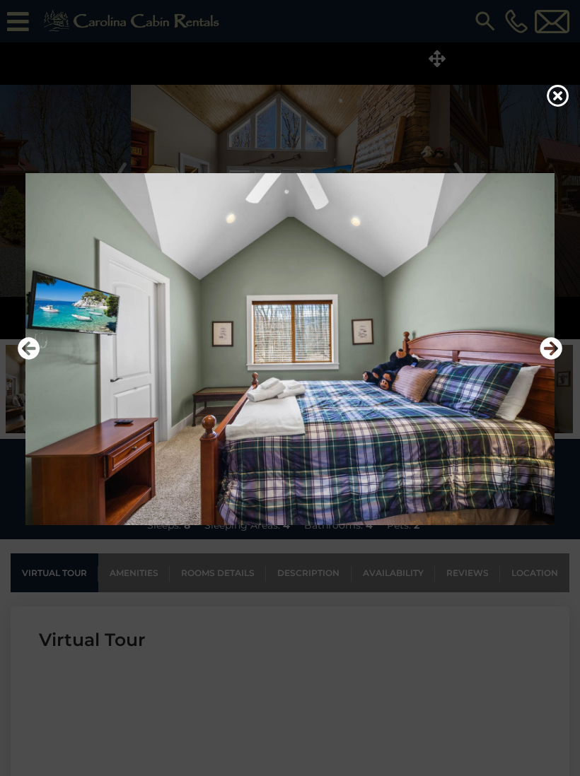
click at [543, 360] on icon "Next" at bounding box center [550, 348] width 23 height 23
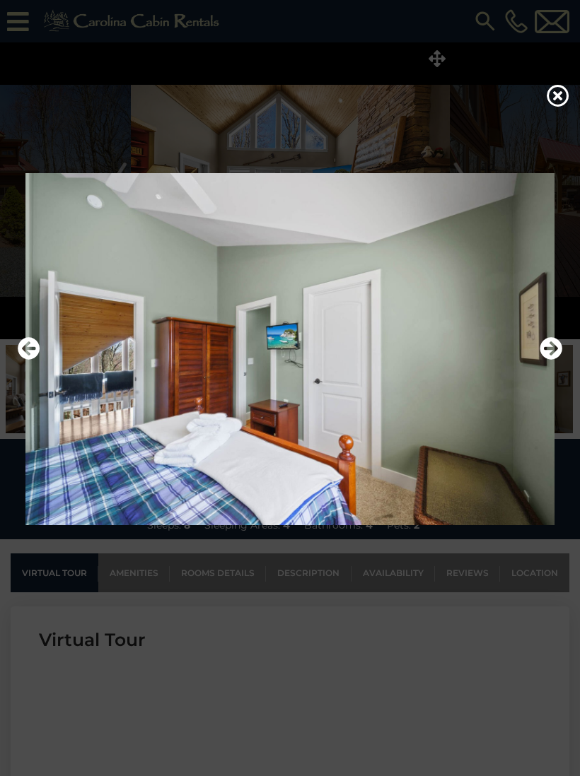
click at [542, 360] on icon "Next" at bounding box center [550, 348] width 23 height 23
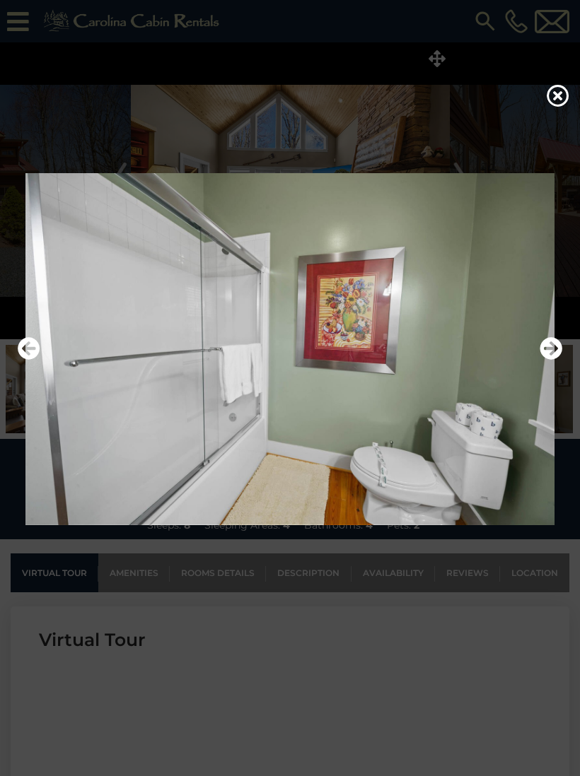
click at [543, 360] on icon "Next" at bounding box center [550, 348] width 23 height 23
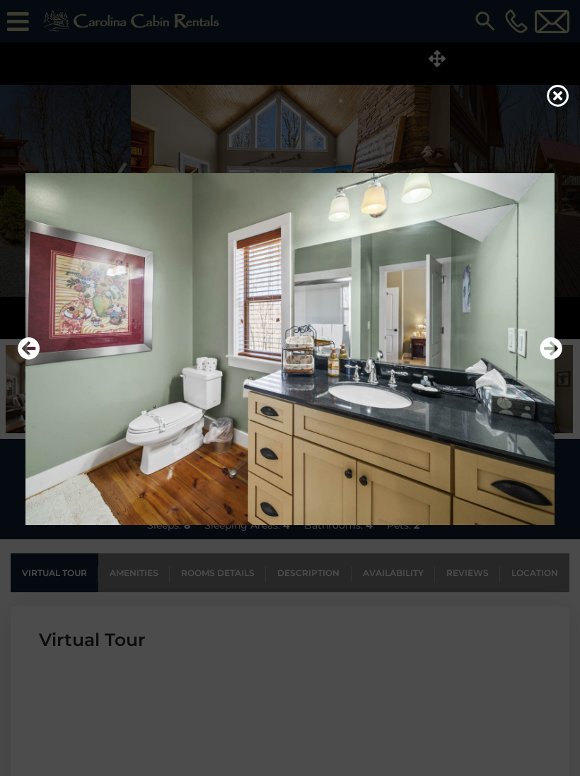
click at [550, 360] on icon "Next" at bounding box center [550, 348] width 23 height 23
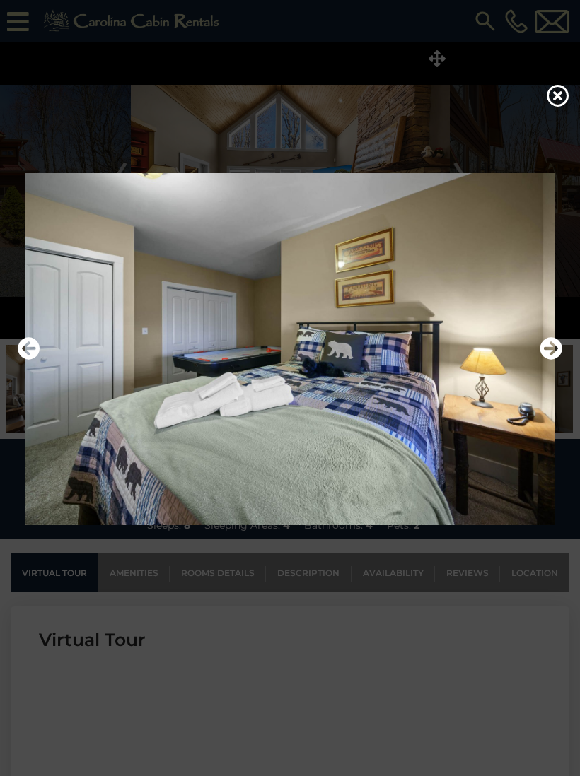
click at [546, 360] on icon "Next" at bounding box center [550, 348] width 23 height 23
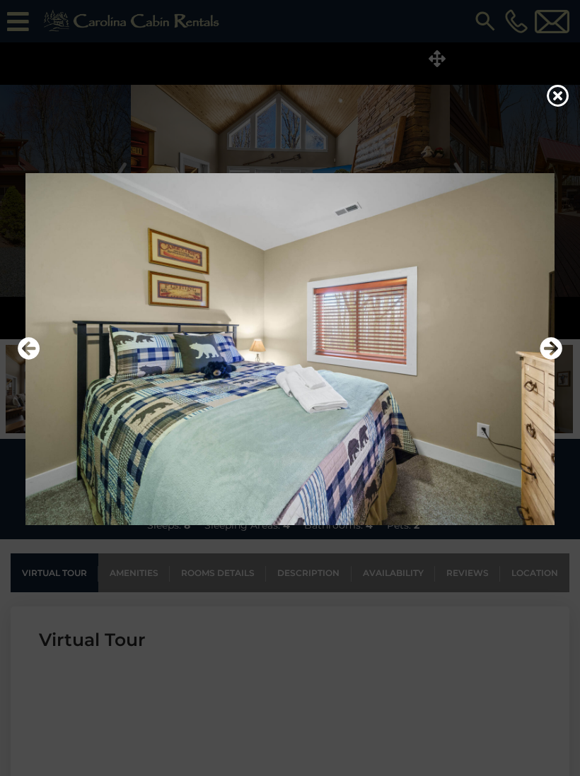
click at [549, 360] on icon "Next" at bounding box center [550, 348] width 23 height 23
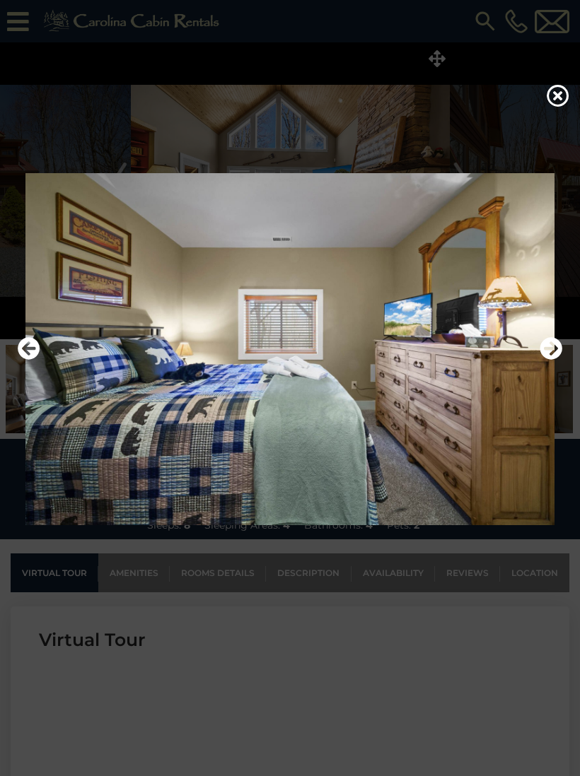
click at [549, 360] on icon "Next" at bounding box center [550, 348] width 23 height 23
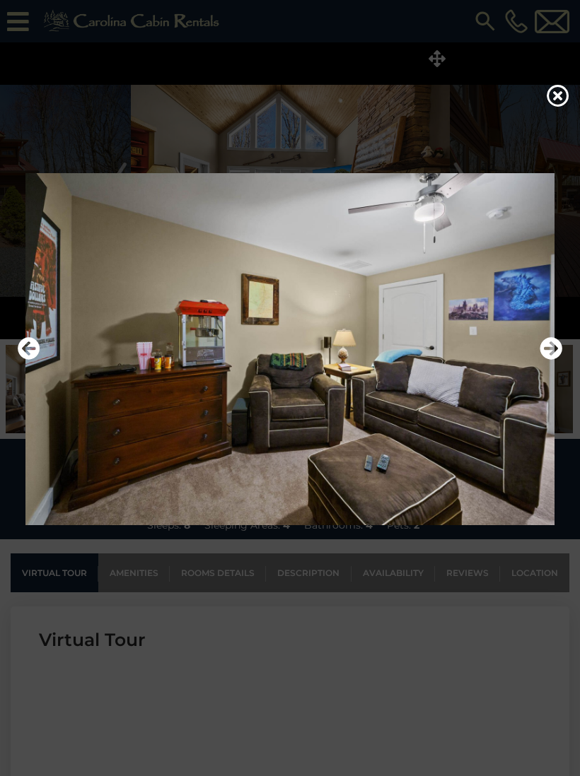
click at [546, 360] on icon "Next" at bounding box center [550, 348] width 23 height 23
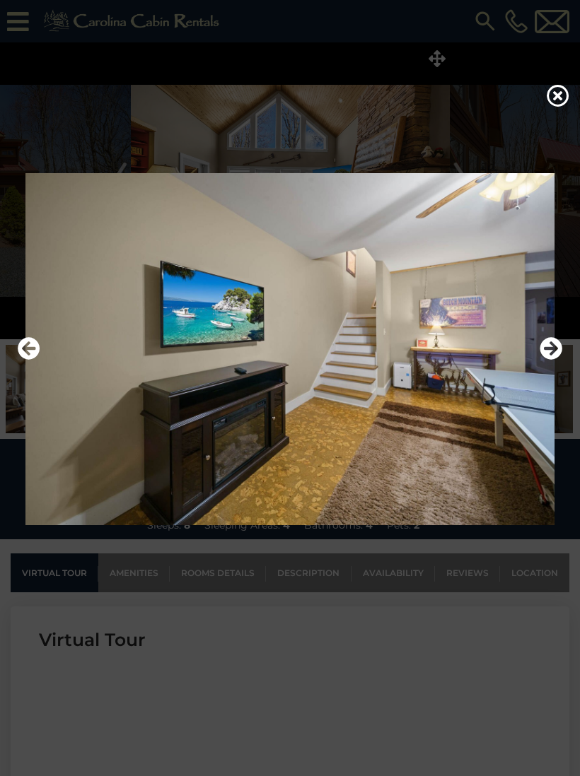
click at [549, 360] on icon "Next" at bounding box center [550, 348] width 23 height 23
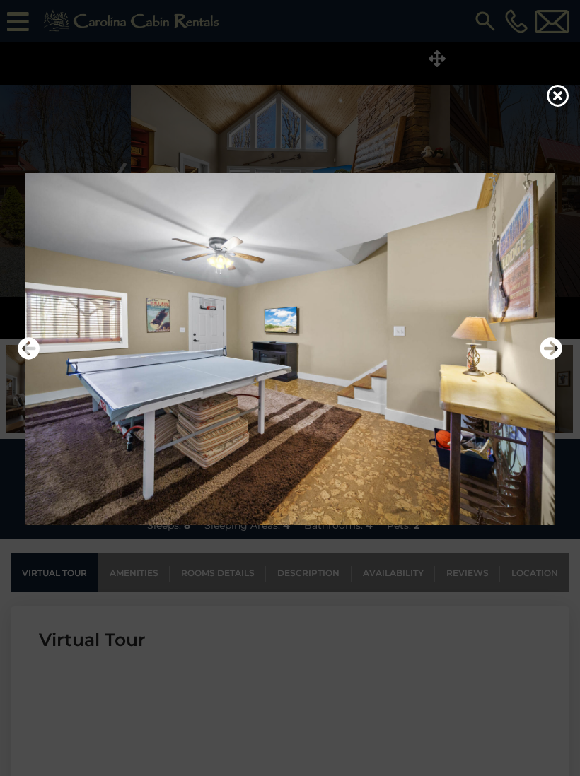
click at [546, 360] on icon "Next" at bounding box center [550, 348] width 23 height 23
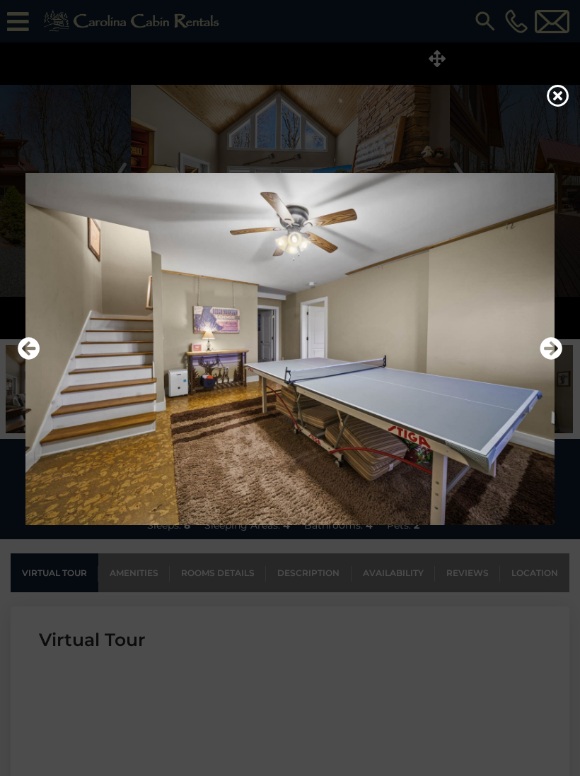
click at [546, 360] on icon "Next" at bounding box center [550, 348] width 23 height 23
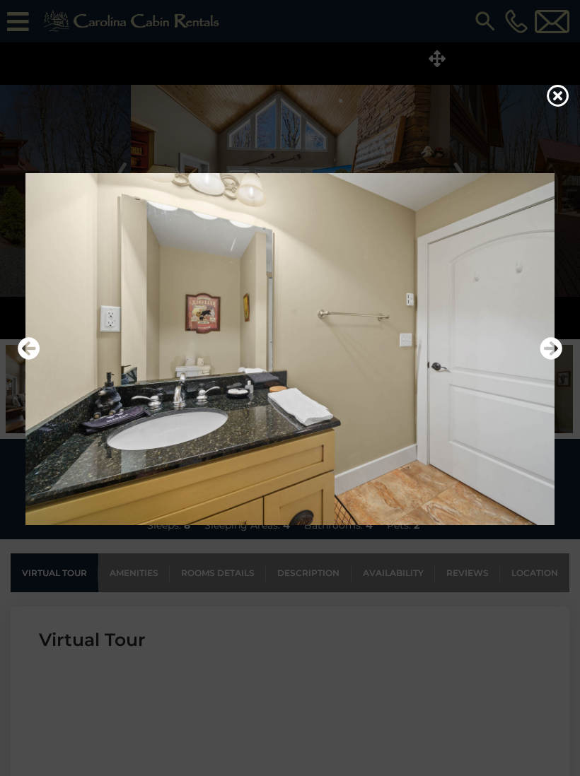
click at [552, 360] on icon "Next" at bounding box center [550, 348] width 23 height 23
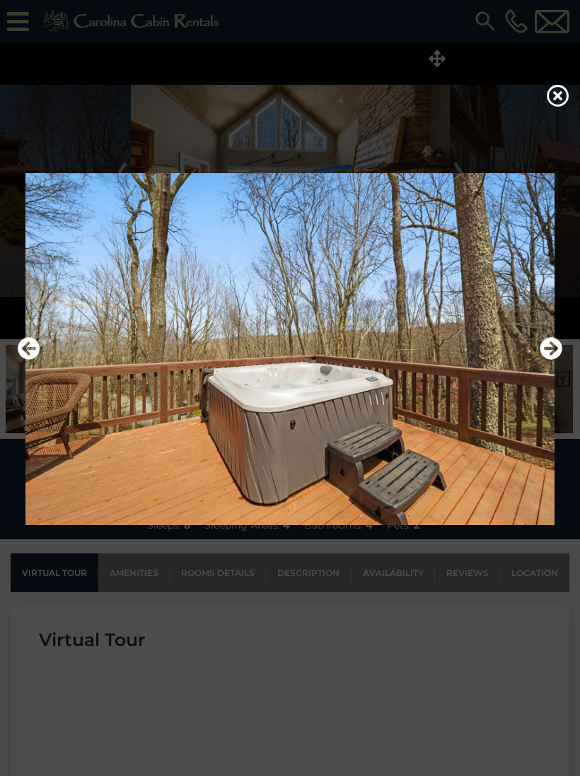
click at [551, 360] on icon "Next" at bounding box center [550, 348] width 23 height 23
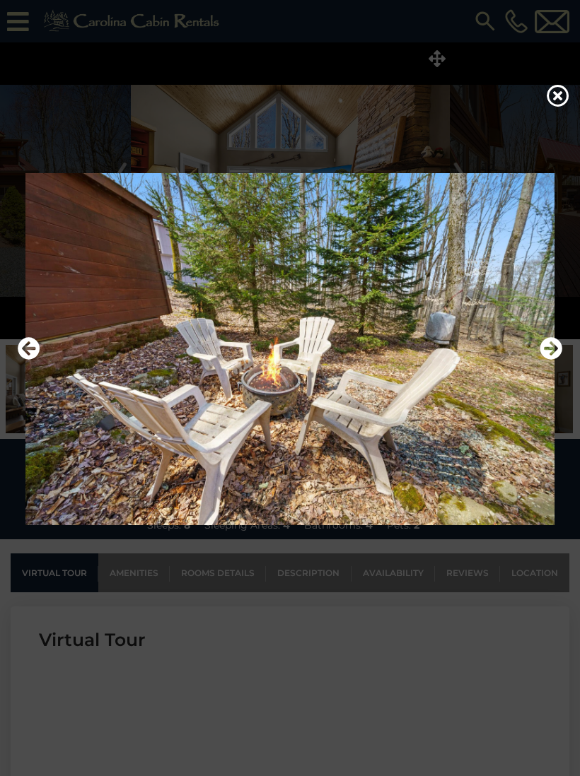
click at [550, 360] on icon "Next" at bounding box center [550, 348] width 23 height 23
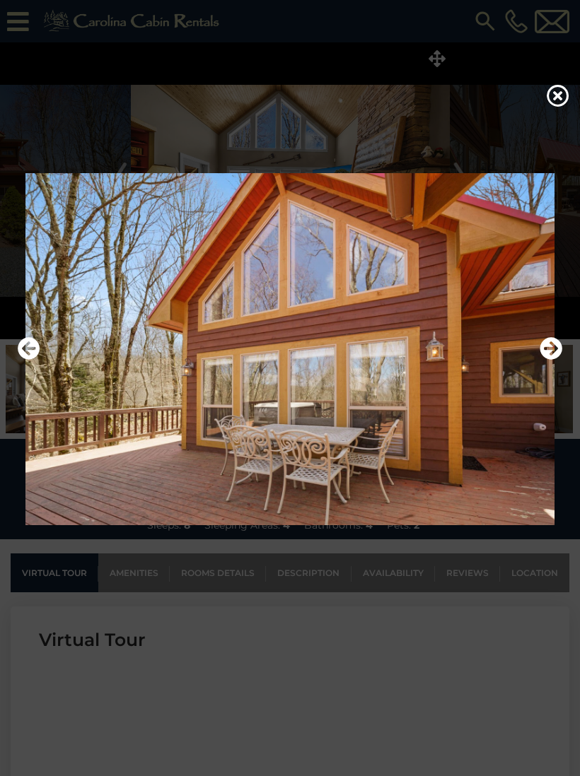
click at [551, 360] on icon "Next" at bounding box center [550, 348] width 23 height 23
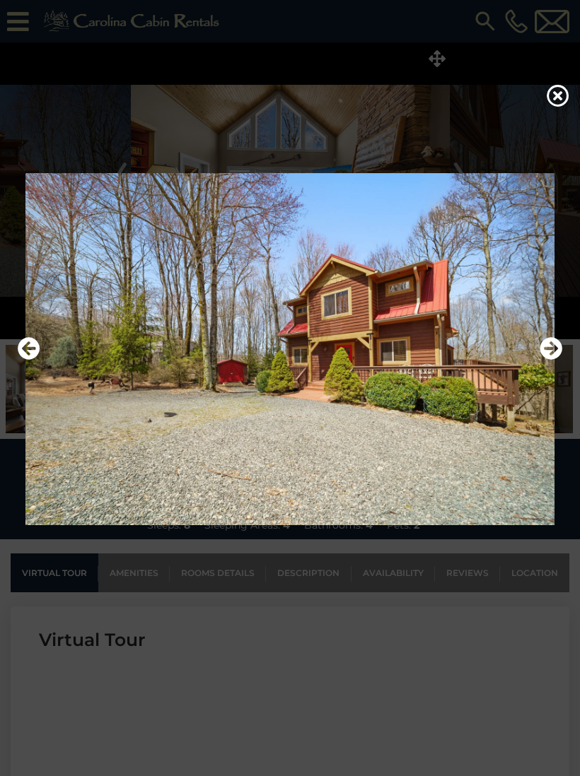
click at [549, 360] on icon "Next" at bounding box center [550, 348] width 23 height 23
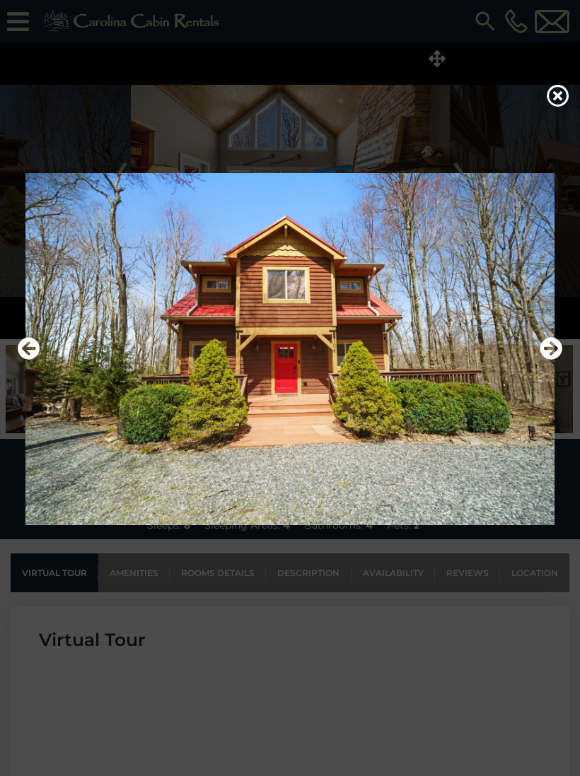
click at [548, 360] on icon "Next" at bounding box center [550, 348] width 23 height 23
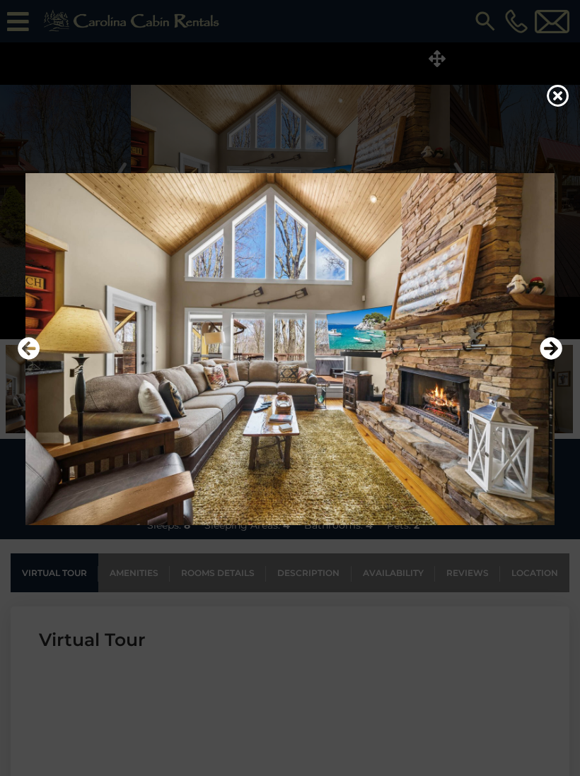
click at [546, 360] on icon "Next" at bounding box center [550, 348] width 23 height 23
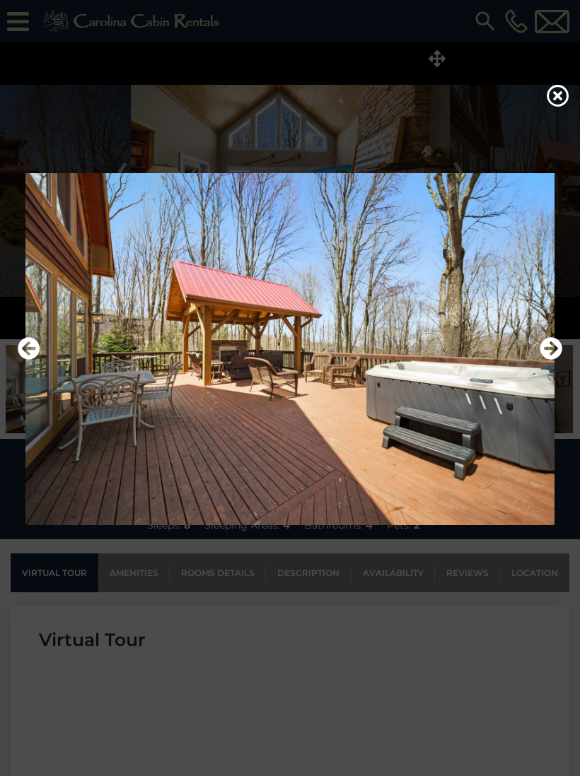
click at [551, 358] on icon "Next" at bounding box center [550, 348] width 23 height 23
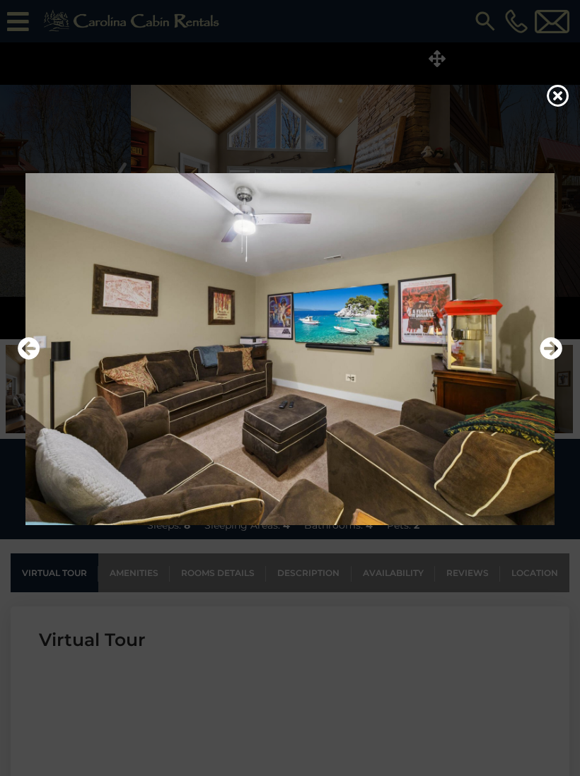
click at [551, 86] on div at bounding box center [290, 388] width 580 height 776
click at [563, 106] on icon at bounding box center [557, 95] width 23 height 23
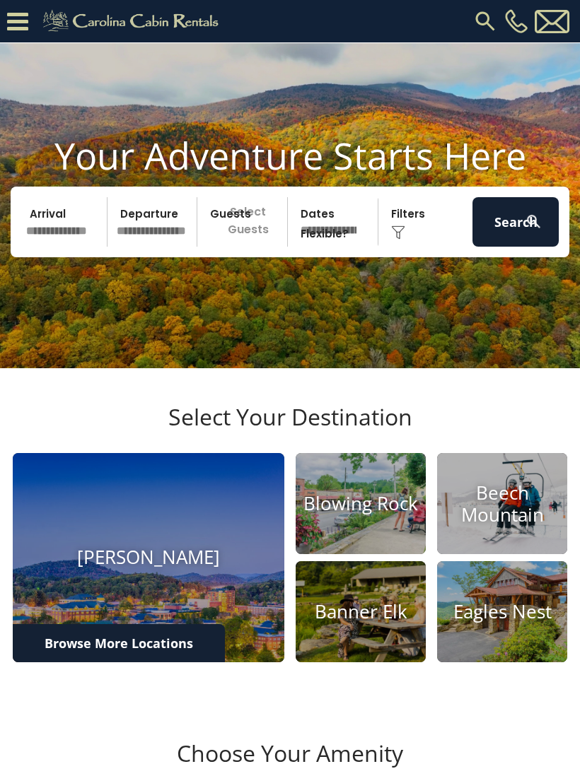
click at [347, 489] on img at bounding box center [360, 503] width 130 height 101
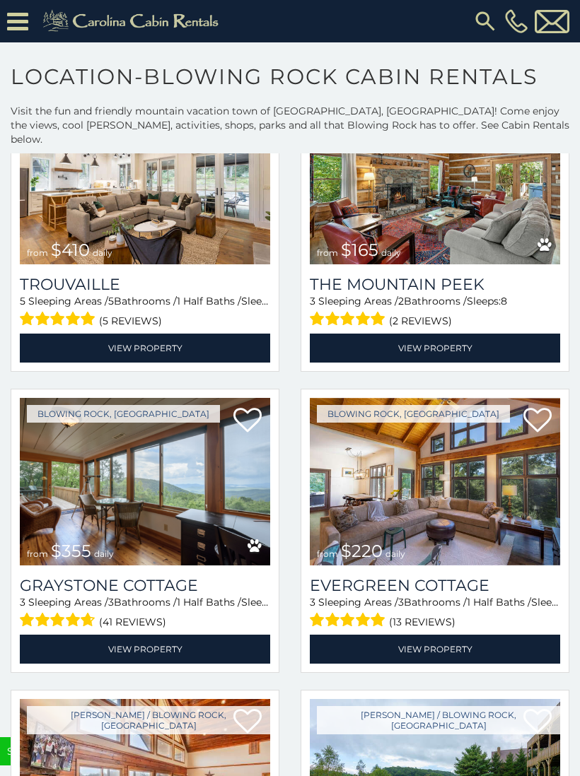
scroll to position [3758, 0]
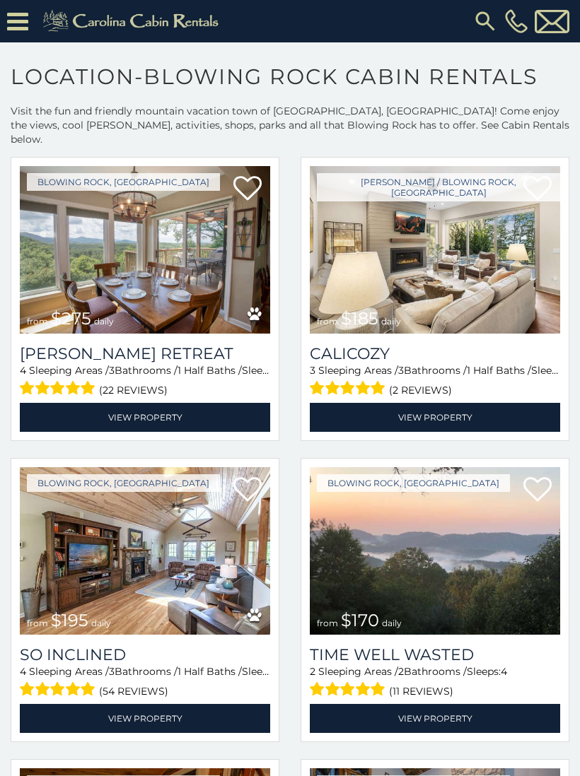
scroll to position [7293, 0]
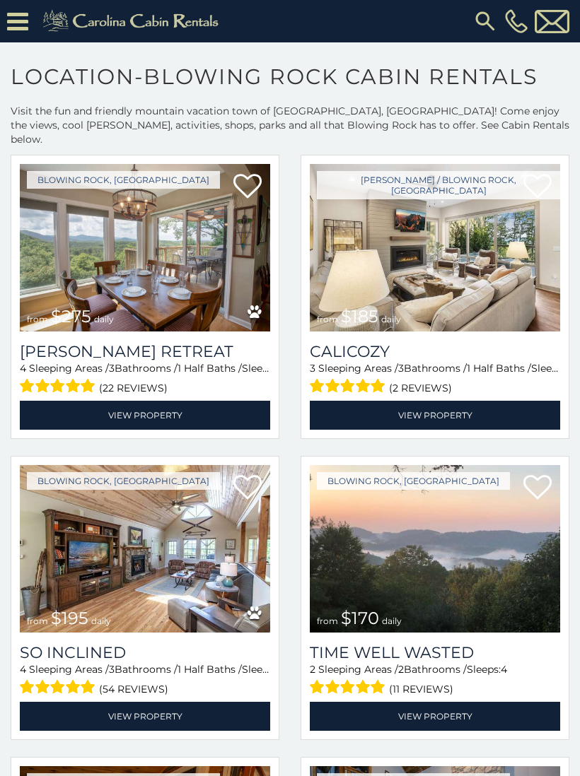
click at [505, 269] on img at bounding box center [435, 248] width 250 height 168
click at [463, 291] on img at bounding box center [435, 248] width 250 height 168
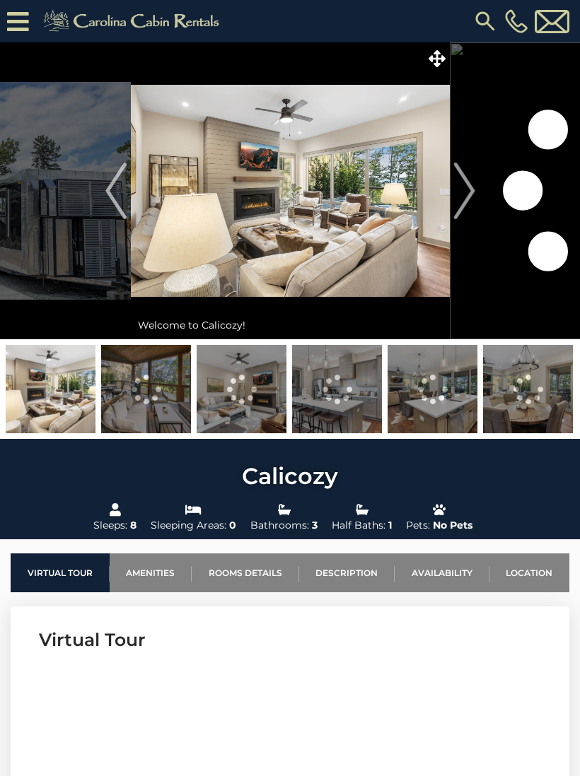
click at [345, 573] on link "Description" at bounding box center [347, 572] width 96 height 39
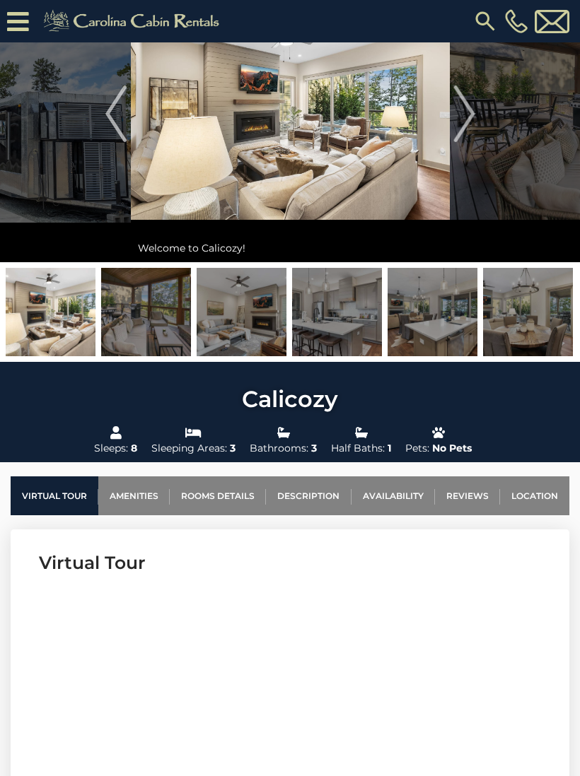
scroll to position [105, 0]
click at [401, 493] on link "Availability" at bounding box center [392, 496] width 83 height 39
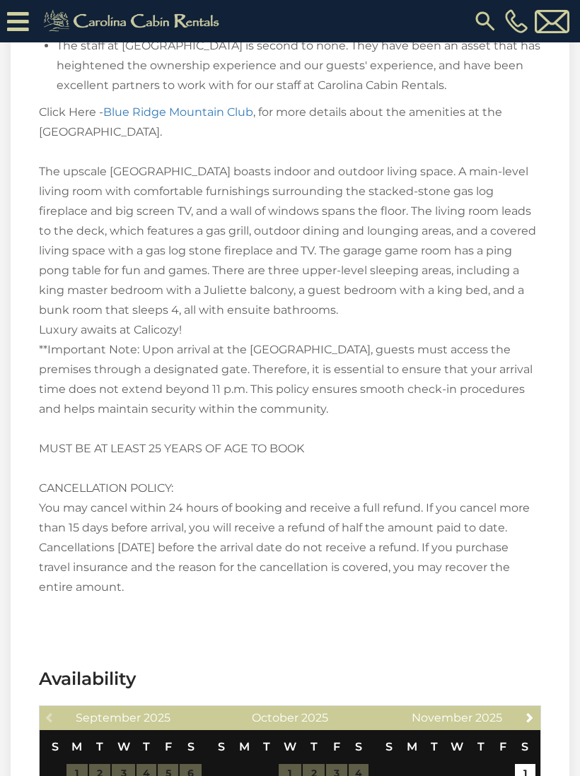
scroll to position [3265, 0]
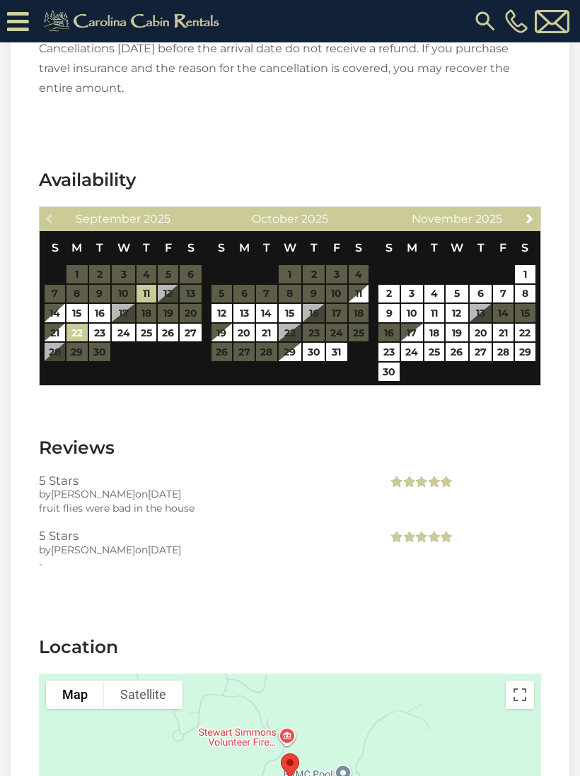
click at [82, 324] on link "22" at bounding box center [76, 333] width 20 height 18
type input "**********"
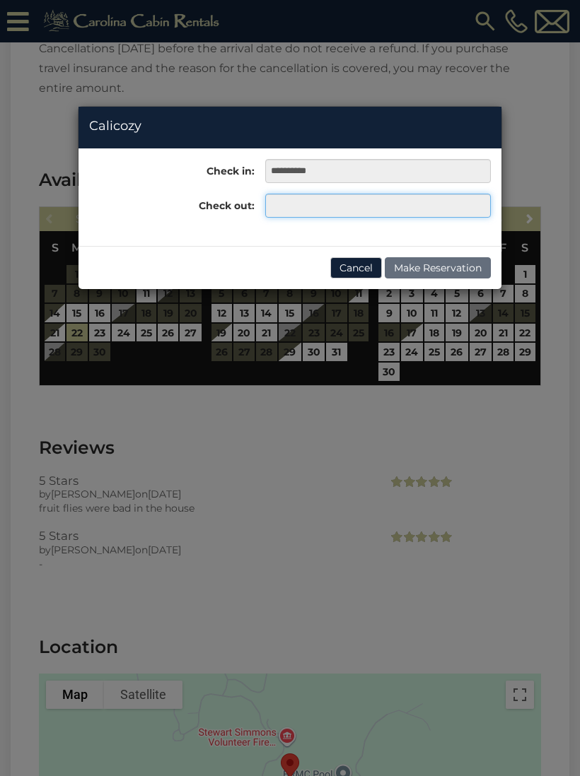
click at [368, 201] on input "text" at bounding box center [377, 206] width 225 height 24
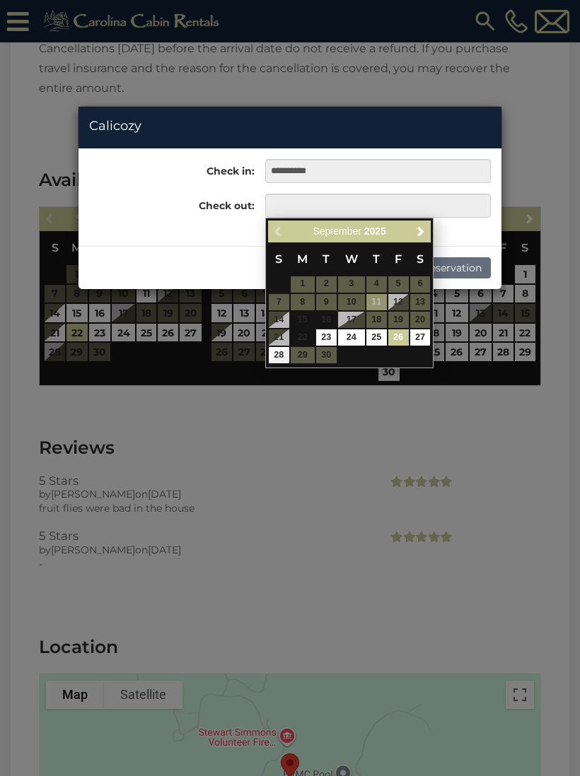
click at [401, 331] on link "26" at bounding box center [398, 337] width 20 height 16
type input "**********"
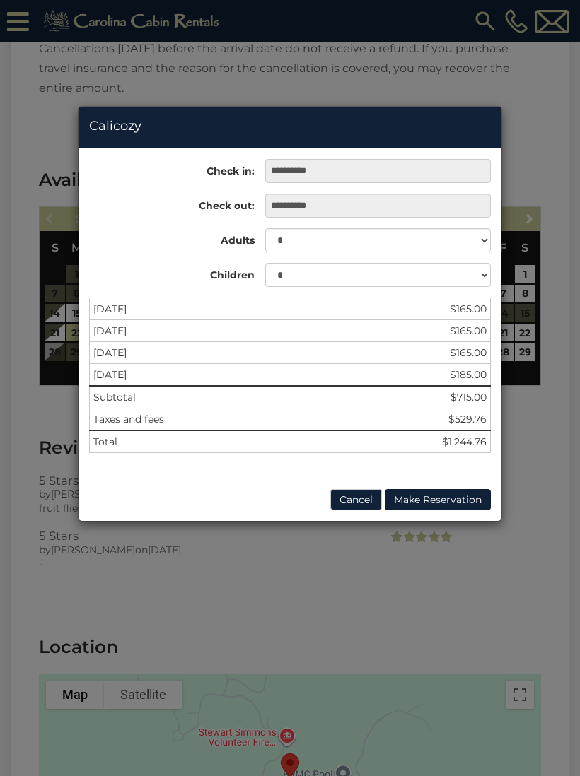
click at [348, 505] on button "Cancel" at bounding box center [356, 499] width 52 height 21
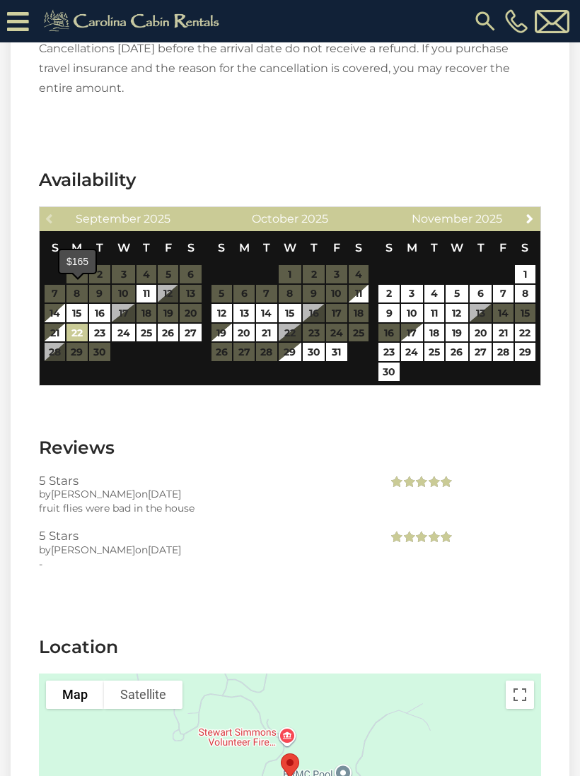
click at [86, 324] on link "22" at bounding box center [76, 333] width 20 height 18
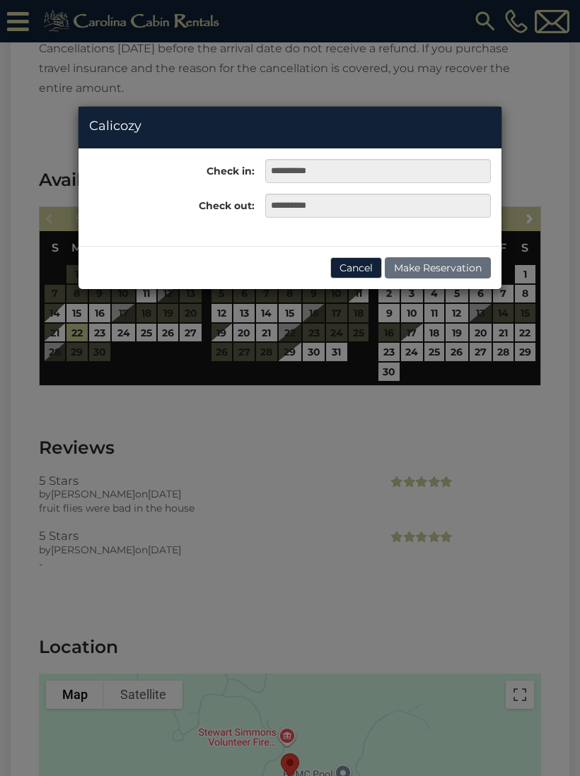
click at [358, 267] on button "Cancel" at bounding box center [356, 267] width 52 height 21
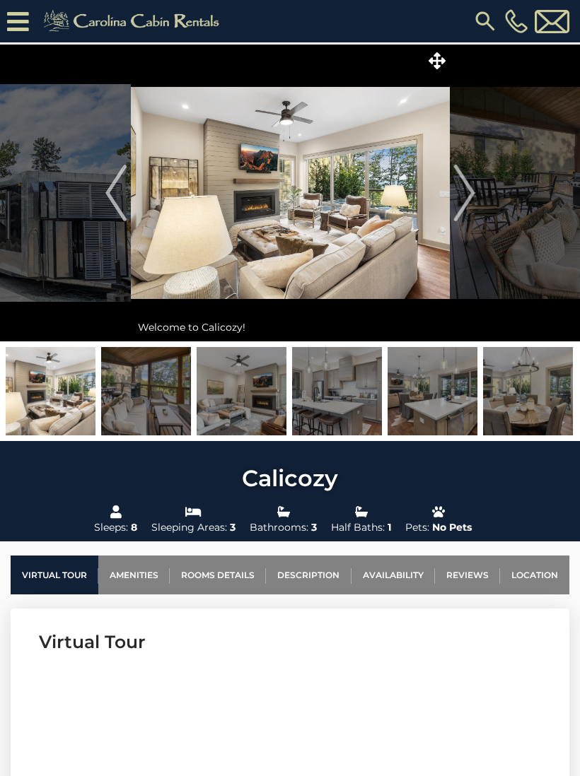
scroll to position [0, 0]
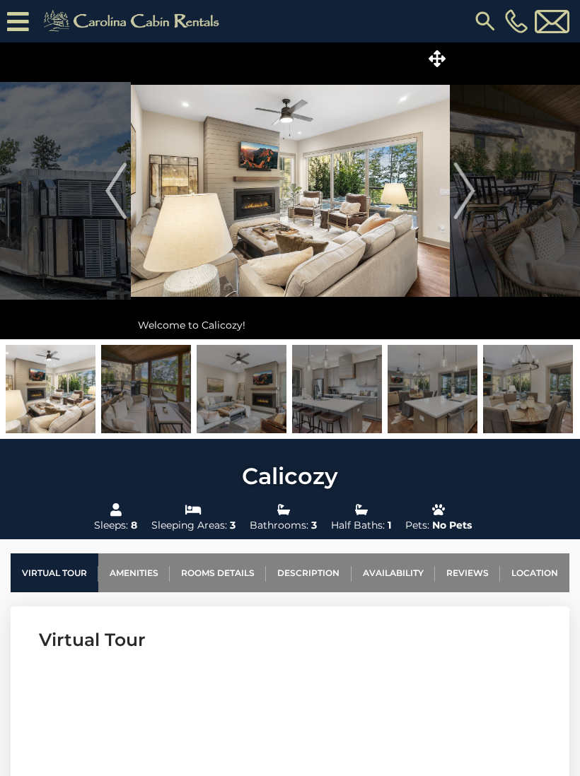
click at [467, 193] on img "Next" at bounding box center [463, 191] width 21 height 57
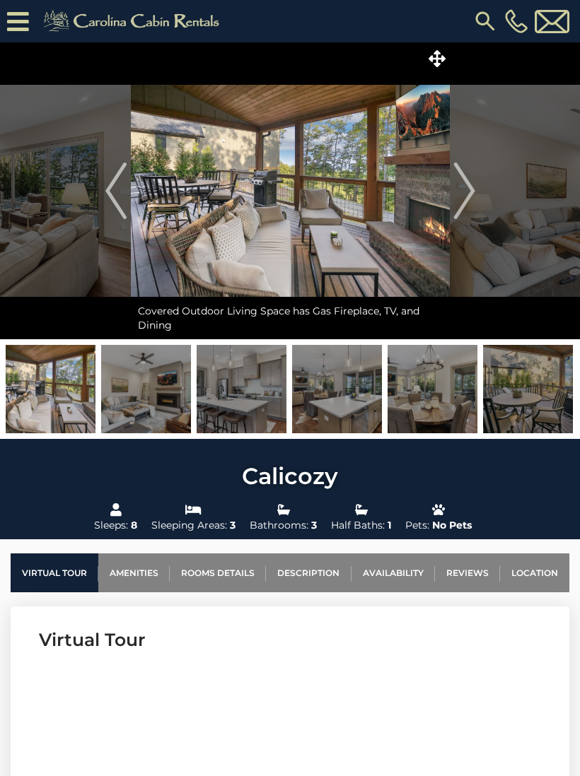
click at [465, 204] on img "Next" at bounding box center [463, 191] width 21 height 57
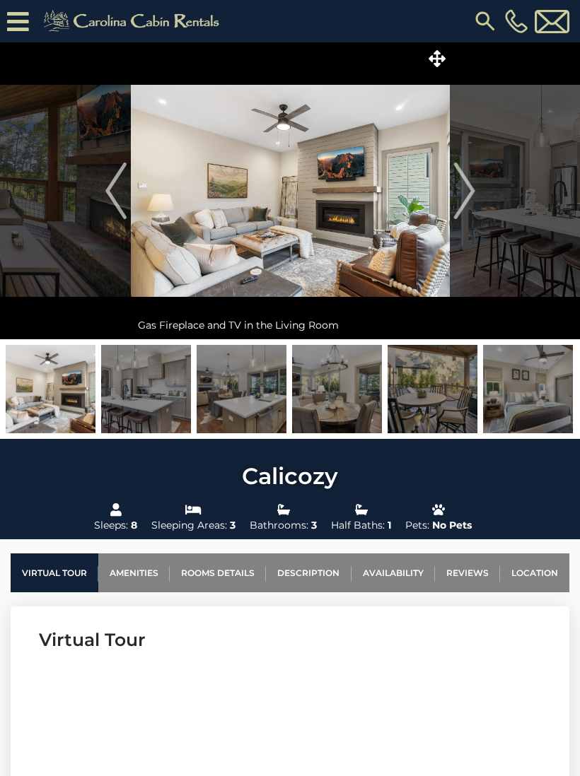
click at [457, 206] on img "Next" at bounding box center [463, 191] width 21 height 57
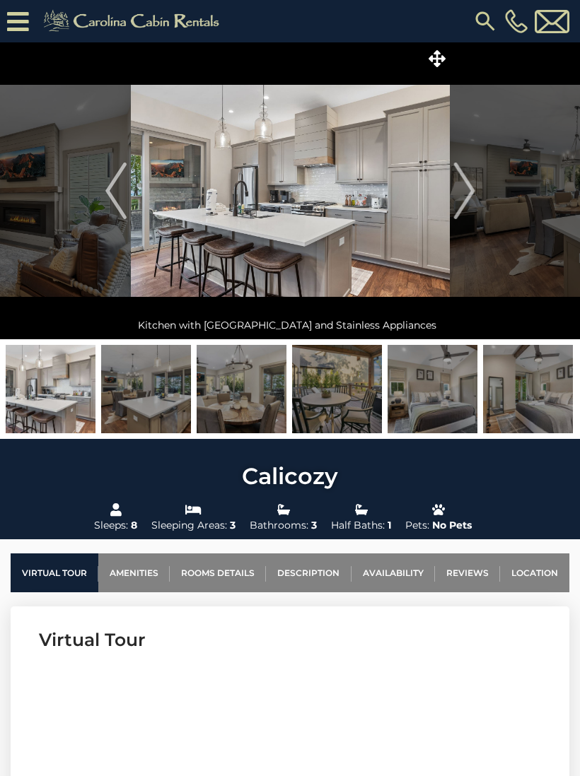
click at [462, 208] on img "Next" at bounding box center [463, 191] width 21 height 57
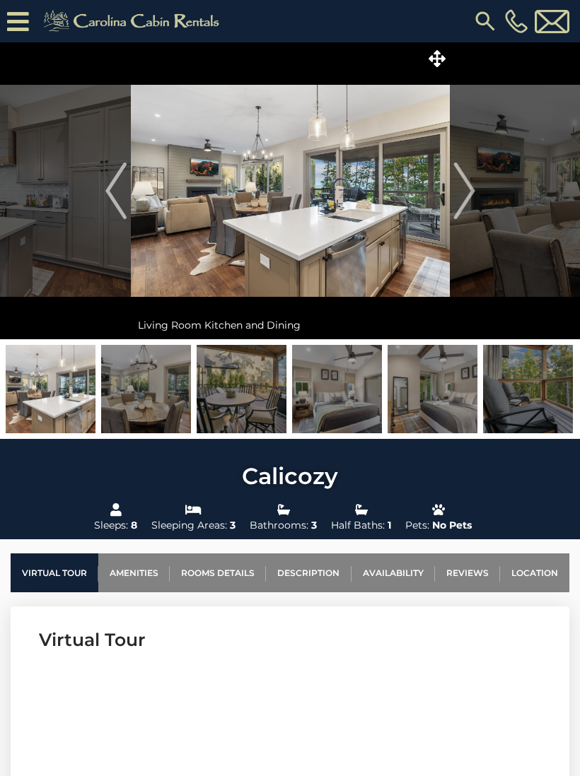
click at [465, 207] on img "Next" at bounding box center [463, 191] width 21 height 57
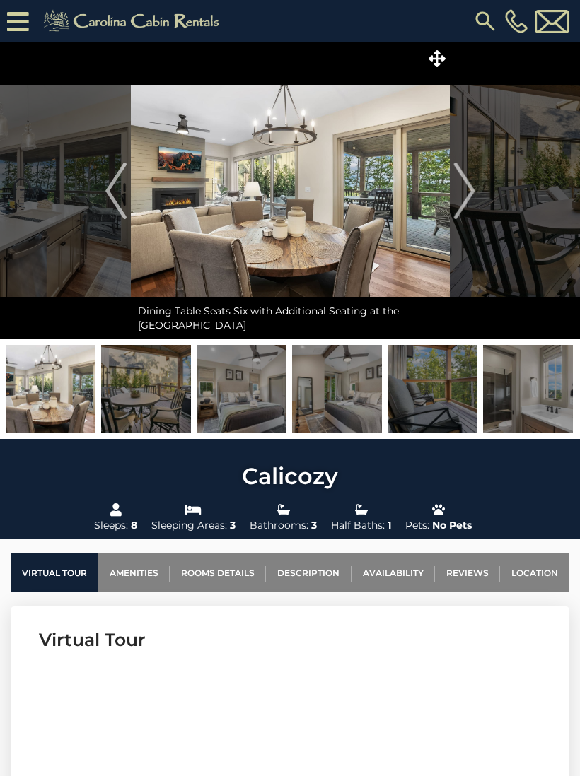
click at [466, 205] on img "Next" at bounding box center [463, 191] width 21 height 57
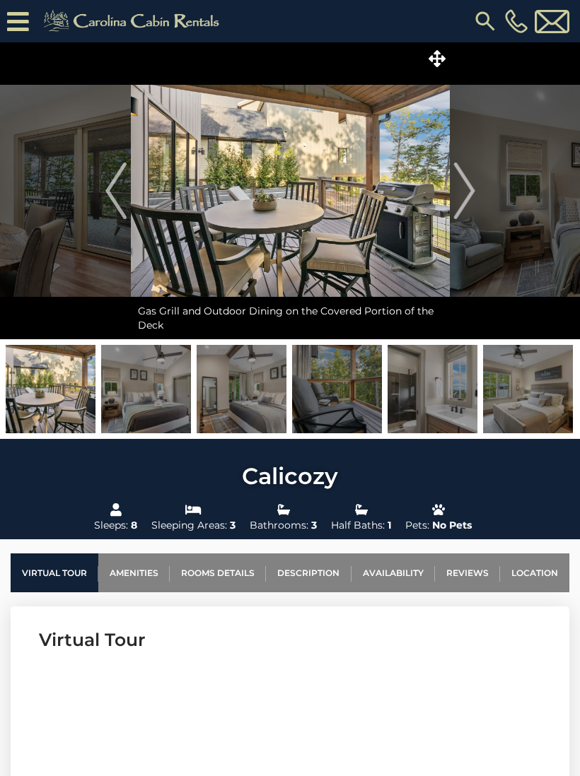
click at [469, 201] on img "Next" at bounding box center [463, 191] width 21 height 57
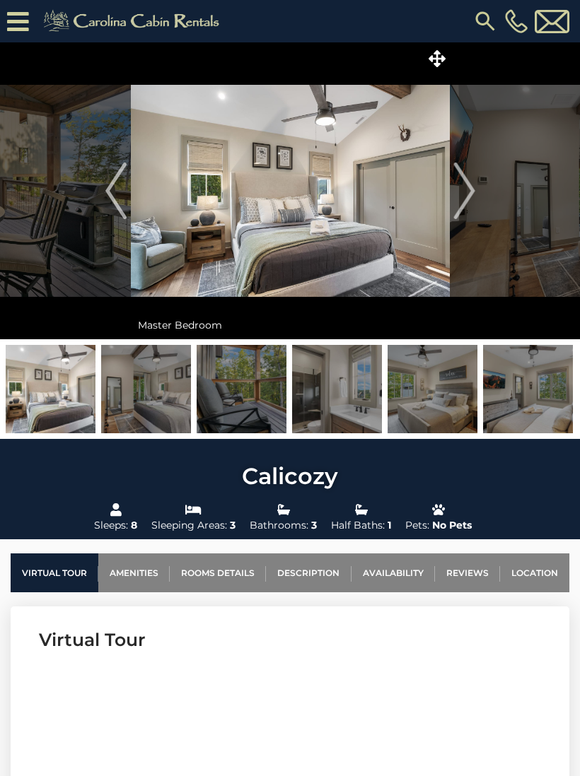
click at [460, 203] on img "Next" at bounding box center [463, 191] width 21 height 57
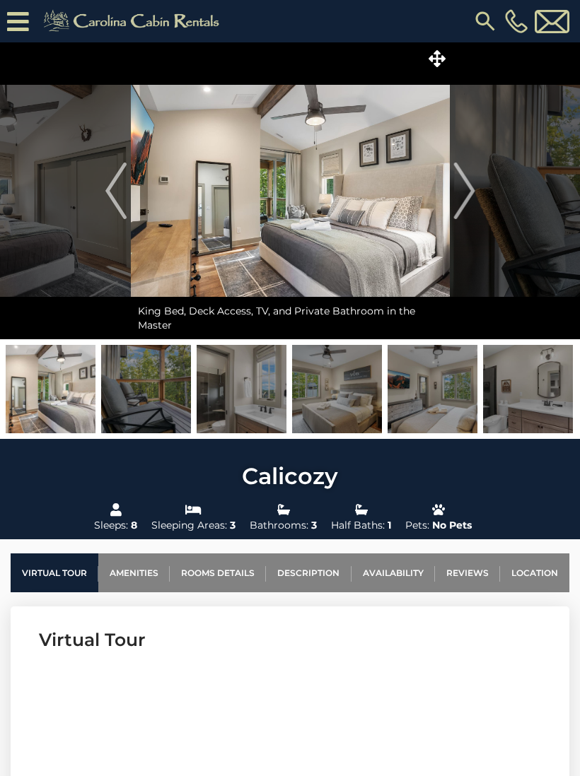
click at [457, 202] on img "Next" at bounding box center [463, 191] width 21 height 57
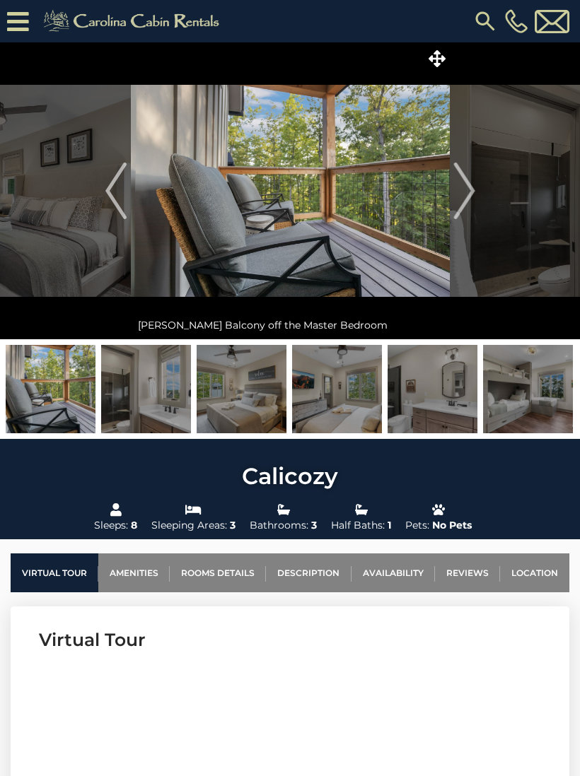
click at [459, 201] on img "Next" at bounding box center [463, 191] width 21 height 57
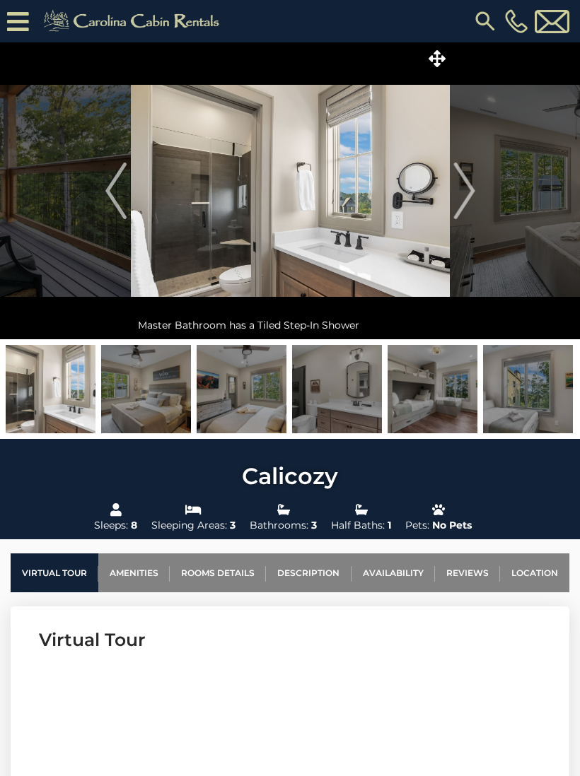
click at [462, 203] on img "Next" at bounding box center [463, 191] width 21 height 57
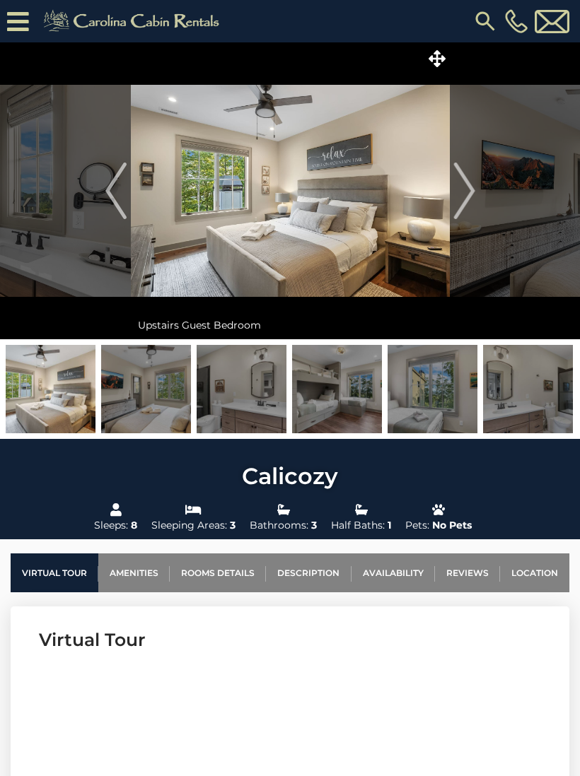
click at [464, 196] on img "Next" at bounding box center [463, 191] width 21 height 57
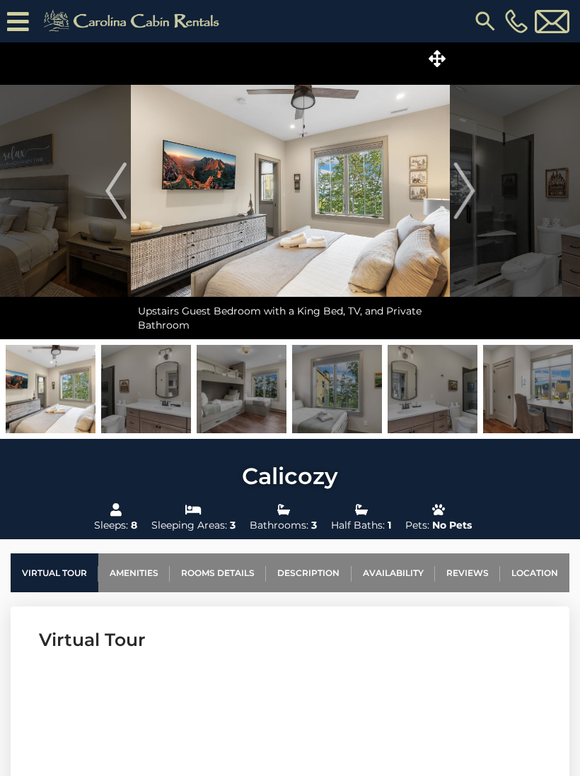
click at [462, 197] on img "Next" at bounding box center [463, 191] width 21 height 57
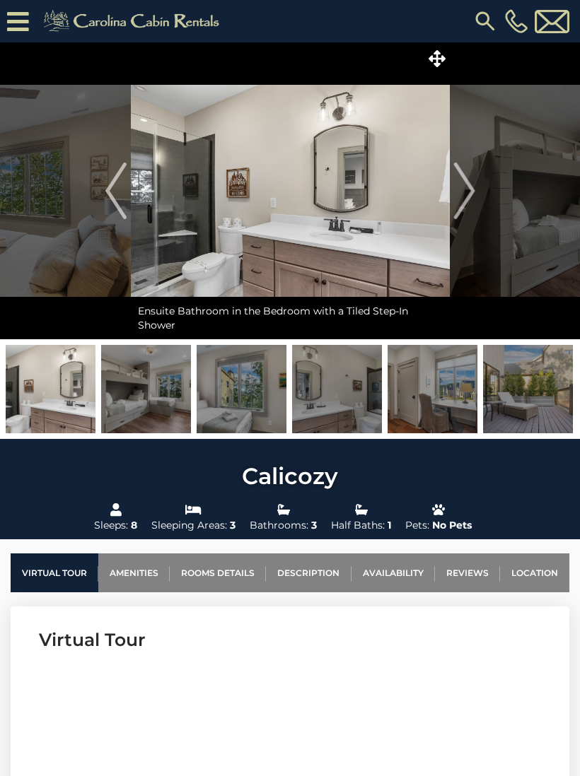
click at [462, 198] on img "Next" at bounding box center [463, 191] width 21 height 57
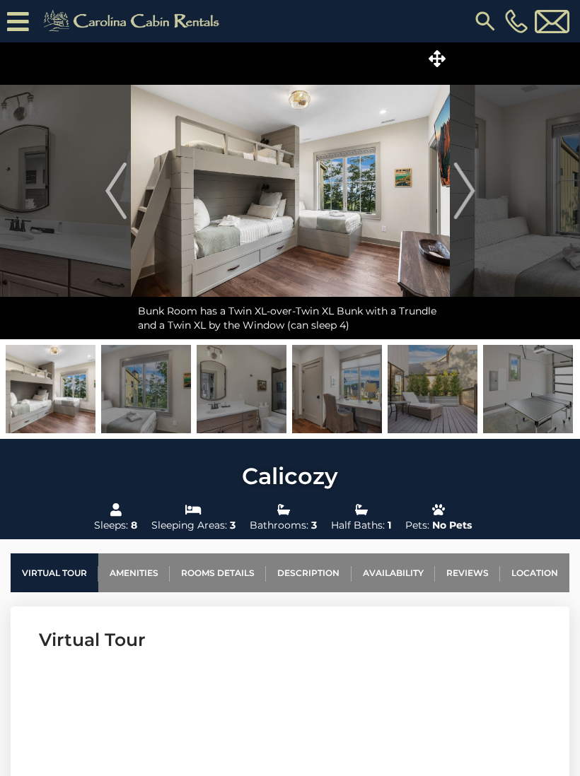
click at [465, 194] on img "Next" at bounding box center [463, 191] width 21 height 57
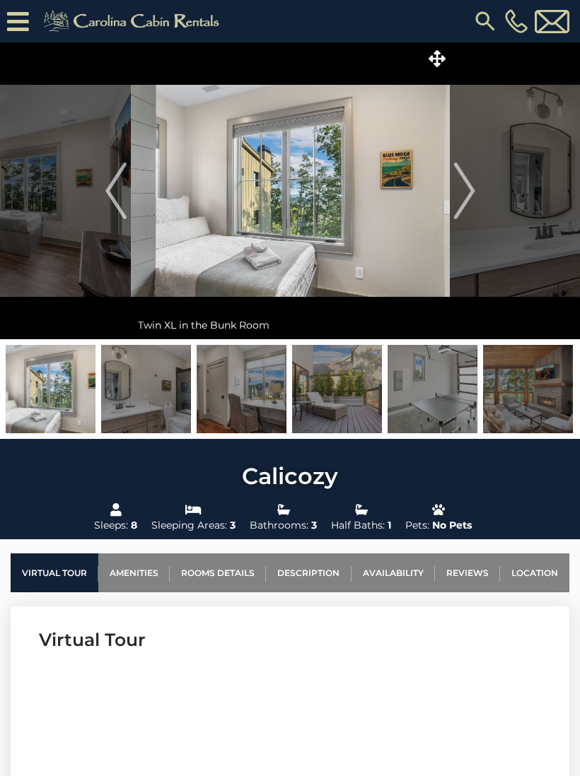
click at [464, 199] on img "Next" at bounding box center [463, 191] width 21 height 57
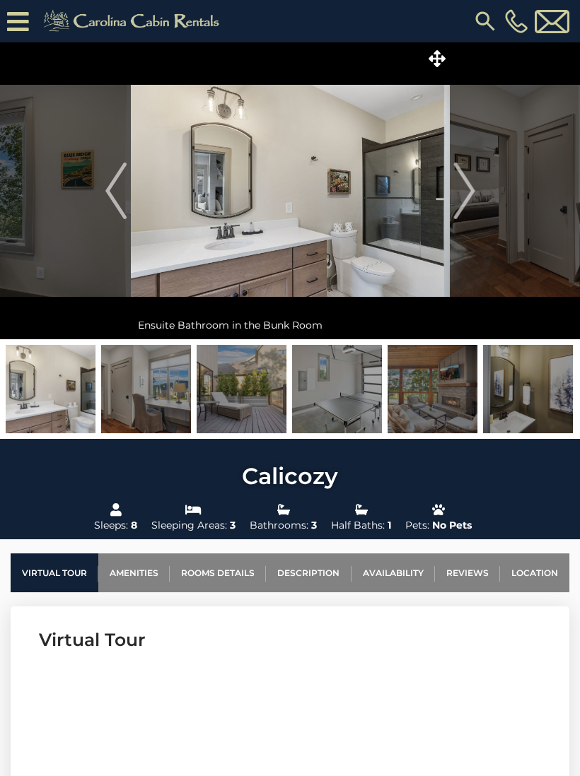
click at [471, 196] on img "Next" at bounding box center [463, 191] width 21 height 57
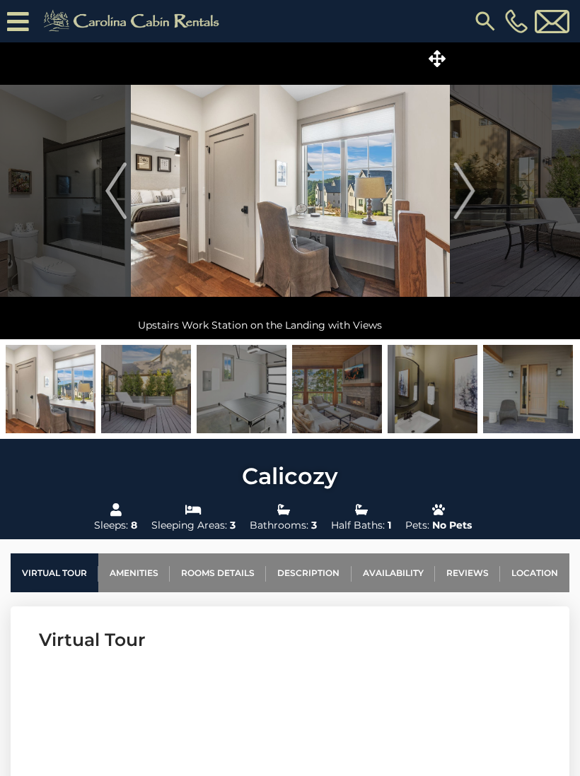
click at [464, 204] on img "Next" at bounding box center [463, 191] width 21 height 57
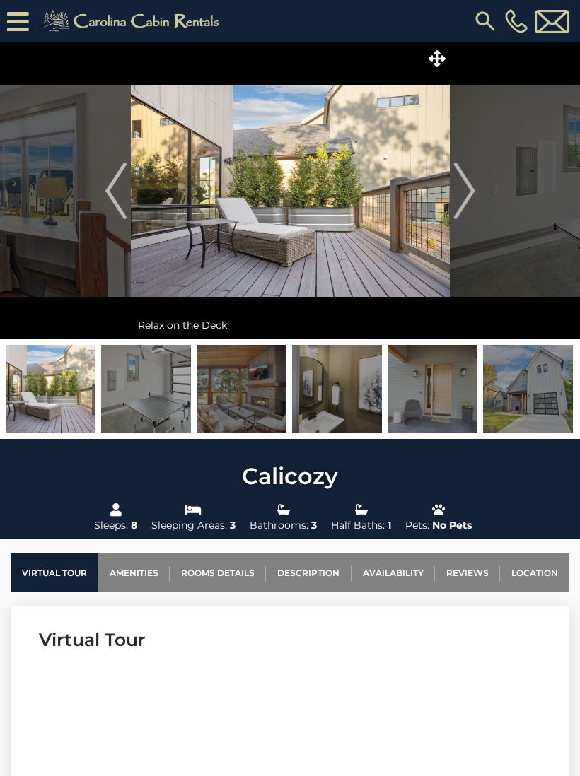
click at [462, 204] on img "Next" at bounding box center [463, 191] width 21 height 57
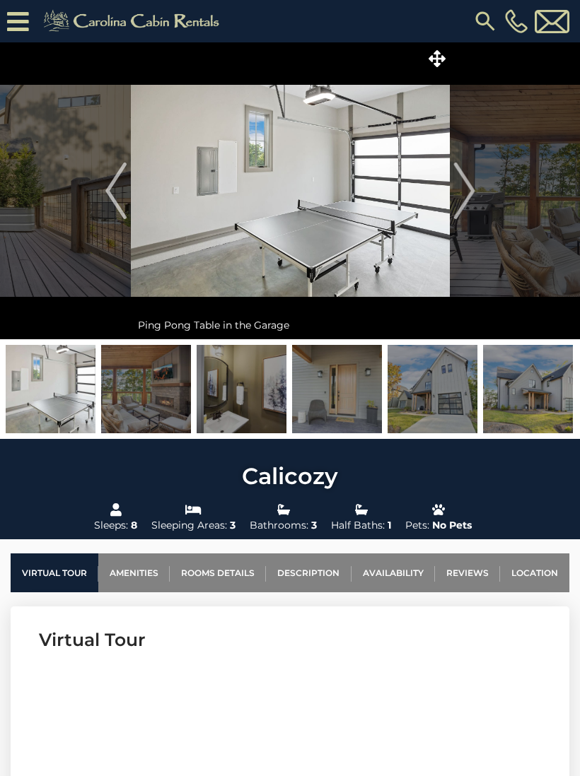
click at [462, 202] on img "Next" at bounding box center [463, 191] width 21 height 57
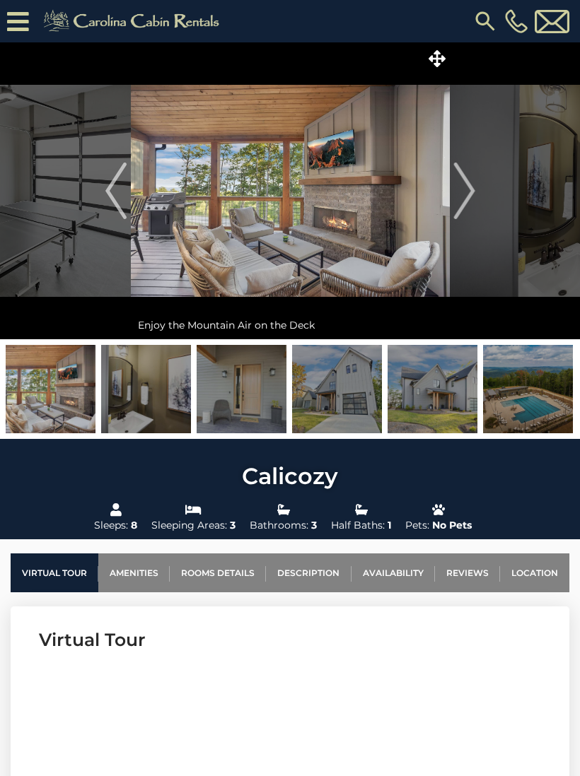
click at [464, 200] on img "Next" at bounding box center [463, 191] width 21 height 57
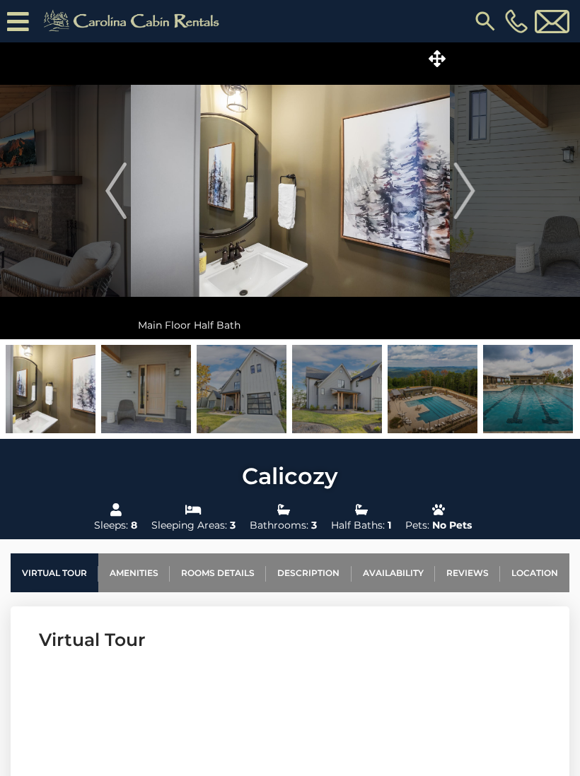
click at [459, 202] on img "Next" at bounding box center [463, 191] width 21 height 57
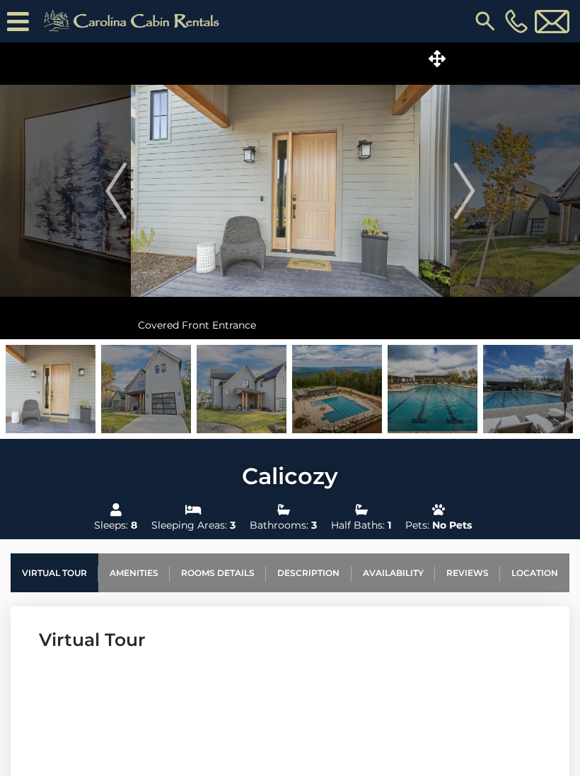
click at [462, 201] on img "Next" at bounding box center [463, 191] width 21 height 57
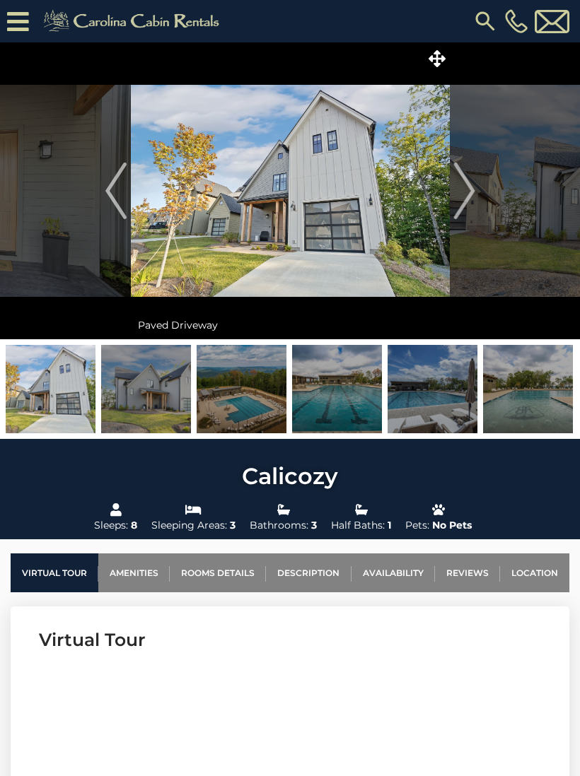
click at [459, 204] on img "Next" at bounding box center [463, 191] width 21 height 57
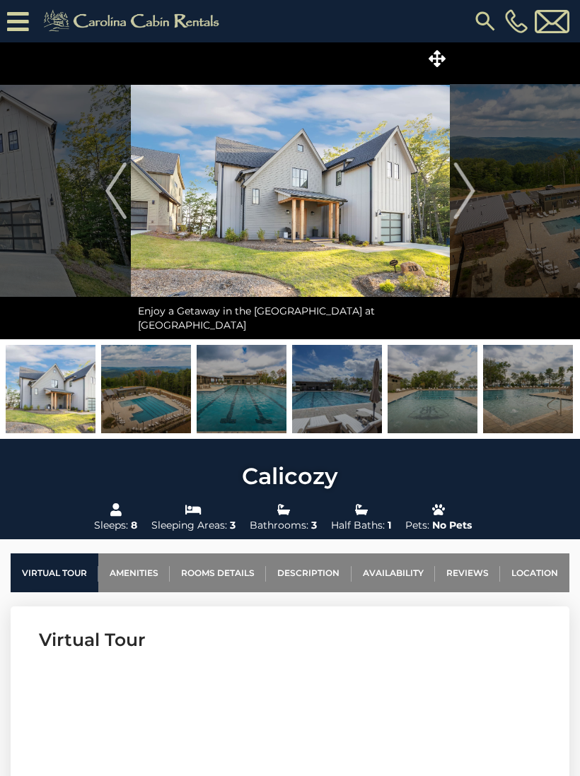
click at [466, 199] on img "Next" at bounding box center [463, 191] width 21 height 57
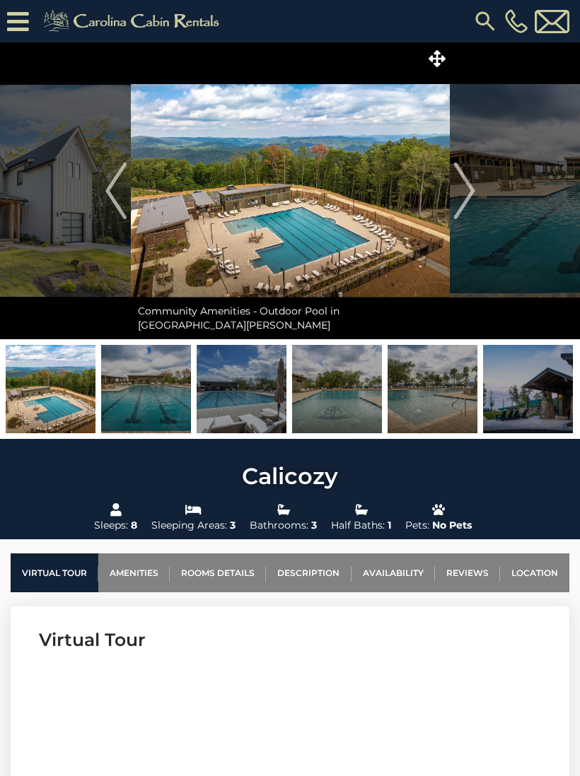
click at [119, 187] on img "Previous" at bounding box center [115, 191] width 21 height 57
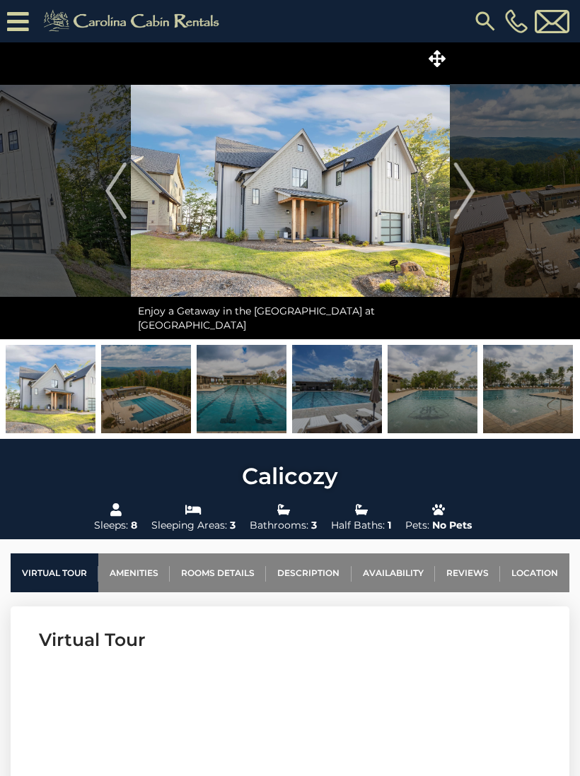
click at [470, 187] on img "Next" at bounding box center [463, 191] width 21 height 57
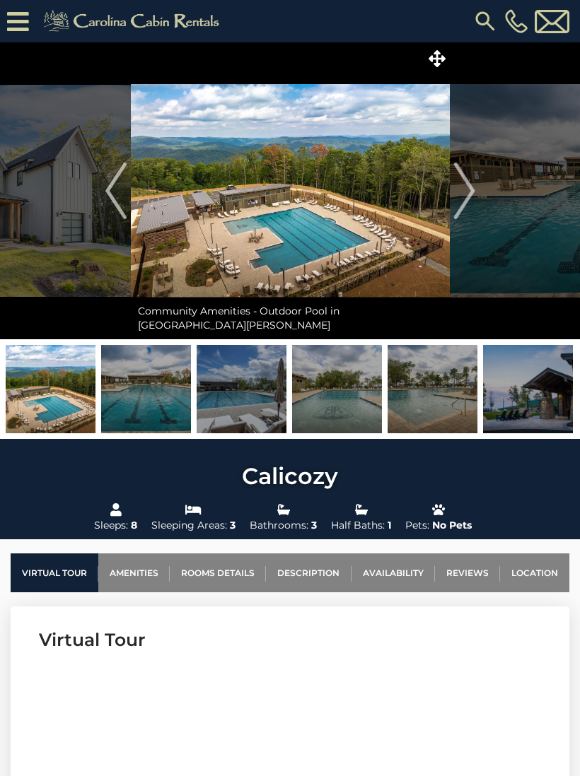
click at [474, 192] on img "Next" at bounding box center [463, 191] width 21 height 57
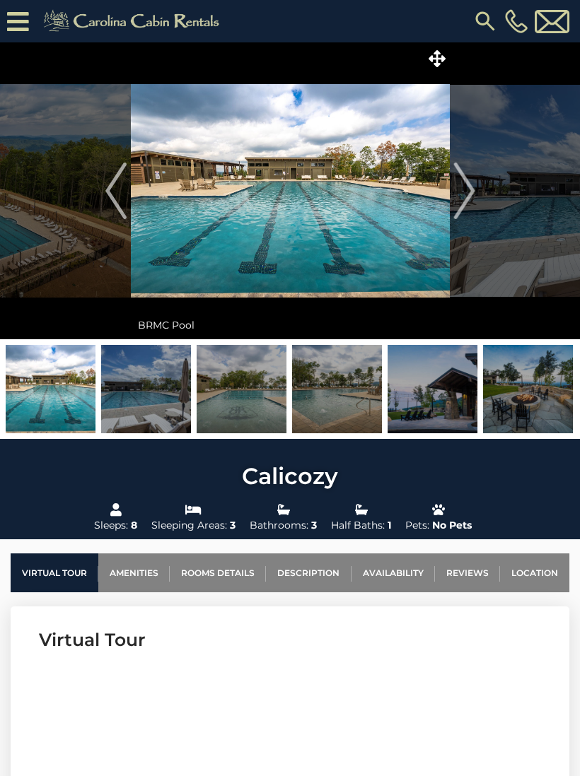
click at [473, 192] on img "Next" at bounding box center [463, 191] width 21 height 57
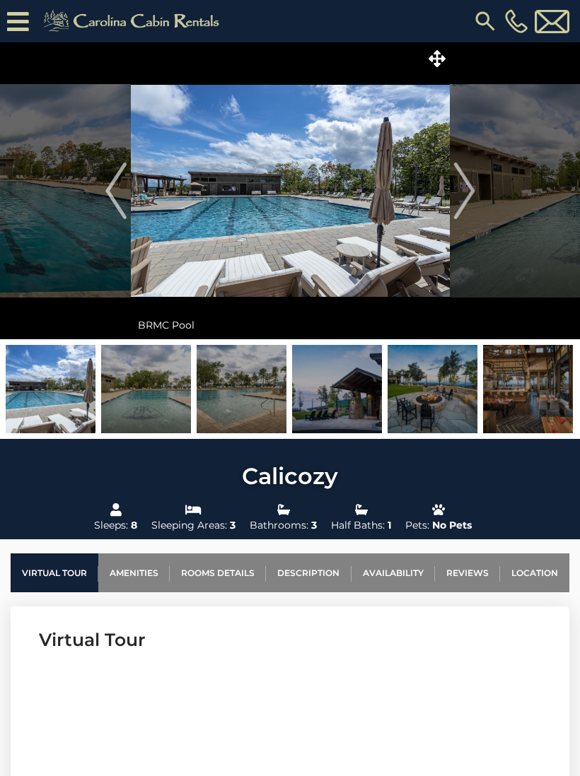
click at [469, 196] on img "Next" at bounding box center [463, 191] width 21 height 57
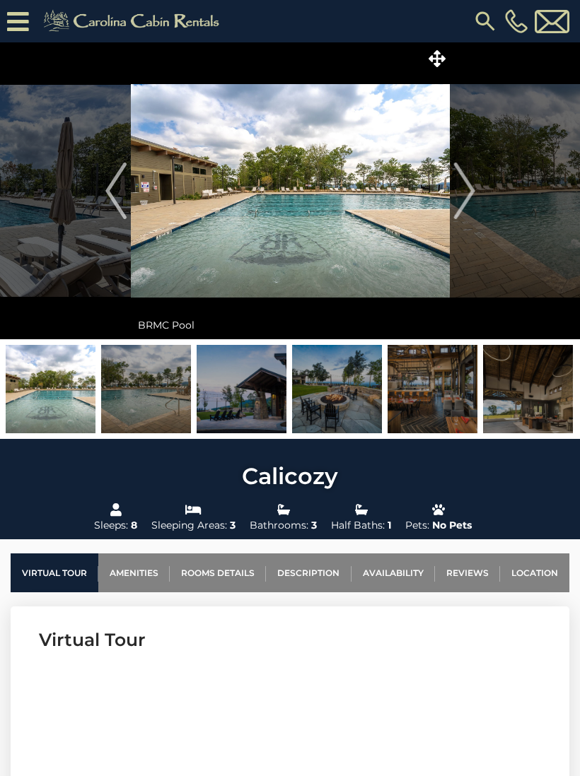
click at [467, 197] on img "Next" at bounding box center [463, 191] width 21 height 57
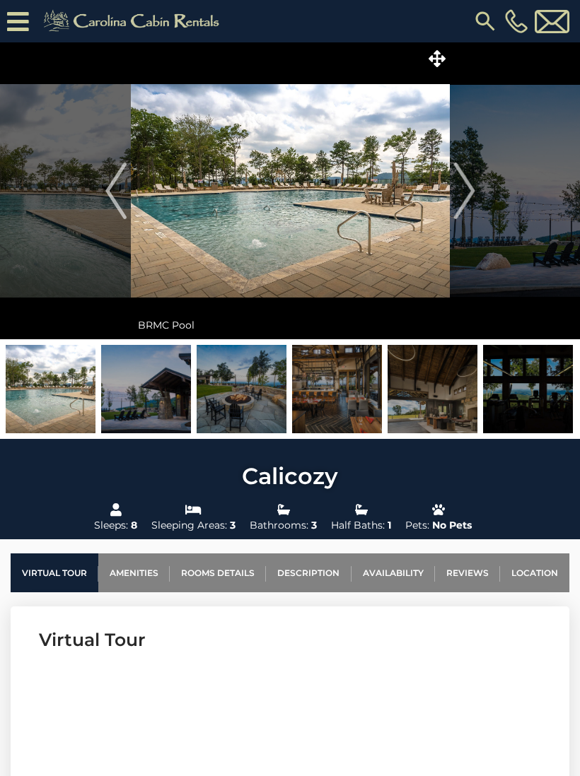
click at [467, 196] on img "Next" at bounding box center [463, 191] width 21 height 57
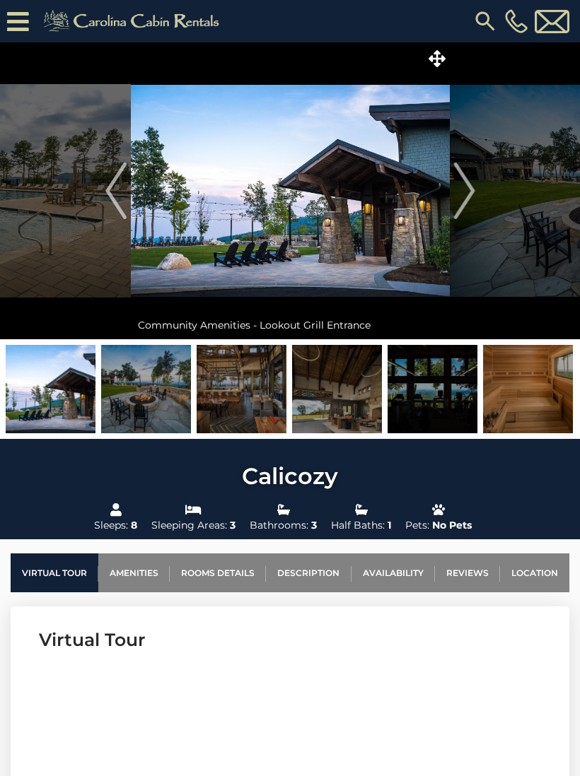
click at [467, 196] on img "Next" at bounding box center [463, 191] width 21 height 57
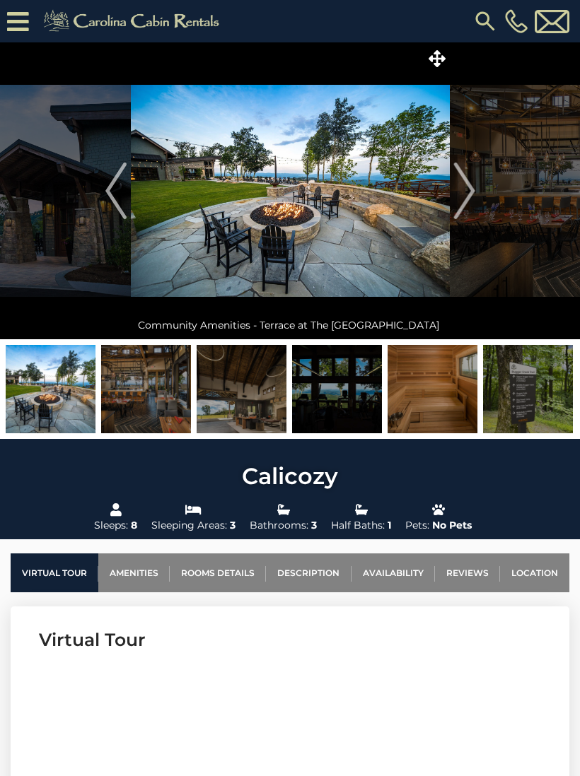
click at [468, 194] on img "Next" at bounding box center [463, 191] width 21 height 57
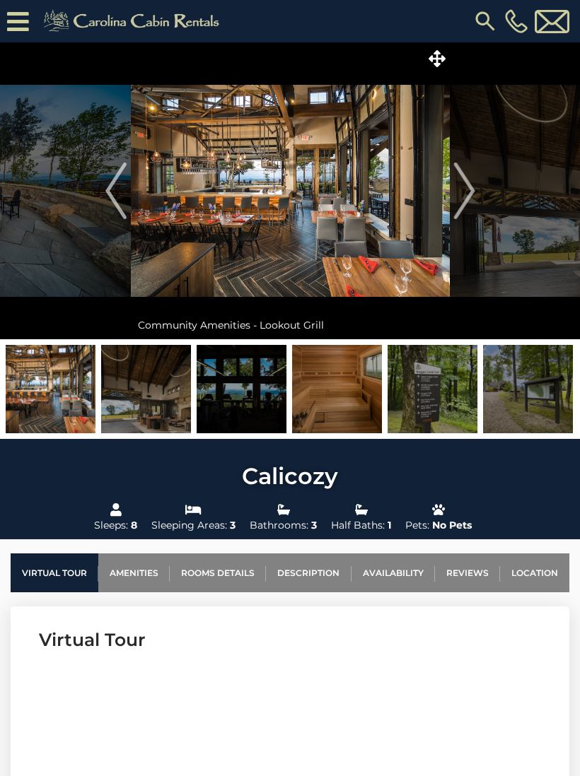
click at [467, 194] on img "Next" at bounding box center [463, 191] width 21 height 57
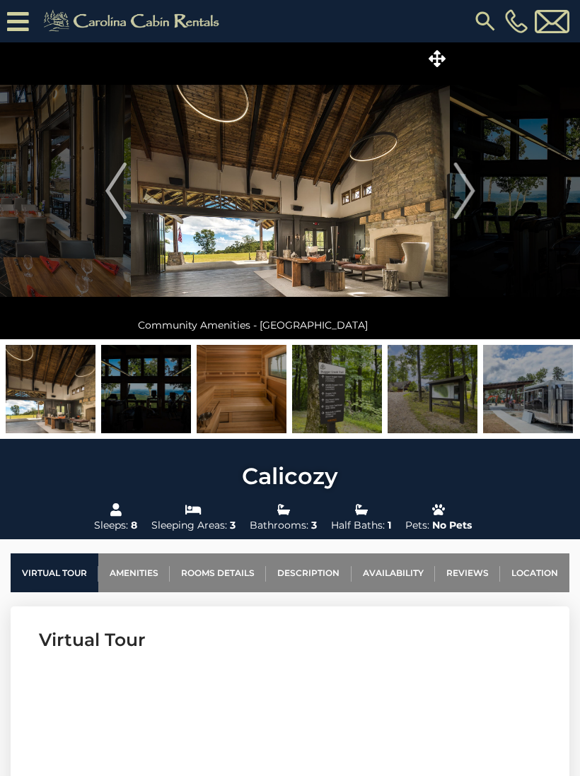
click at [471, 192] on img "Next" at bounding box center [463, 191] width 21 height 57
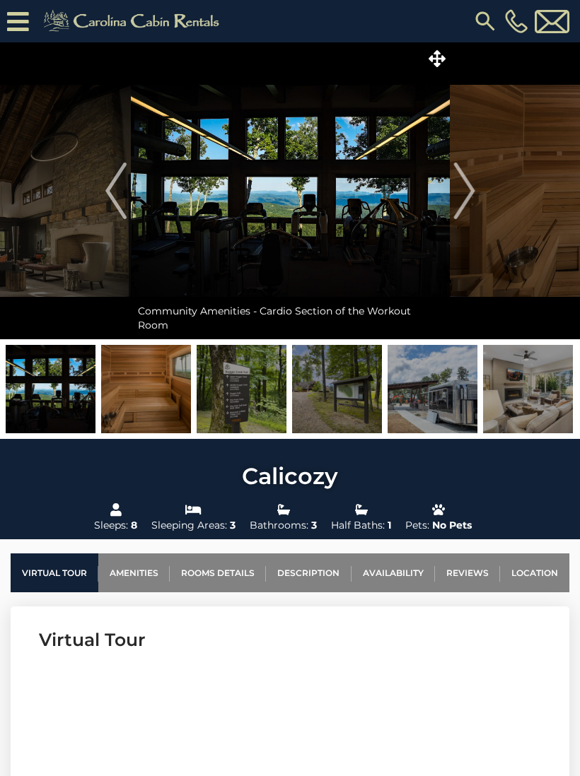
click at [471, 197] on img "Next" at bounding box center [463, 191] width 21 height 57
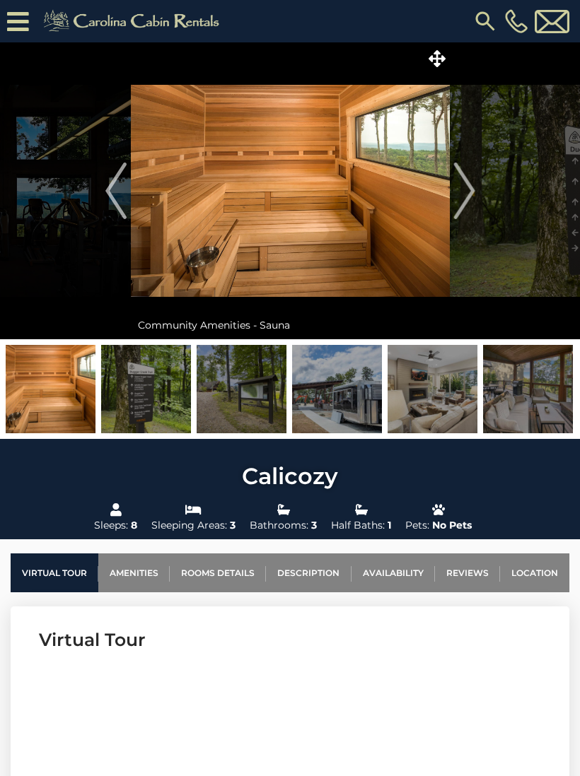
click at [467, 195] on img "Next" at bounding box center [463, 191] width 21 height 57
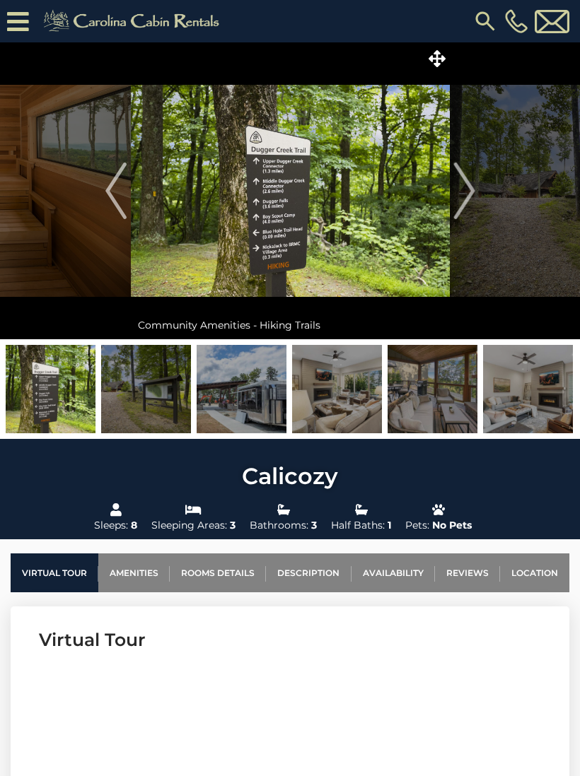
click at [467, 195] on img "Next" at bounding box center [463, 191] width 21 height 57
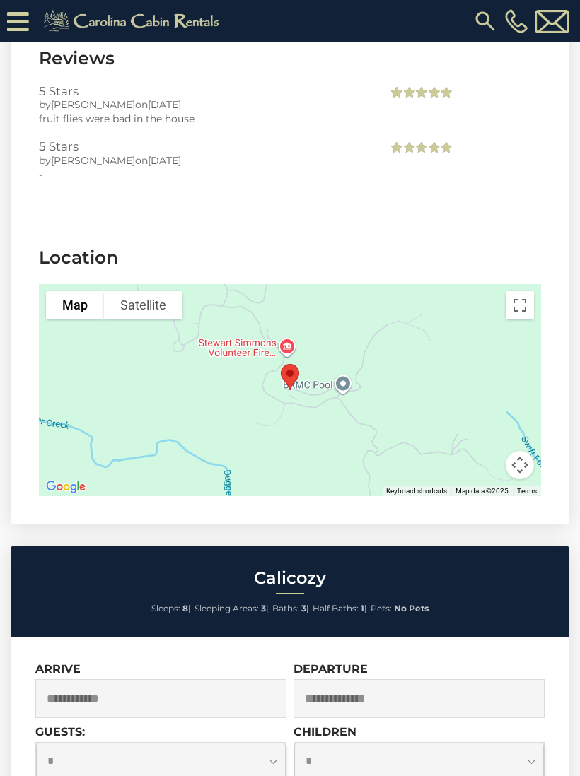
scroll to position [3663, 0]
